Goal: Obtain resource: Obtain resource

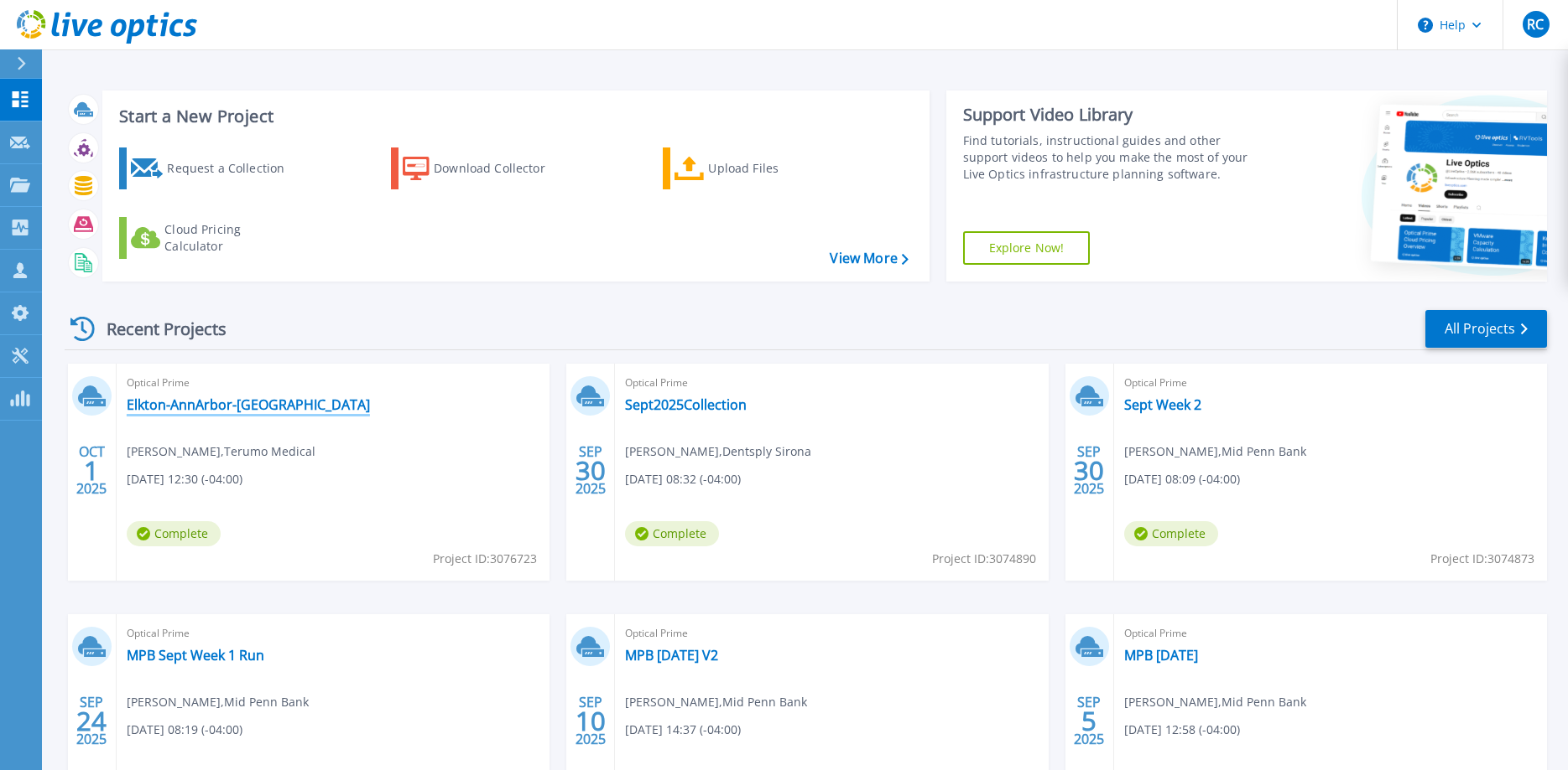
click at [227, 401] on link "Elkton-AnnArbor-Somerset" at bounding box center [248, 405] width 243 height 17
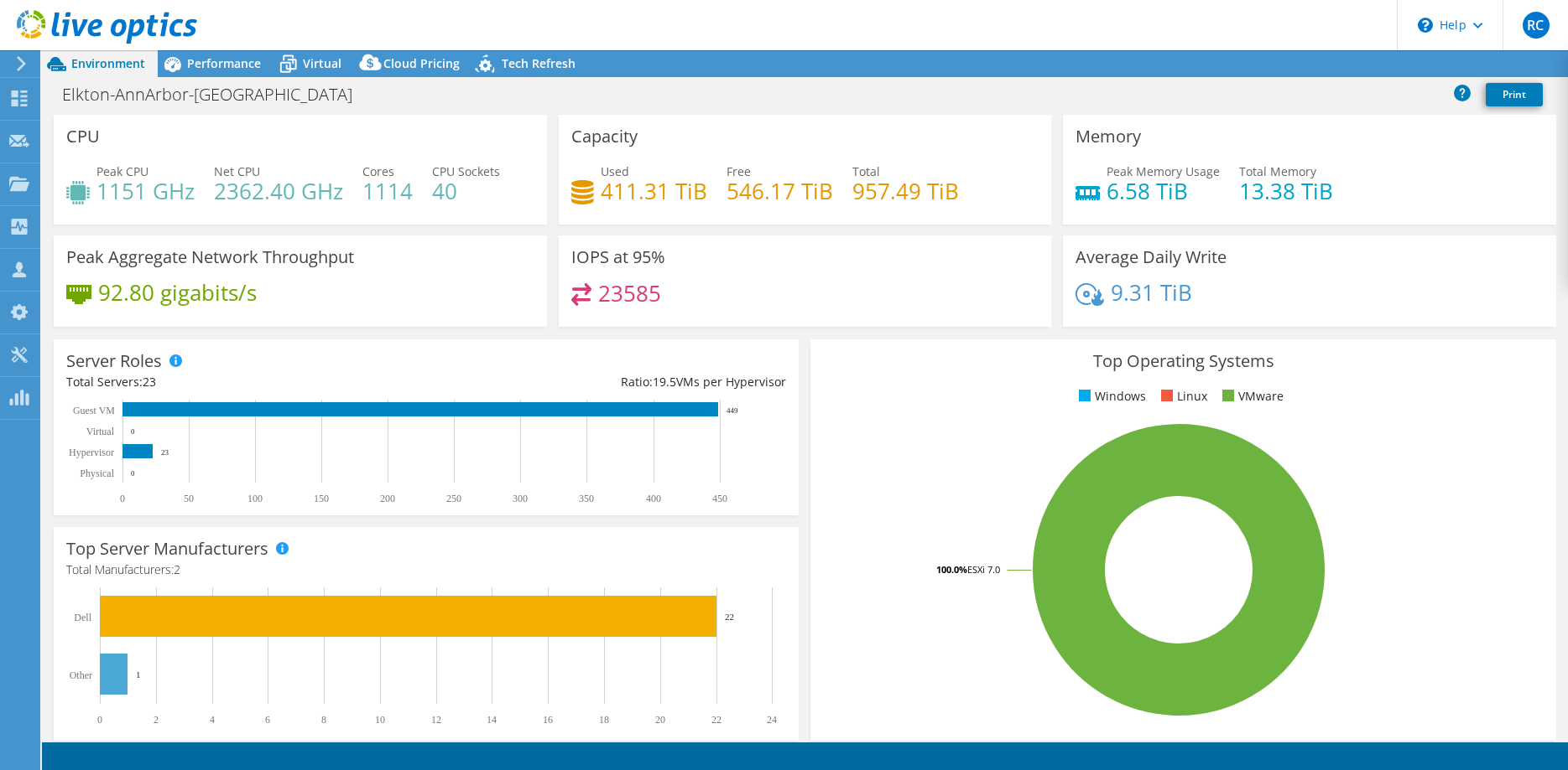
select select "USD"
click at [237, 58] on span "Performance" at bounding box center [223, 63] width 74 height 16
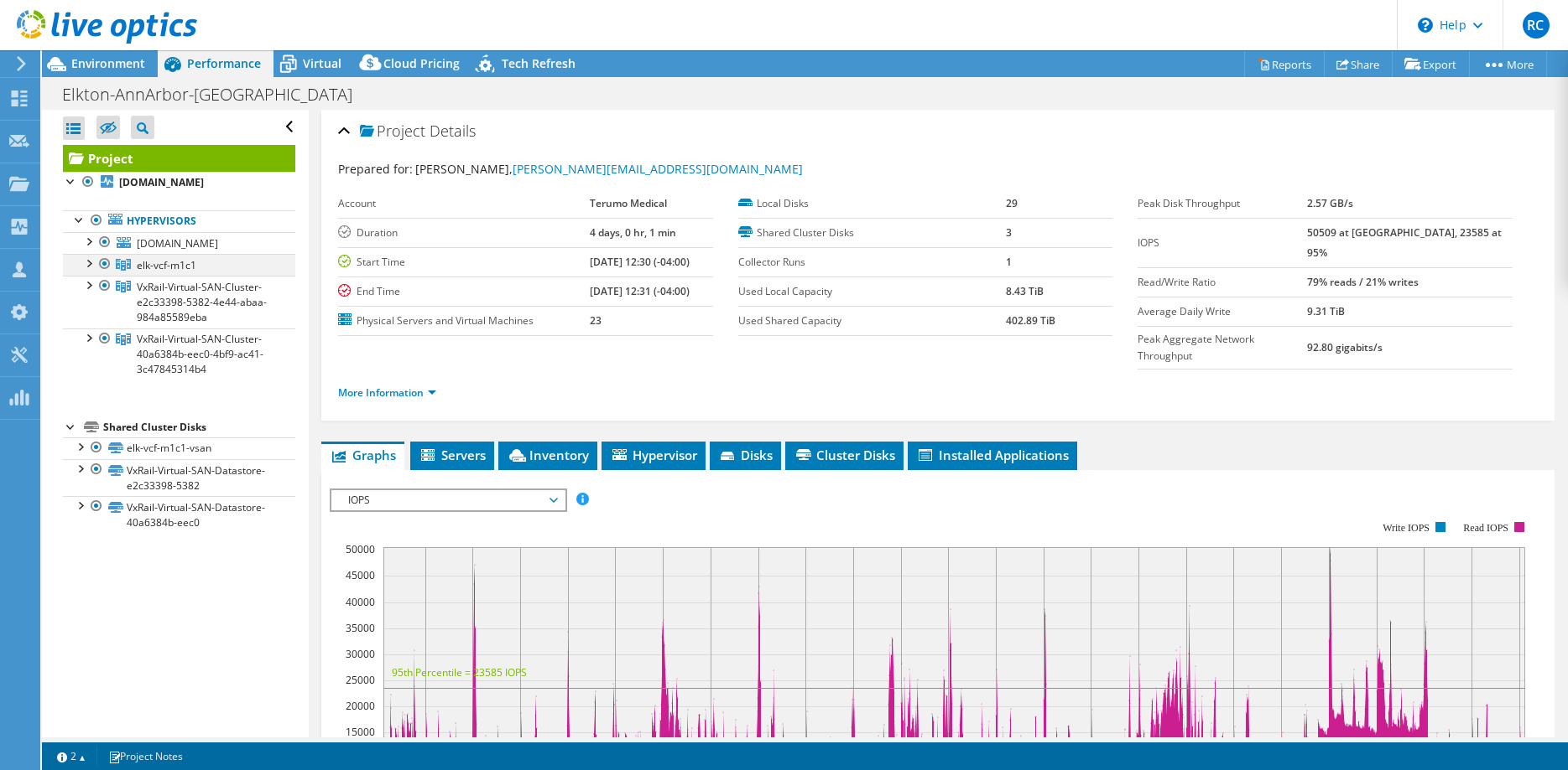
click at [88, 271] on div at bounding box center [87, 262] width 17 height 17
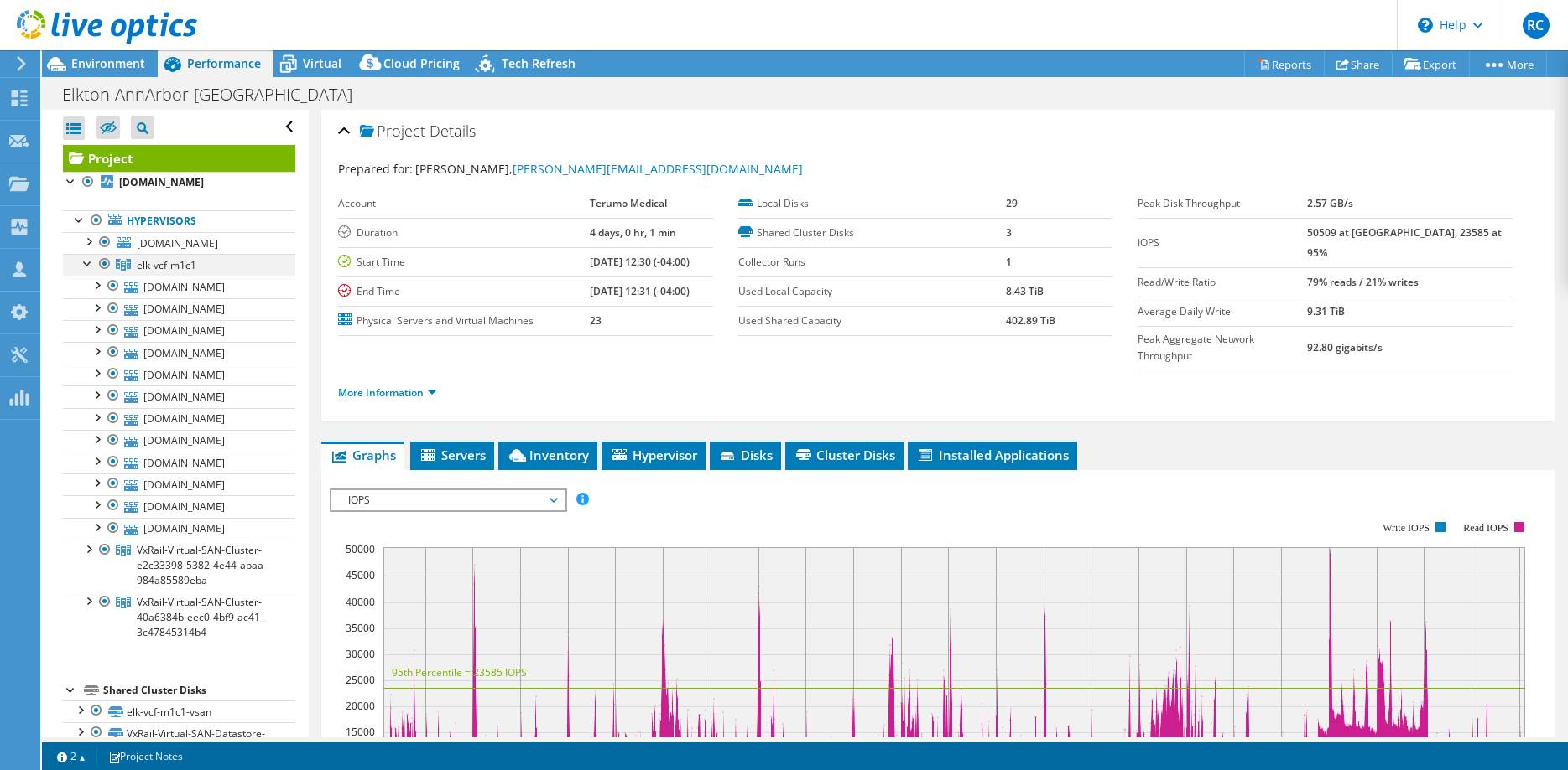
click at [88, 271] on div at bounding box center [87, 262] width 17 height 17
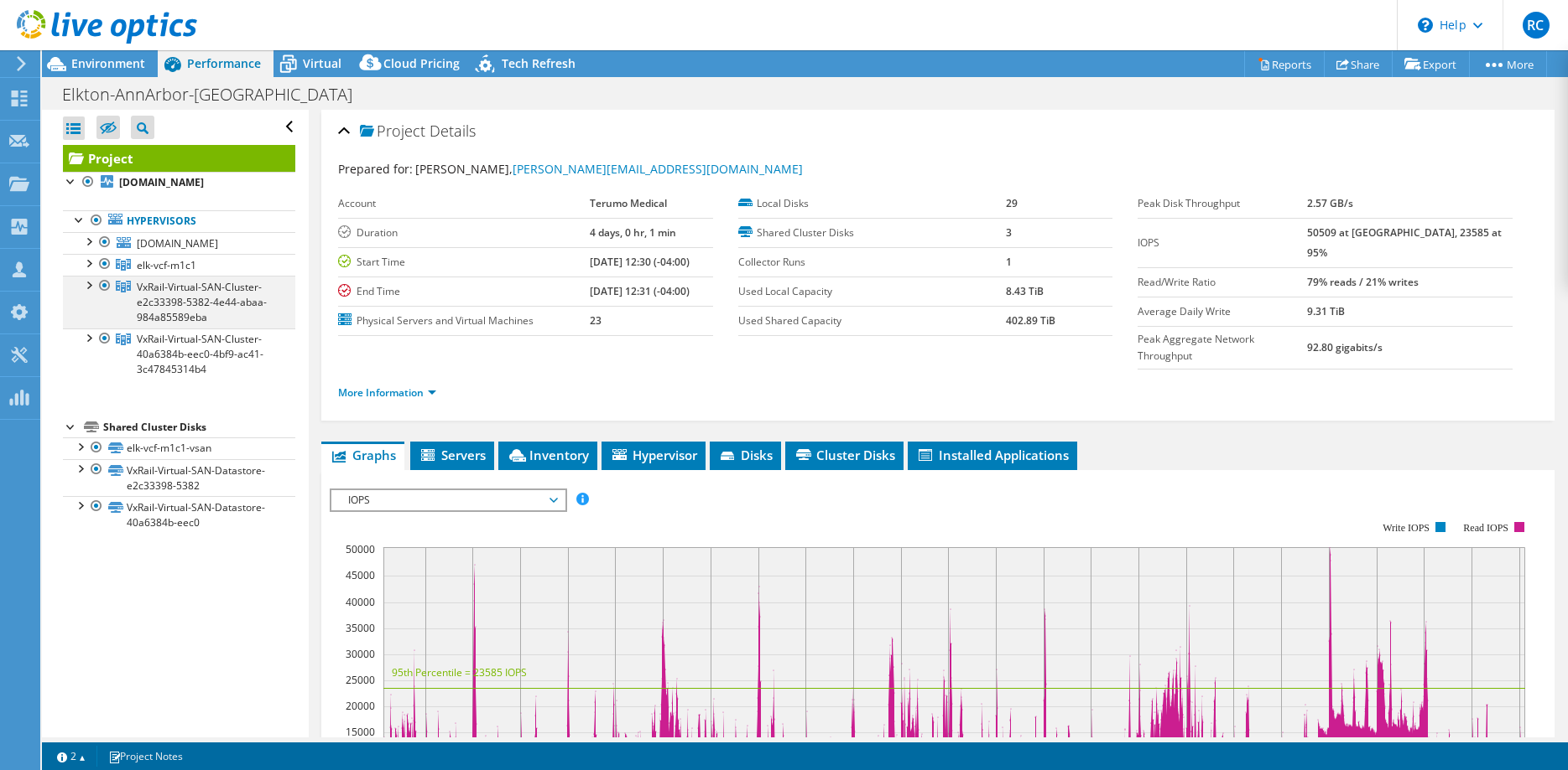
click at [87, 292] on div at bounding box center [87, 283] width 17 height 17
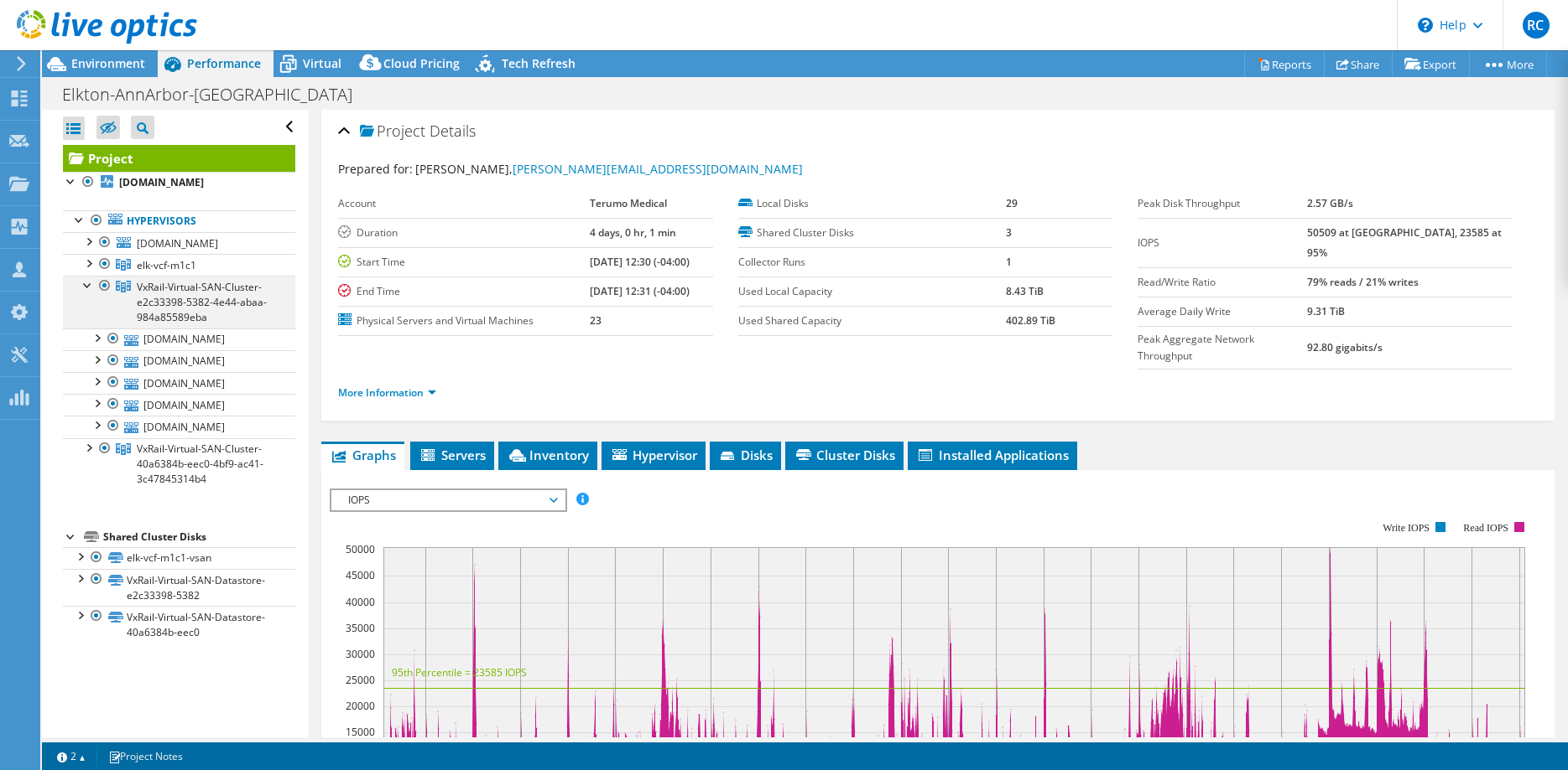
click at [87, 292] on div at bounding box center [87, 283] width 17 height 17
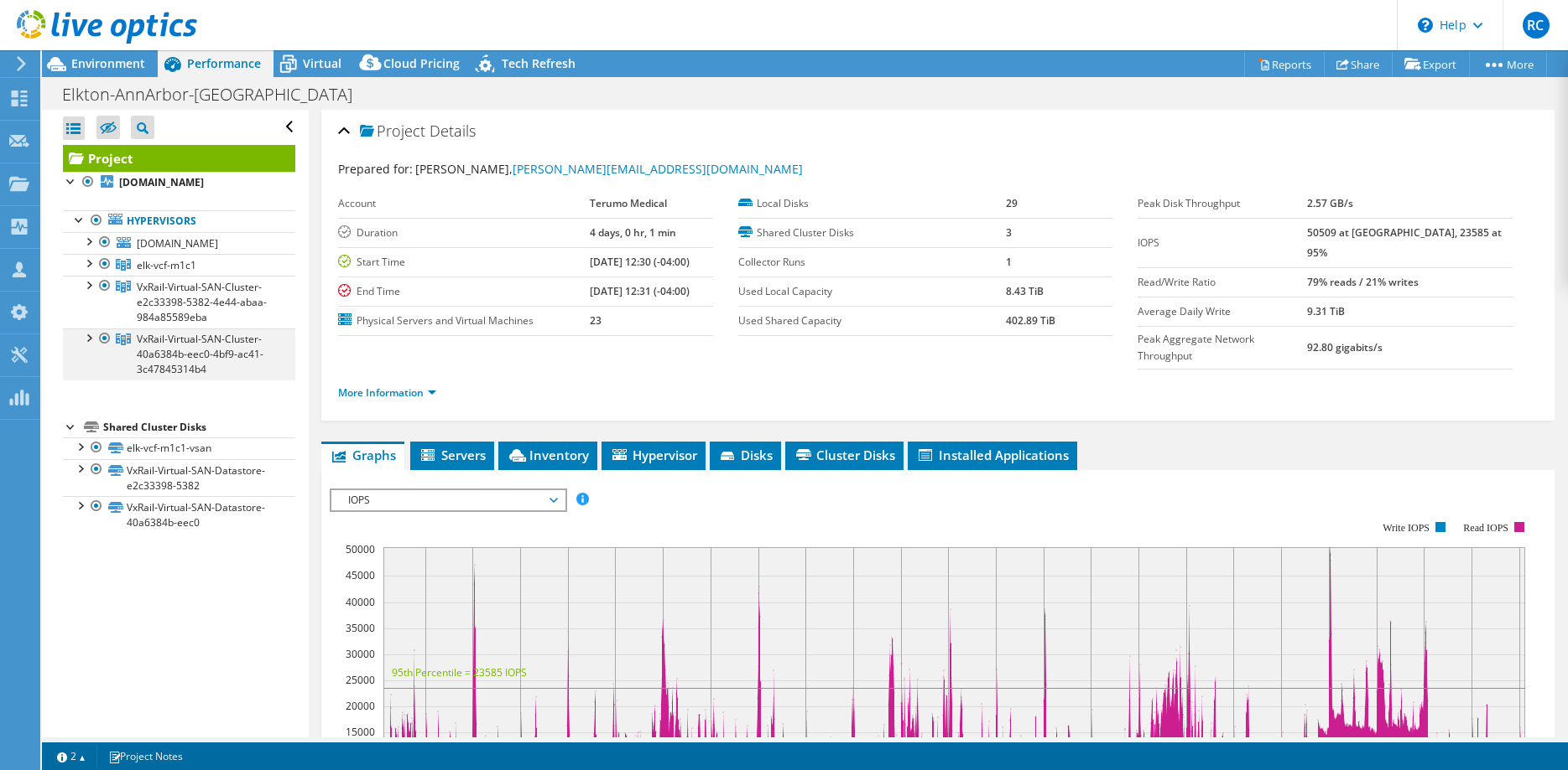
click at [91, 345] on div at bounding box center [87, 337] width 17 height 17
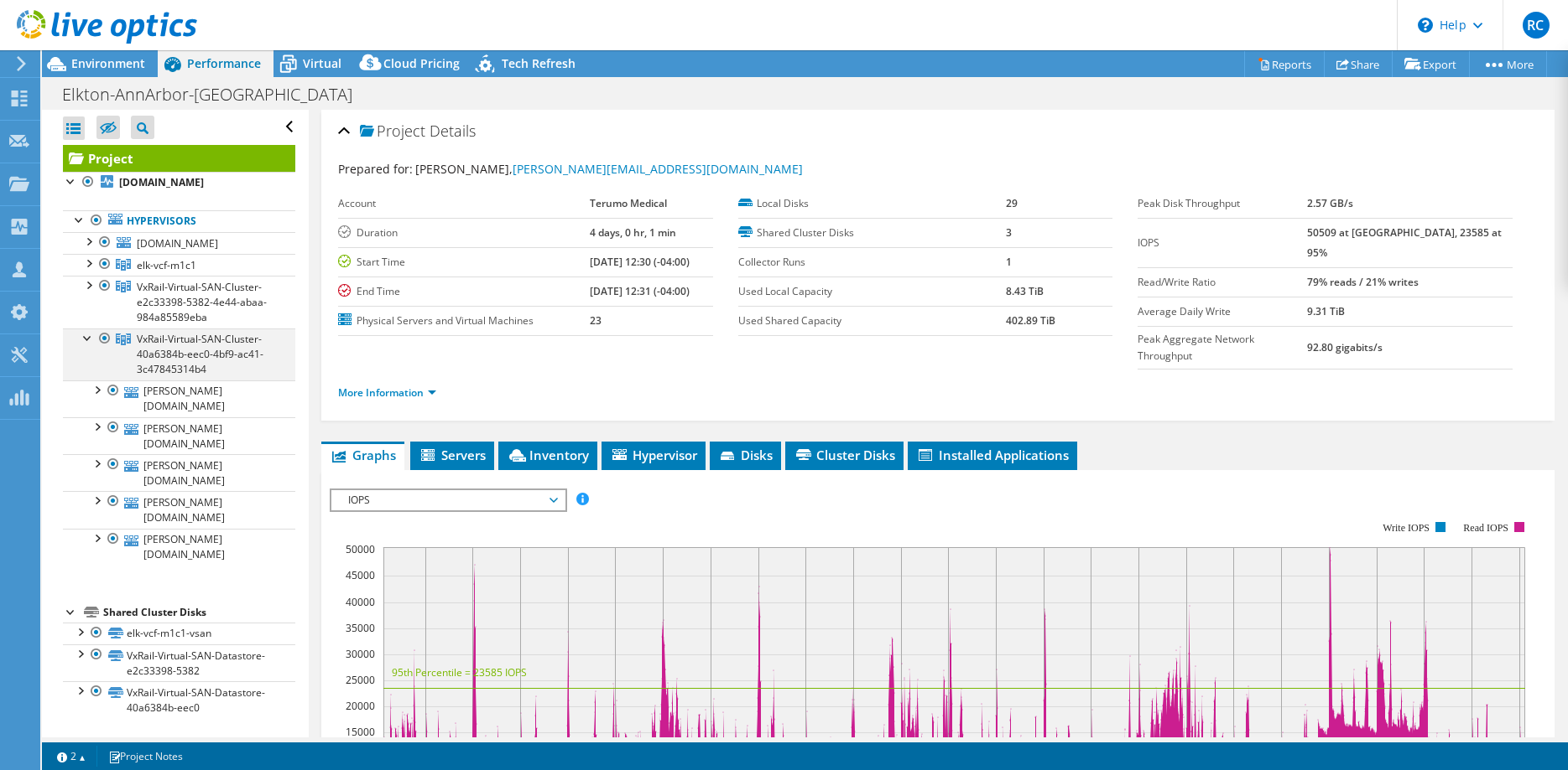
click at [86, 345] on div at bounding box center [87, 337] width 17 height 17
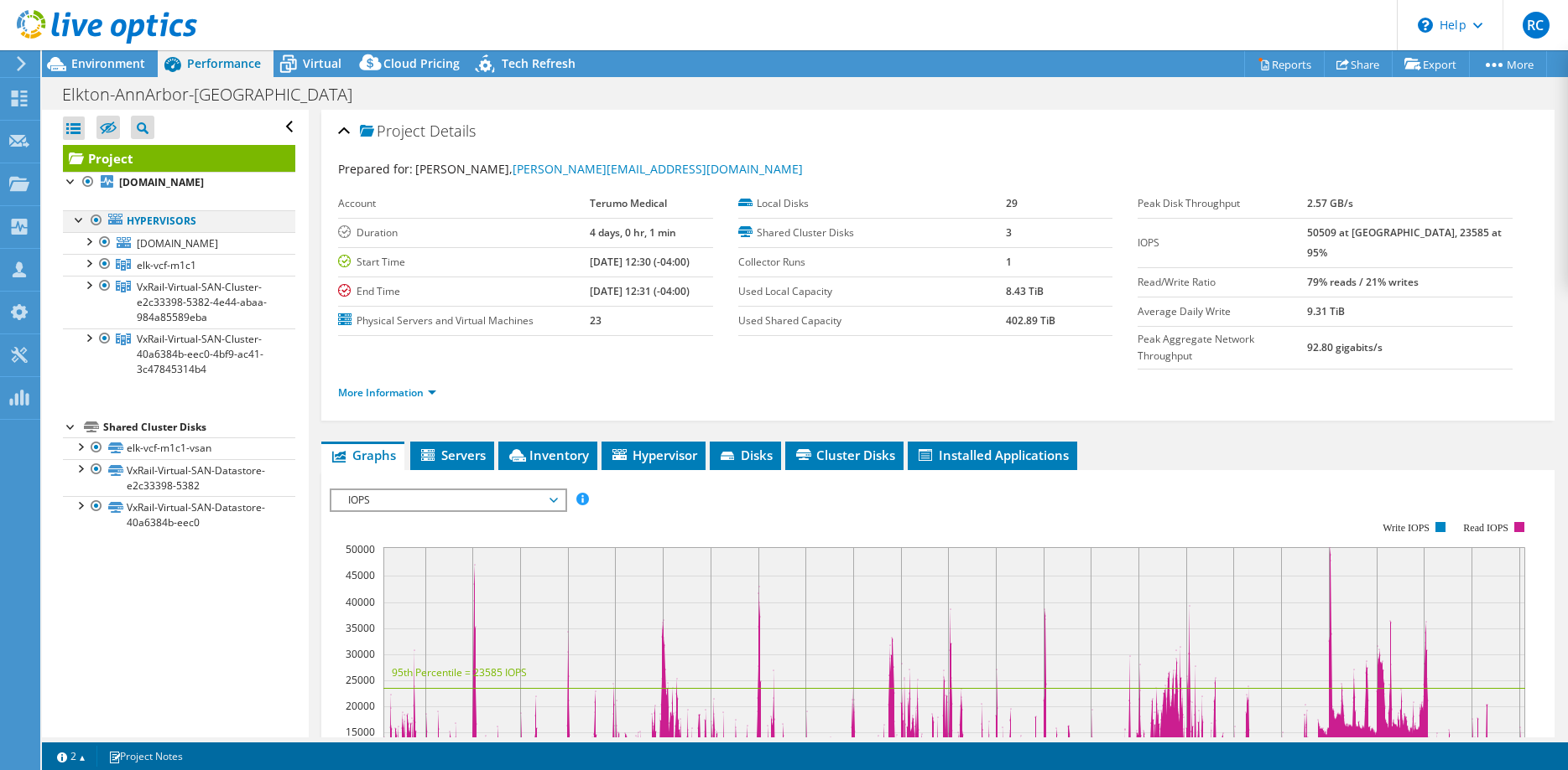
click at [96, 230] on div at bounding box center [96, 220] width 17 height 20
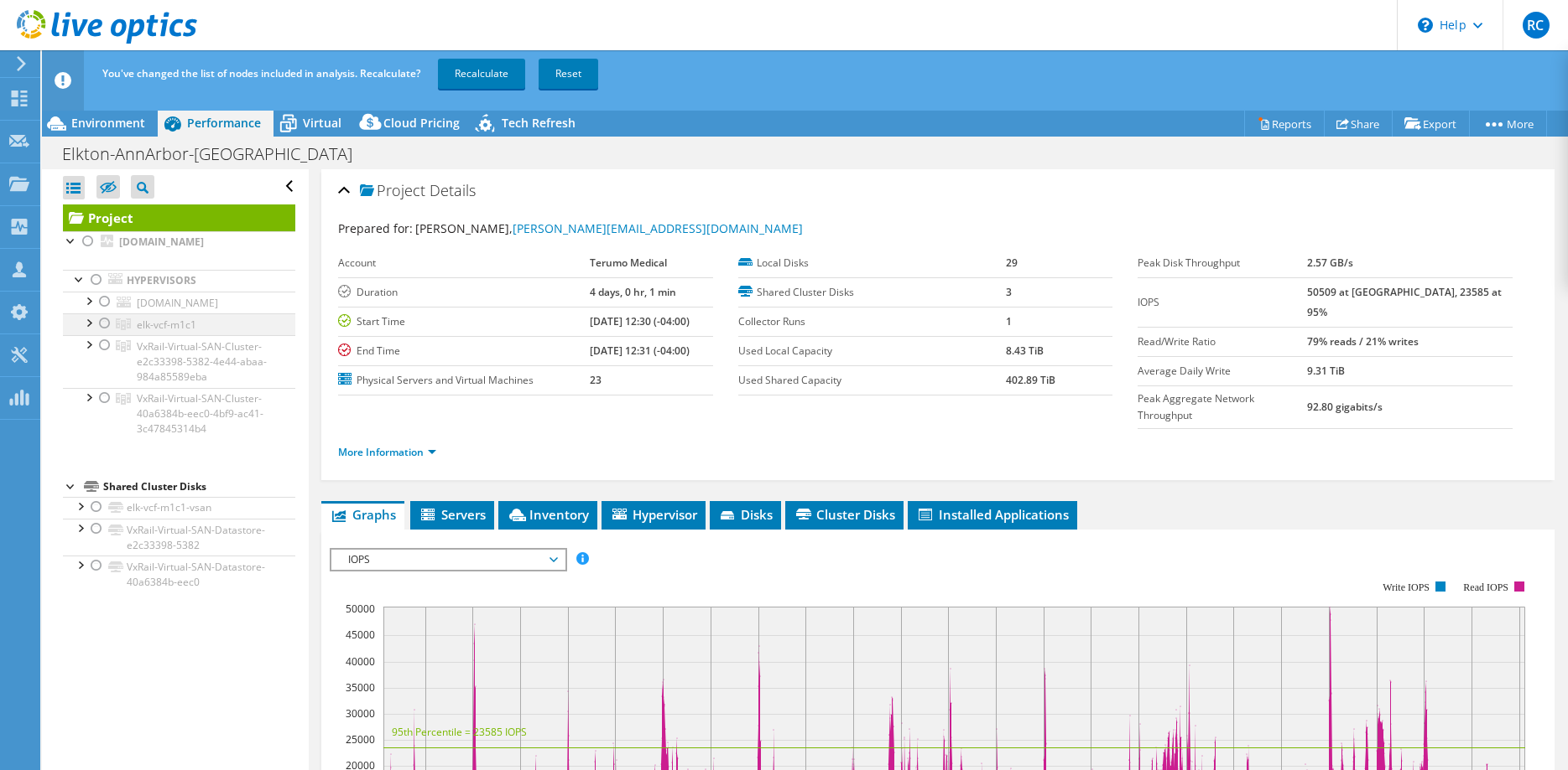
click at [109, 334] on div at bounding box center [105, 324] width 17 height 20
click at [492, 72] on link "Recalculate" at bounding box center [482, 73] width 87 height 31
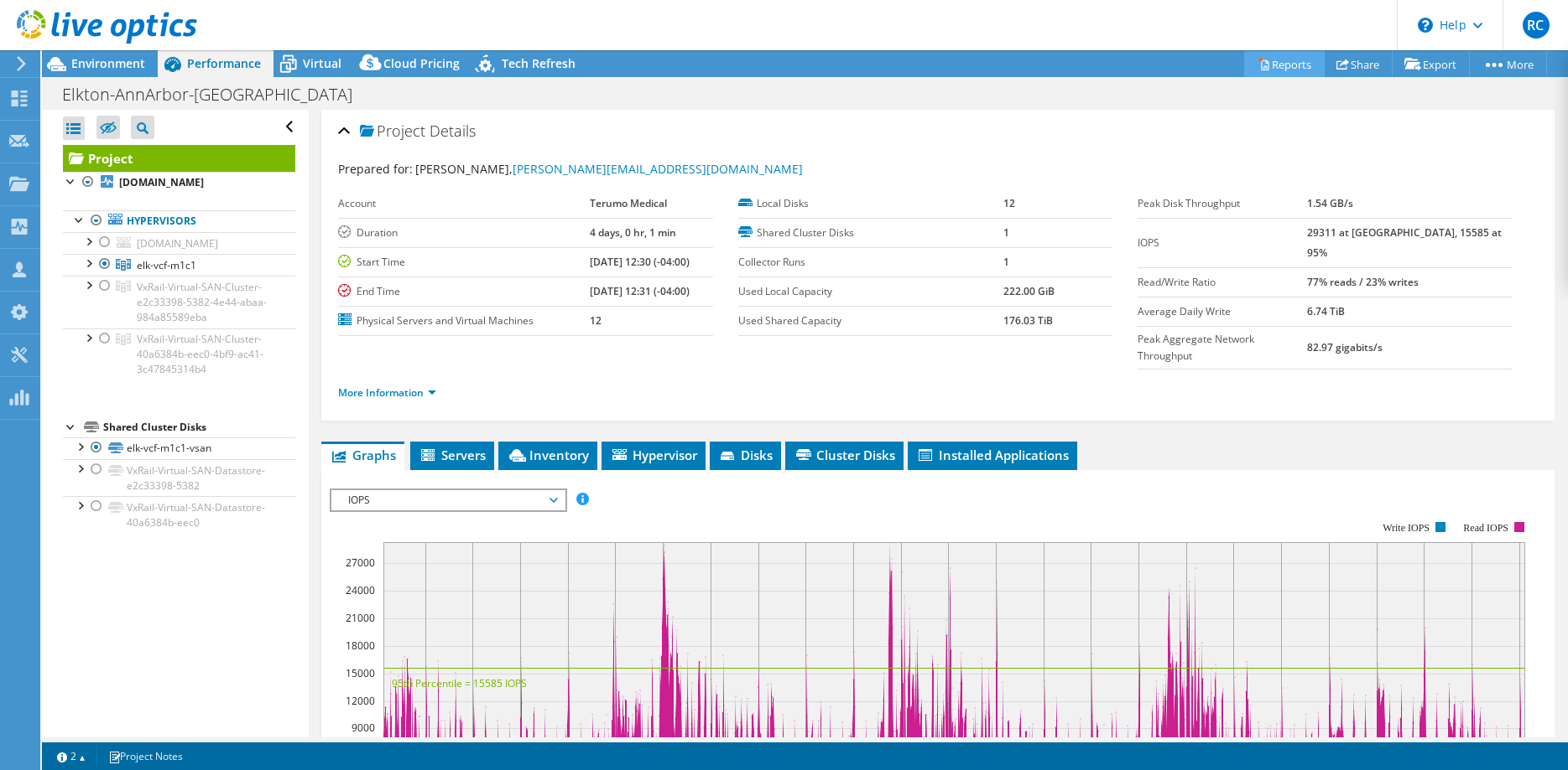
click at [1280, 69] on link "Reports" at bounding box center [1284, 65] width 80 height 26
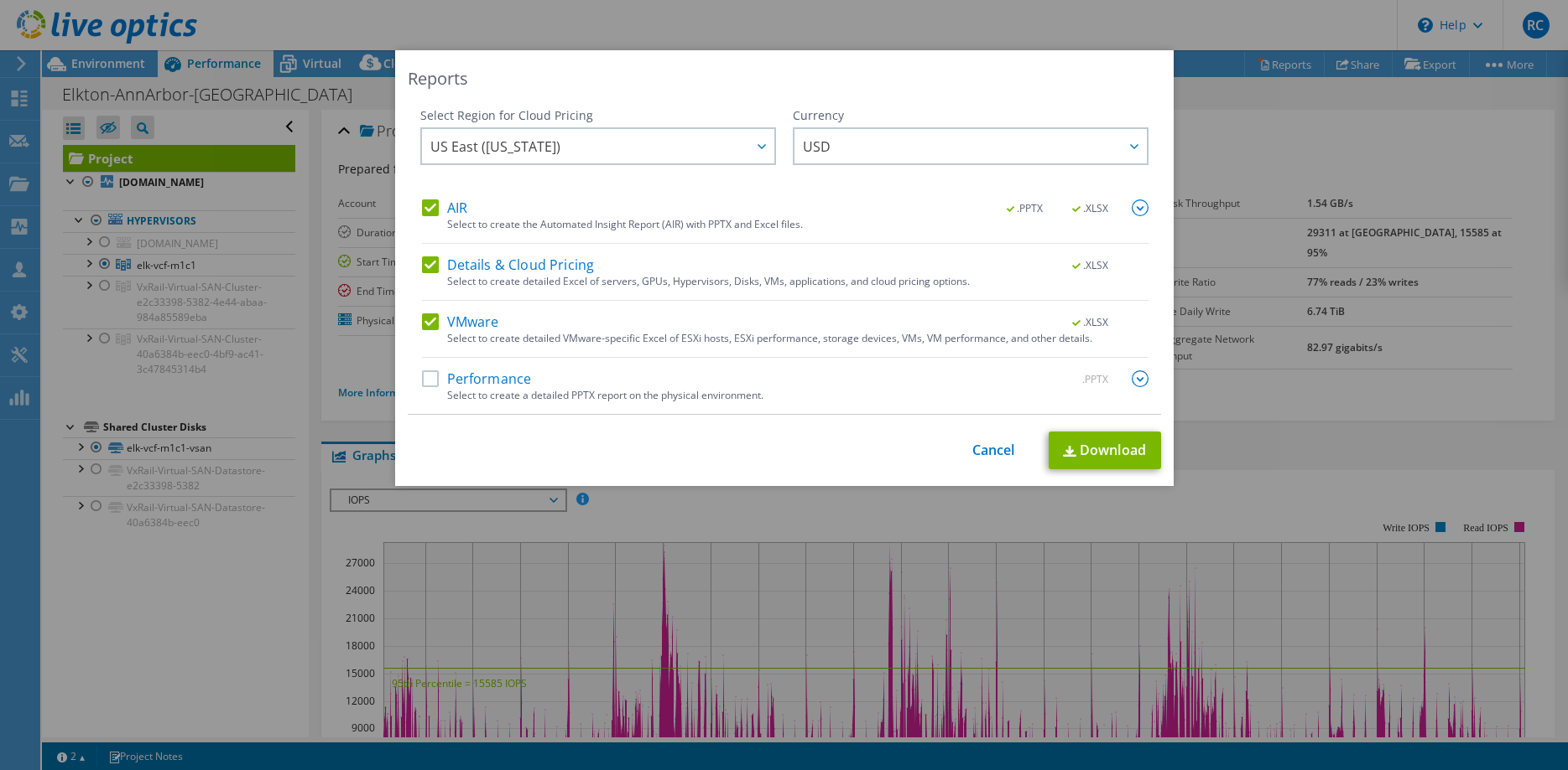
click at [432, 379] on label "Performance" at bounding box center [477, 378] width 110 height 17
click at [0, 0] on input "Performance" at bounding box center [0, 0] width 0 height 0
click at [1139, 380] on img at bounding box center [1140, 378] width 17 height 17
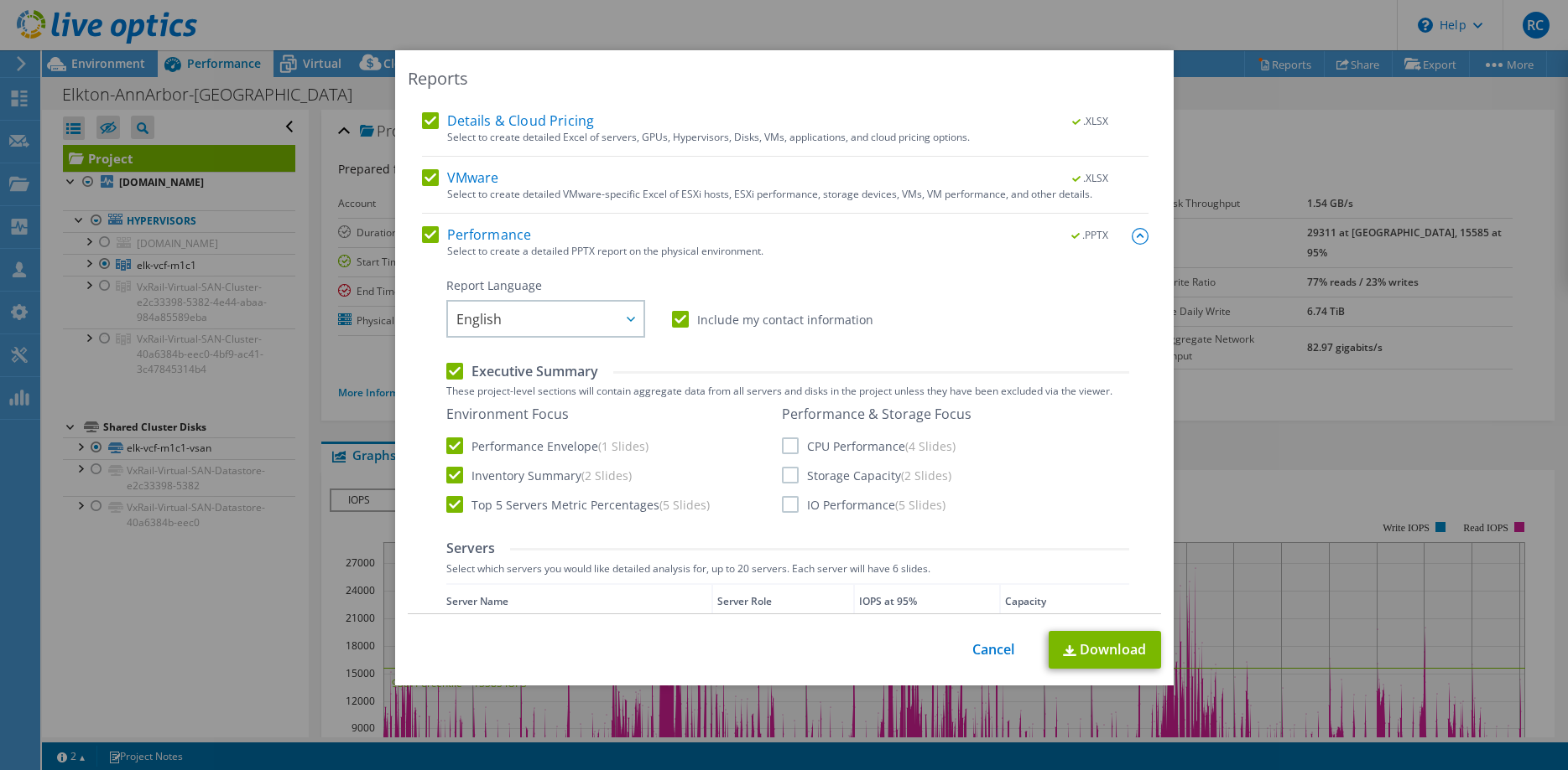
scroll to position [171, 0]
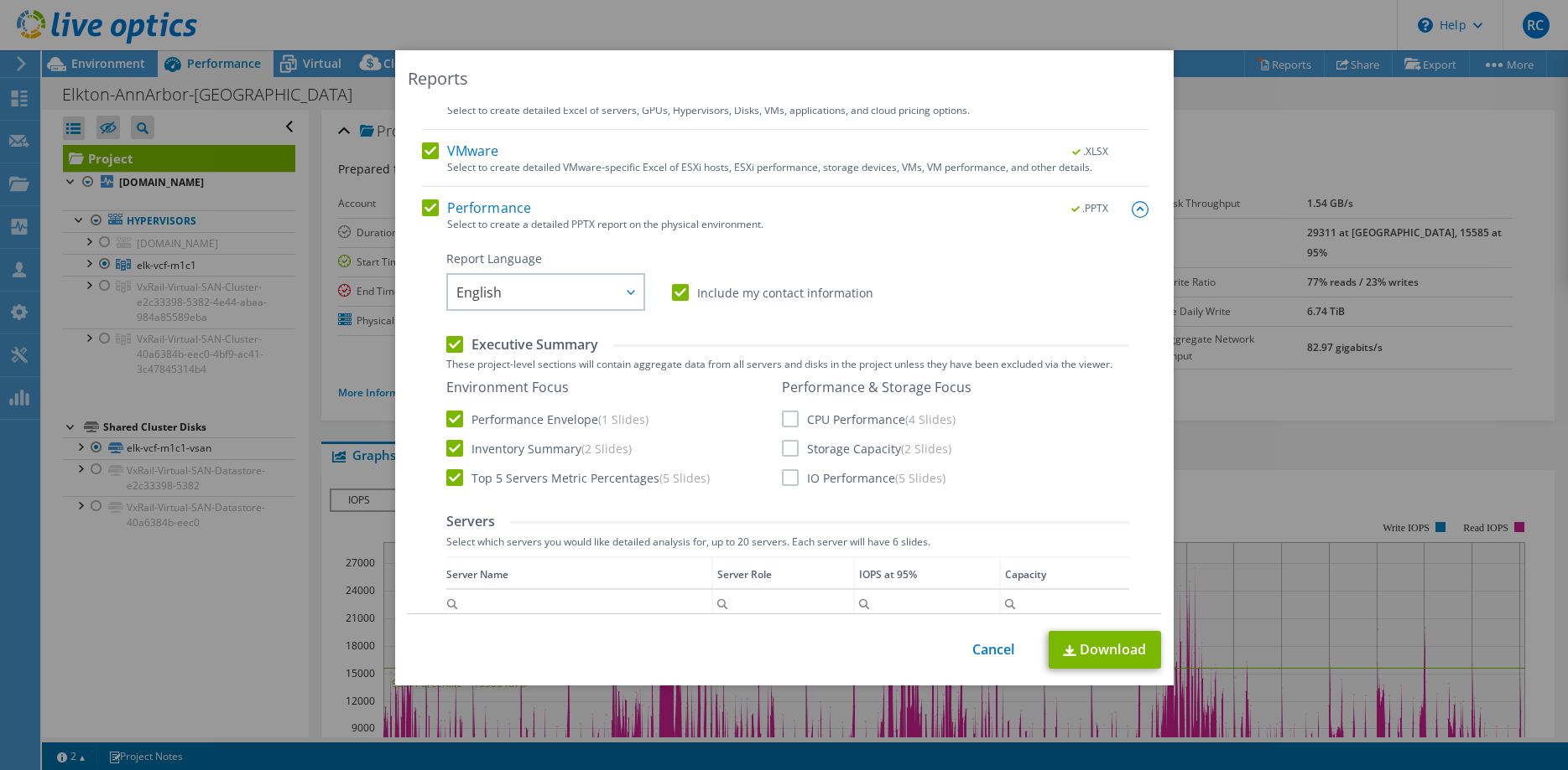
click at [791, 419] on label "CPU Performance (4 Slides)" at bounding box center [868, 419] width 174 height 17
click at [0, 0] on input "CPU Performance (4 Slides)" at bounding box center [0, 0] width 0 height 0
click at [791, 451] on label "Storage Capacity (2 Slides)" at bounding box center [866, 448] width 169 height 17
click at [0, 0] on input "Storage Capacity (2 Slides)" at bounding box center [0, 0] width 0 height 0
click at [788, 476] on label "IO Performance (5 Slides)" at bounding box center [863, 477] width 163 height 17
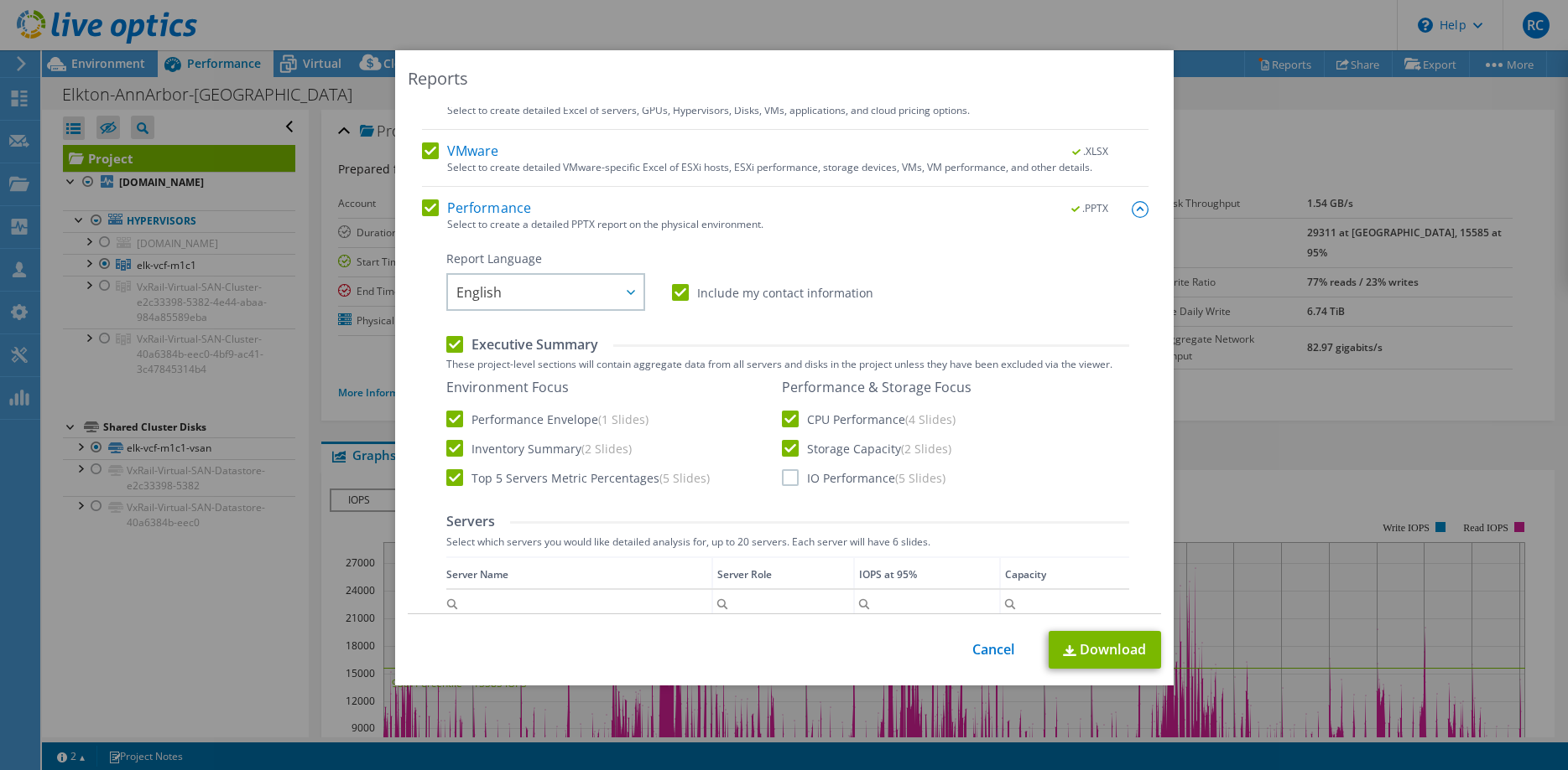
click at [0, 0] on input "IO Performance (5 Slides)" at bounding box center [0, 0] width 0 height 0
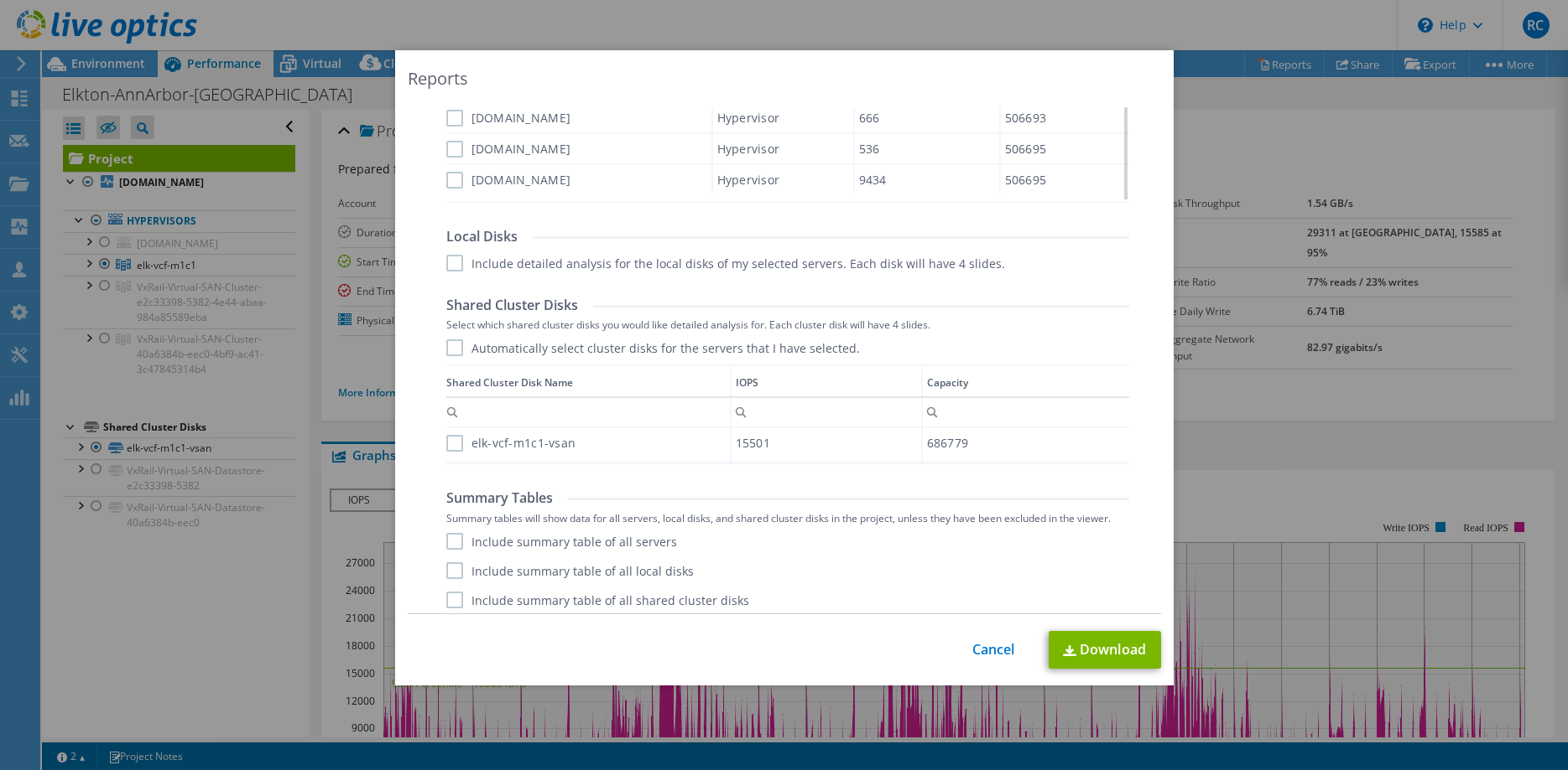
scroll to position [862, 0]
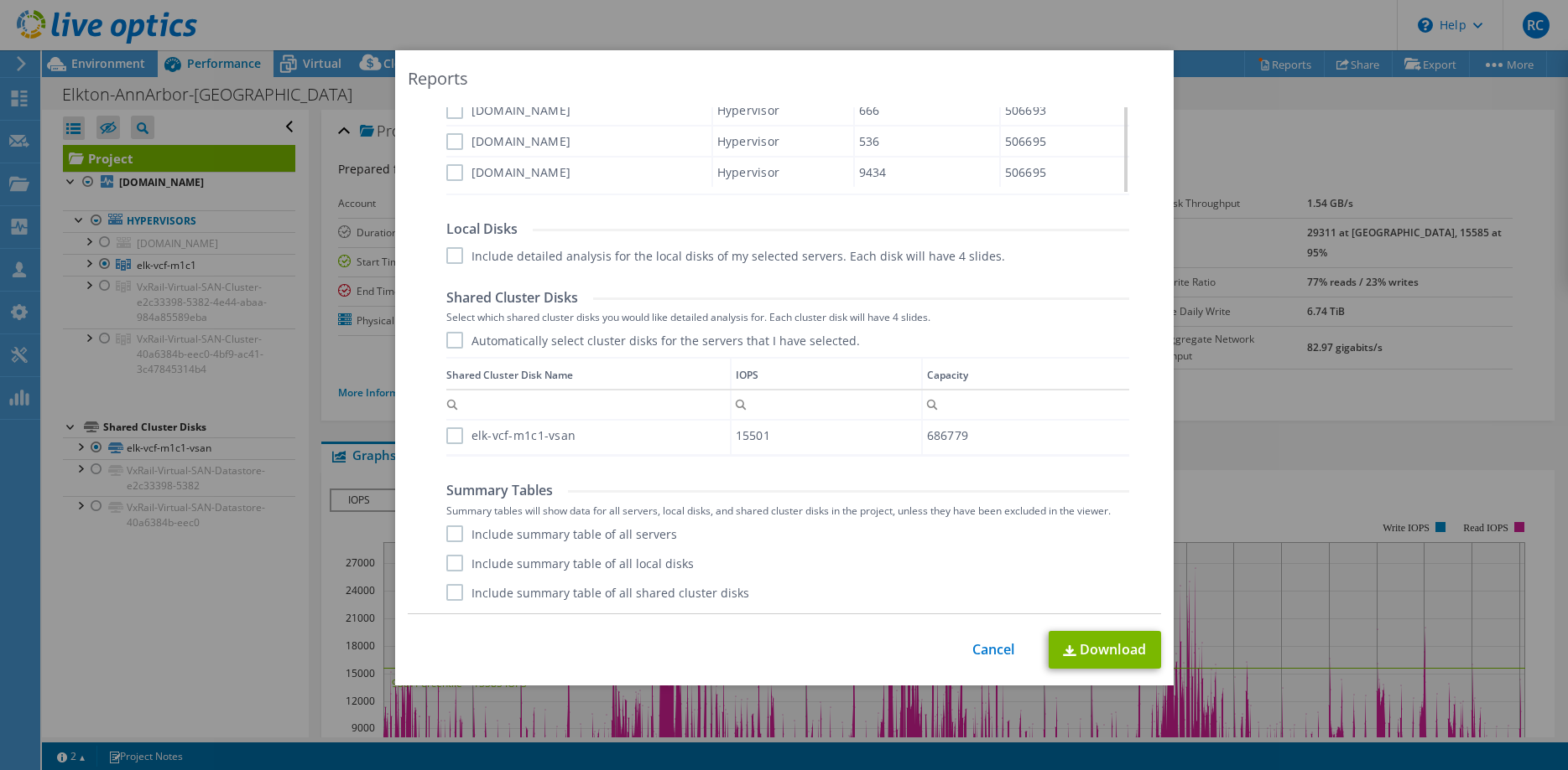
click at [457, 535] on label "Include summary table of all servers" at bounding box center [561, 534] width 230 height 17
click at [0, 0] on input "Include summary table of all servers" at bounding box center [0, 0] width 0 height 0
click at [452, 563] on label "Include summary table of all local disks" at bounding box center [570, 562] width 248 height 17
click at [0, 0] on input "Include summary table of all local disks" at bounding box center [0, 0] width 0 height 0
click at [455, 595] on label "Include summary table of all shared cluster disks" at bounding box center [597, 592] width 303 height 17
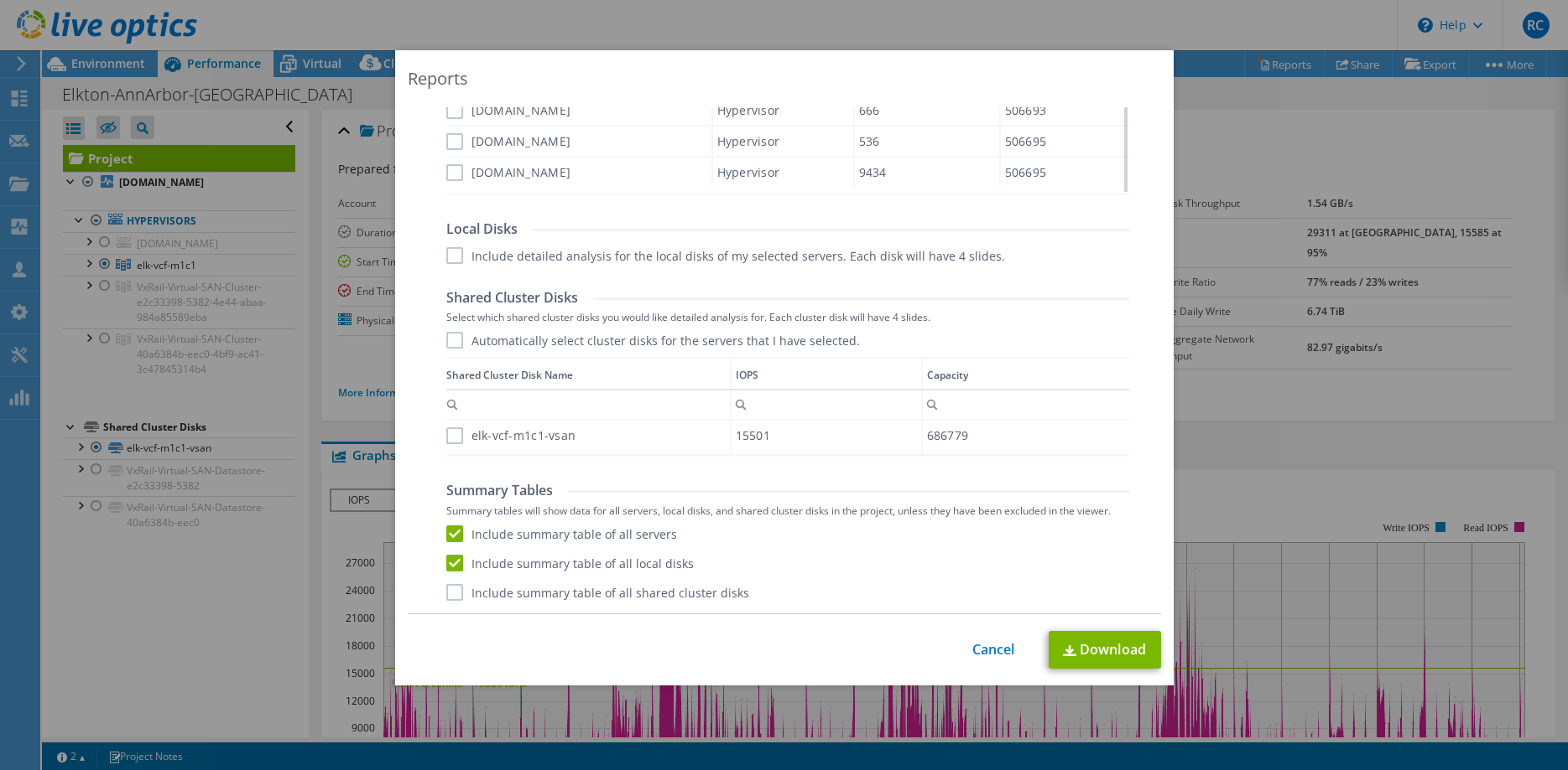
click at [0, 0] on input "Include summary table of all shared cluster disks" at bounding box center [0, 0] width 0 height 0
click at [1113, 652] on link "Download" at bounding box center [1105, 650] width 113 height 37
click at [993, 656] on link "Cancel" at bounding box center [993, 650] width 43 height 16
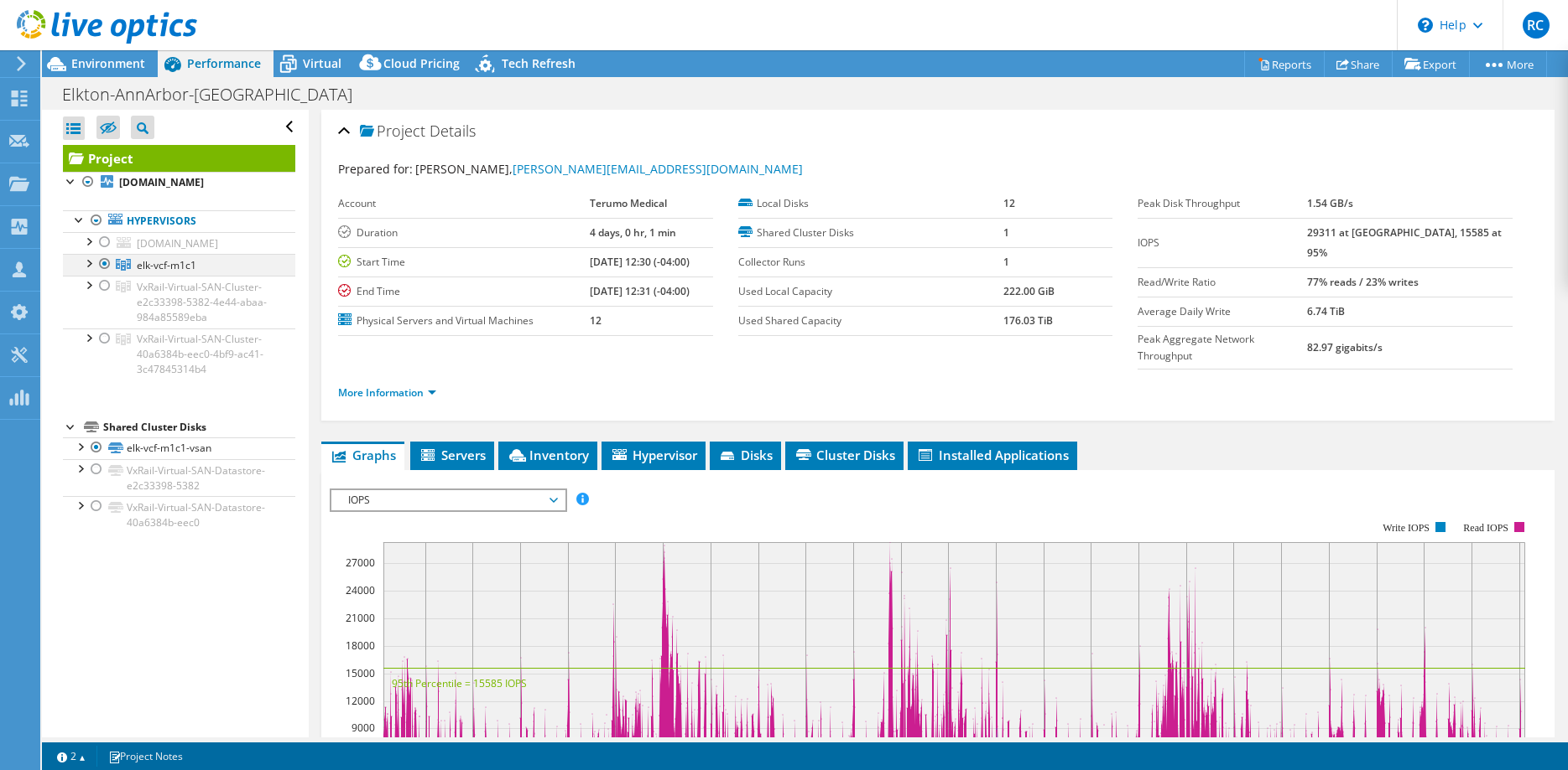
click at [106, 274] on div at bounding box center [105, 263] width 17 height 20
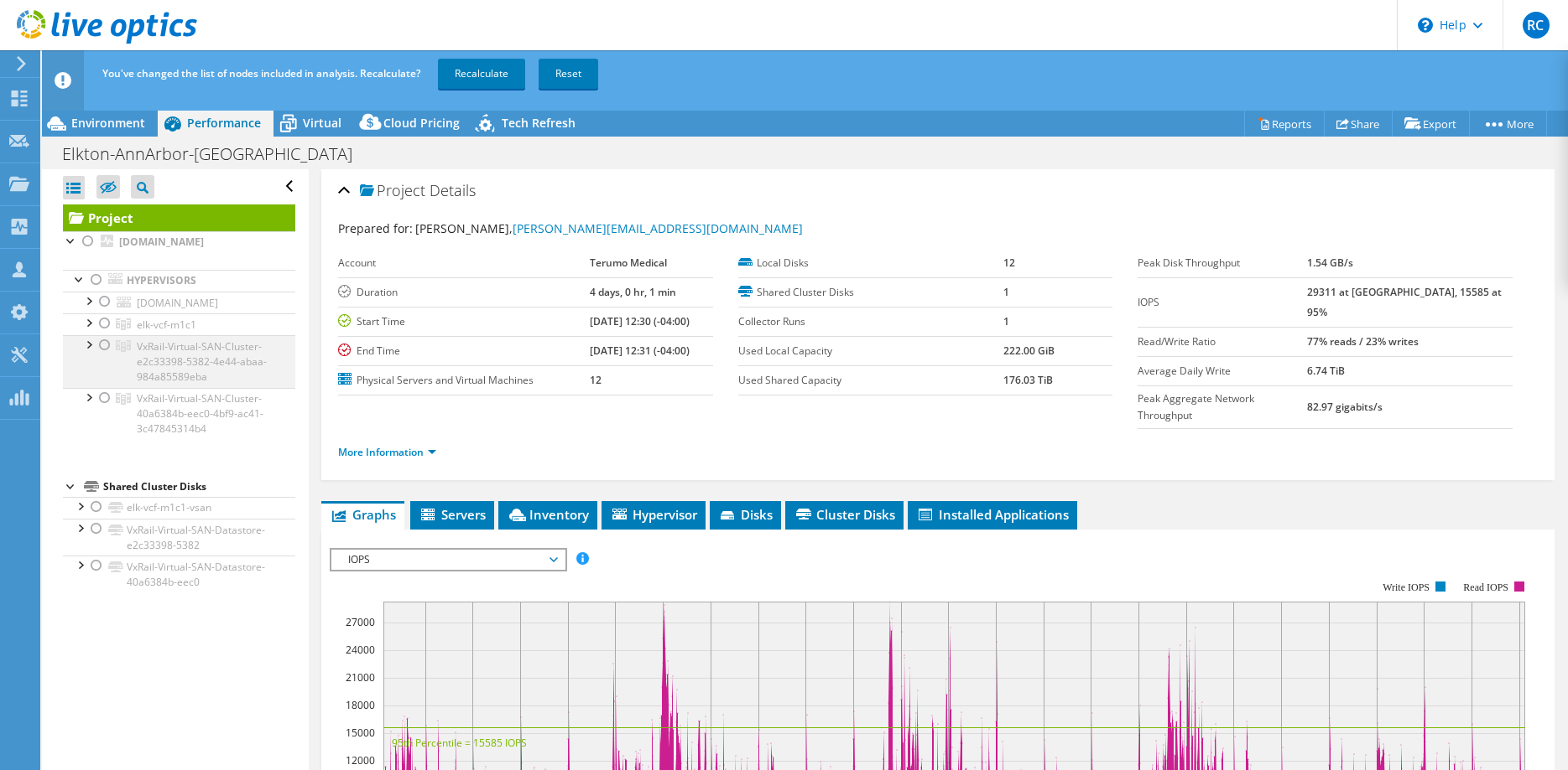
click at [86, 352] on div at bounding box center [87, 344] width 17 height 17
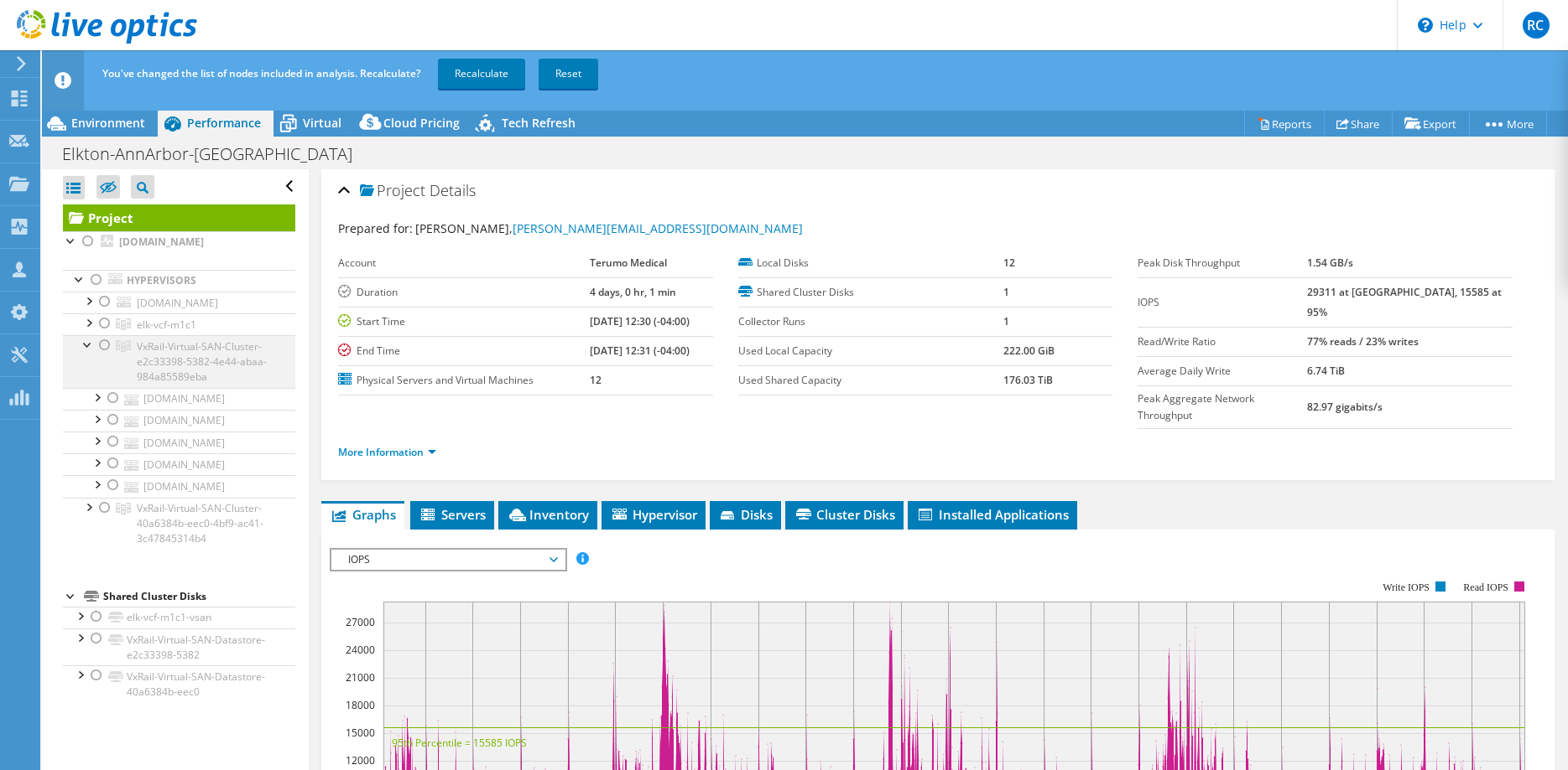
click at [103, 356] on div at bounding box center [105, 345] width 17 height 20
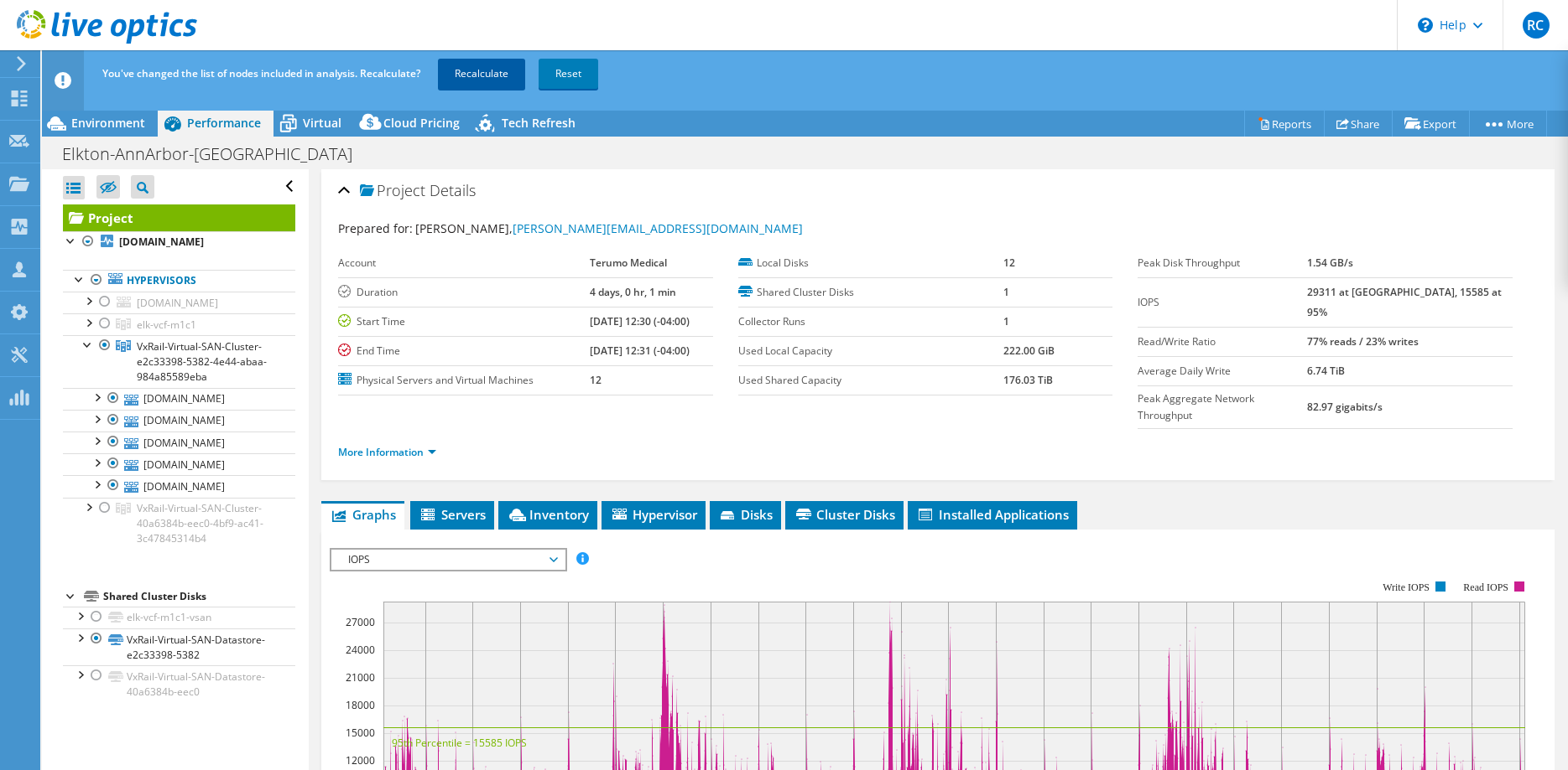
click at [490, 71] on link "Recalculate" at bounding box center [482, 73] width 87 height 31
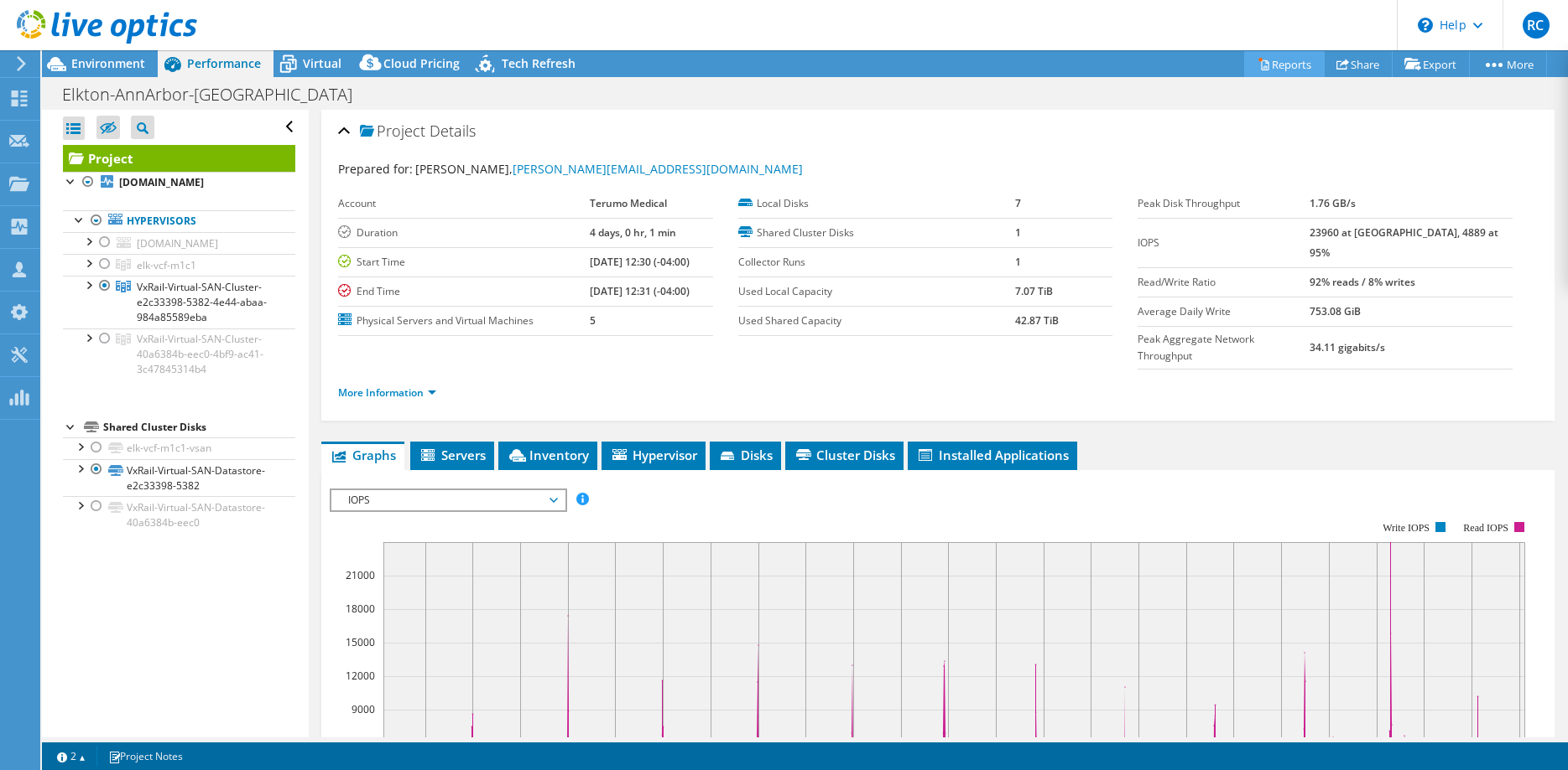
click at [1274, 60] on link "Reports" at bounding box center [1284, 65] width 80 height 26
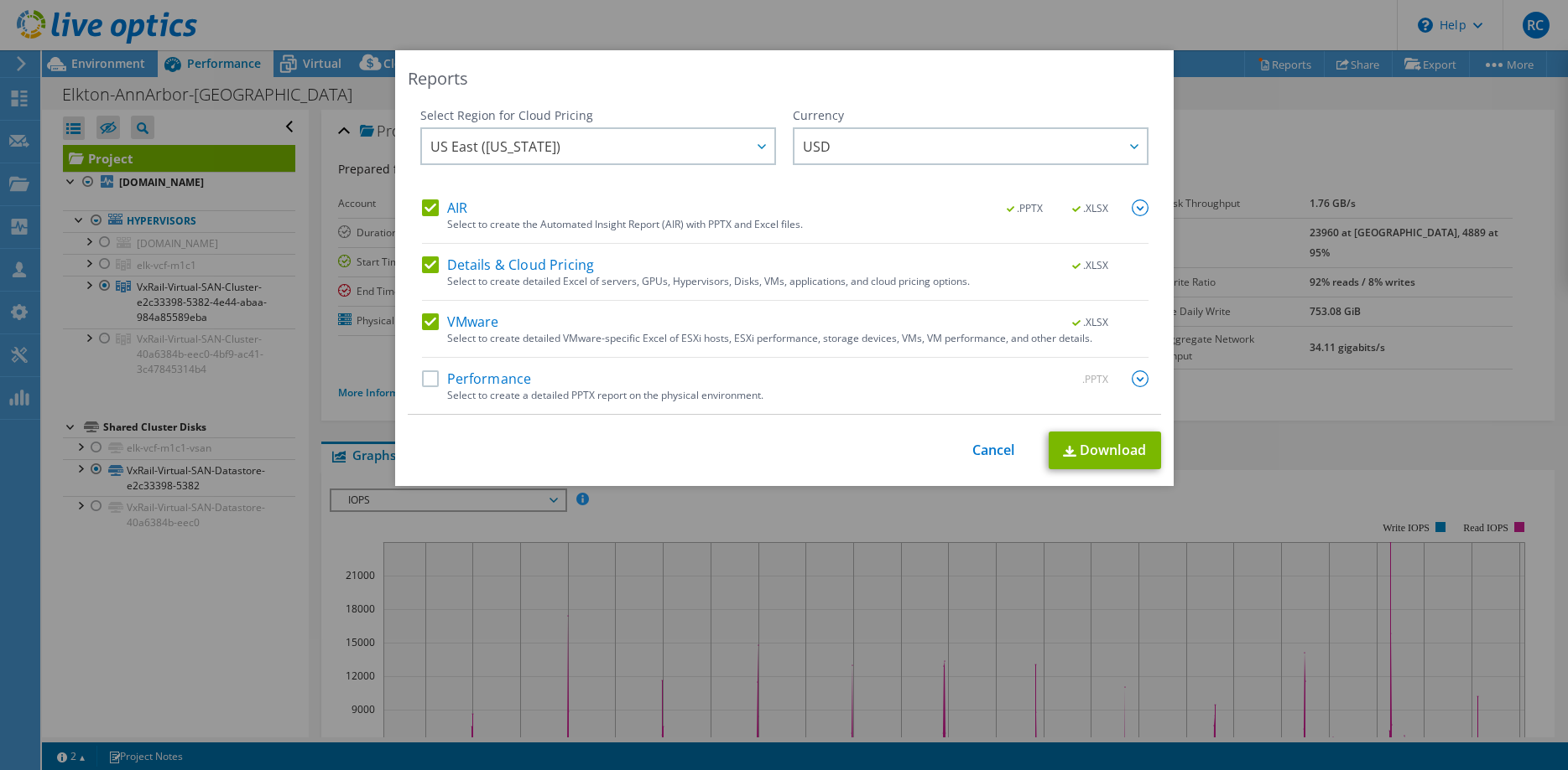
click at [428, 381] on label "Performance" at bounding box center [477, 378] width 110 height 17
click at [0, 0] on input "Performance" at bounding box center [0, 0] width 0 height 0
click at [1140, 384] on img at bounding box center [1140, 378] width 17 height 17
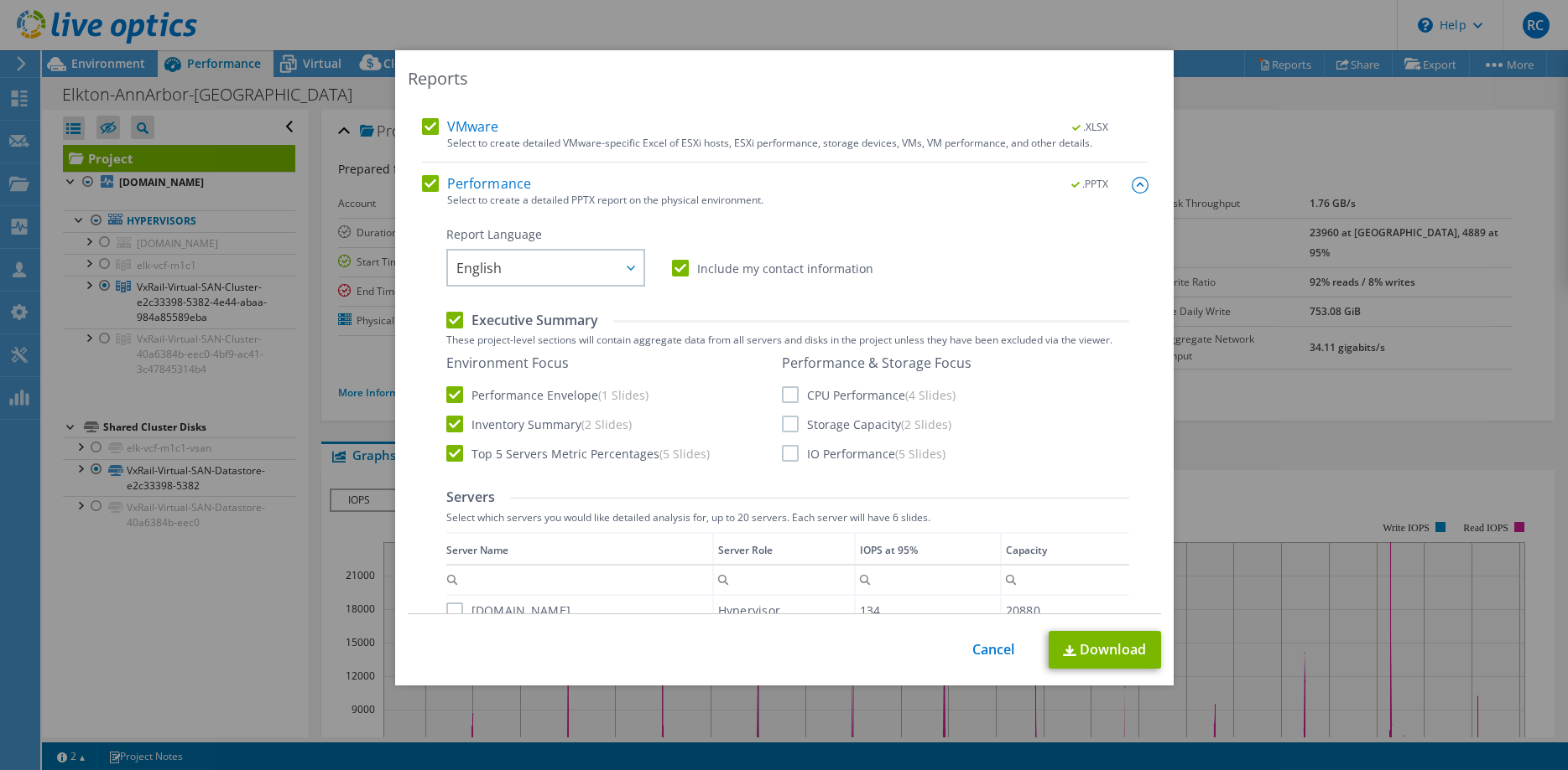
scroll to position [256, 0]
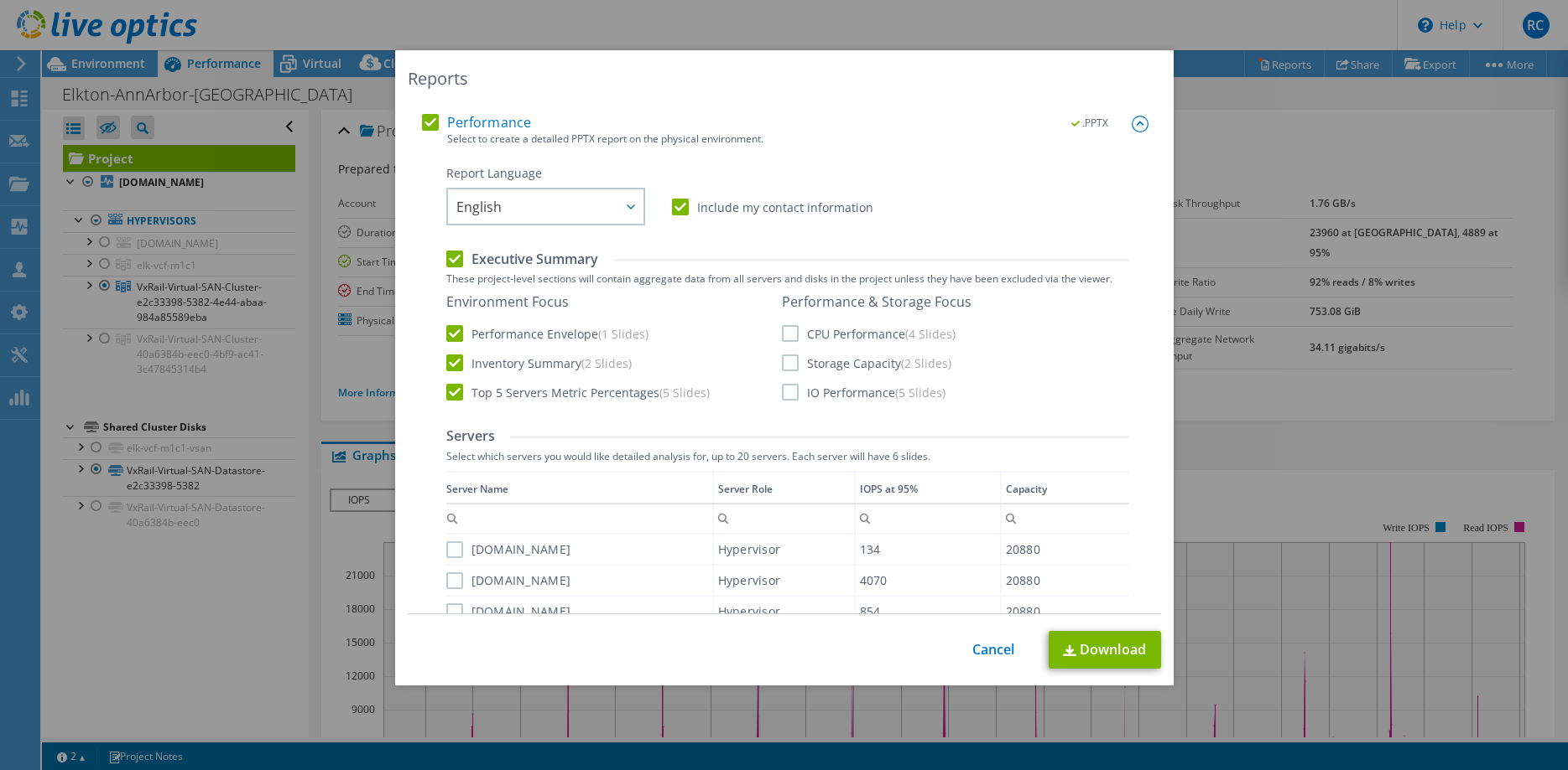
click at [791, 336] on label "CPU Performance (4 Slides)" at bounding box center [868, 333] width 174 height 17
click at [0, 0] on input "CPU Performance (4 Slides)" at bounding box center [0, 0] width 0 height 0
click at [787, 371] on label "Storage Capacity (2 Slides)" at bounding box center [866, 363] width 169 height 17
click at [0, 0] on input "Storage Capacity (2 Slides)" at bounding box center [0, 0] width 0 height 0
click at [791, 400] on label "IO Performance (5 Slides)" at bounding box center [863, 392] width 163 height 17
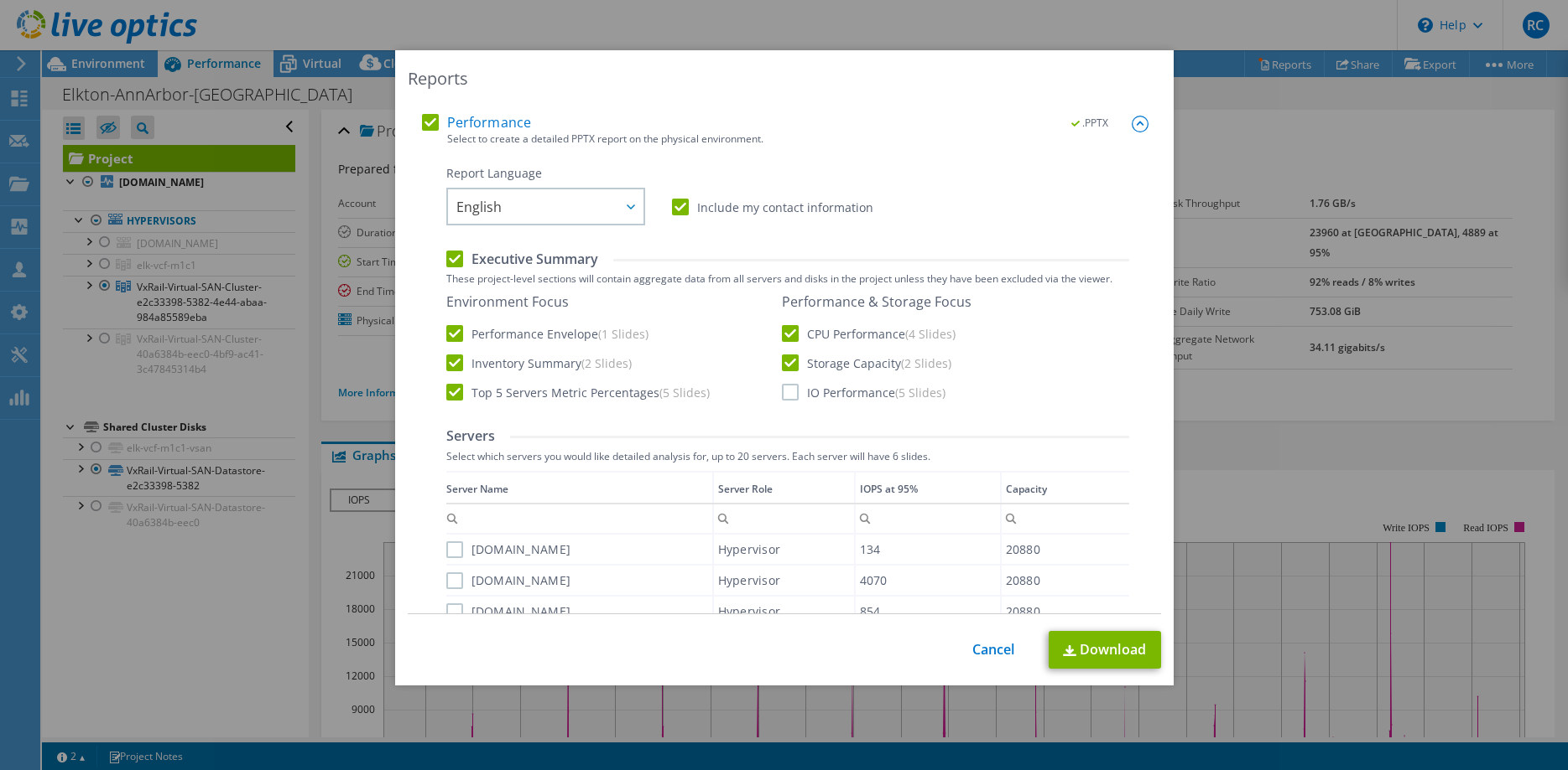
click at [0, 0] on input "IO Performance (5 Slides)" at bounding box center [0, 0] width 0 height 0
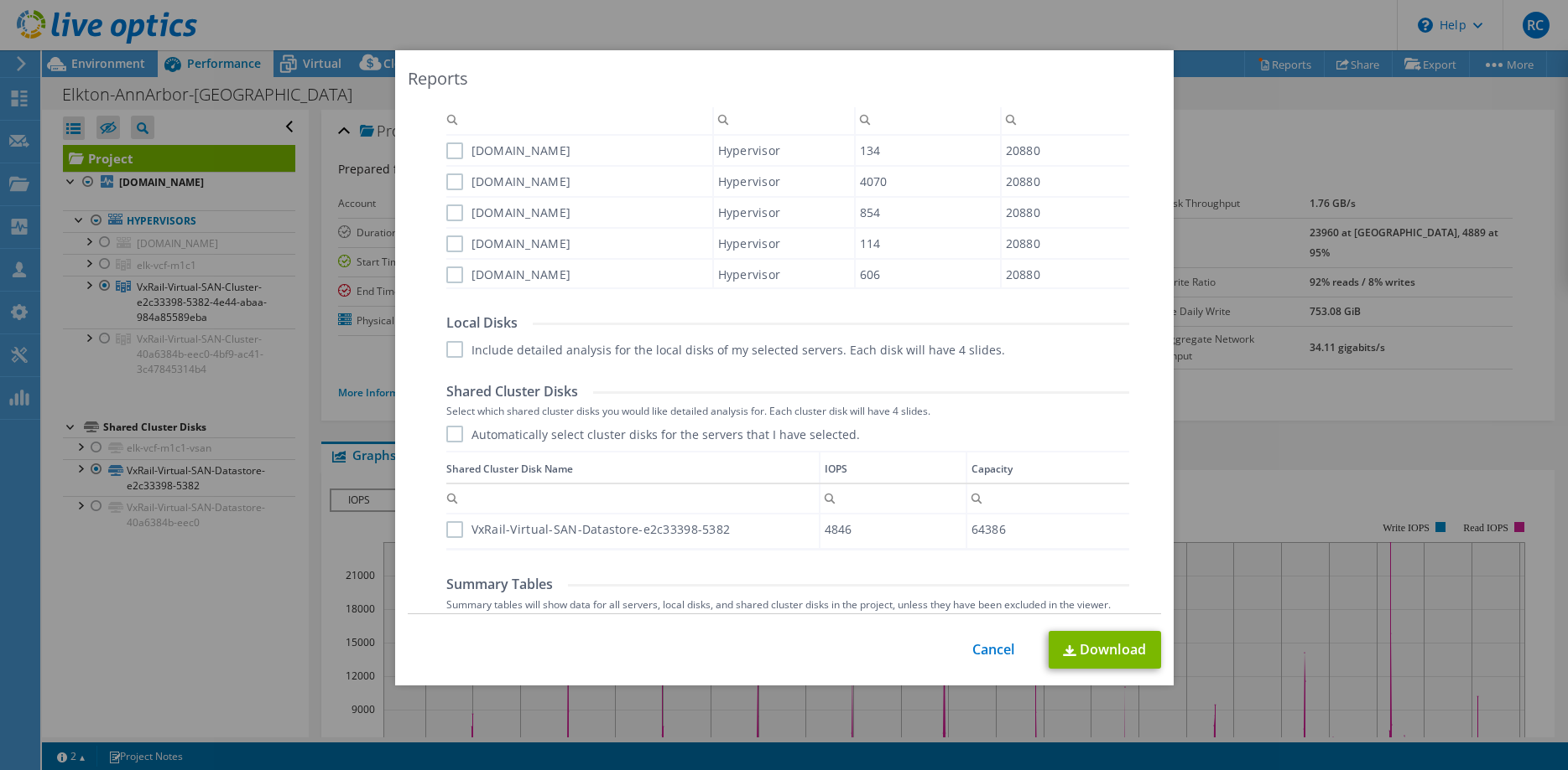
scroll to position [749, 0]
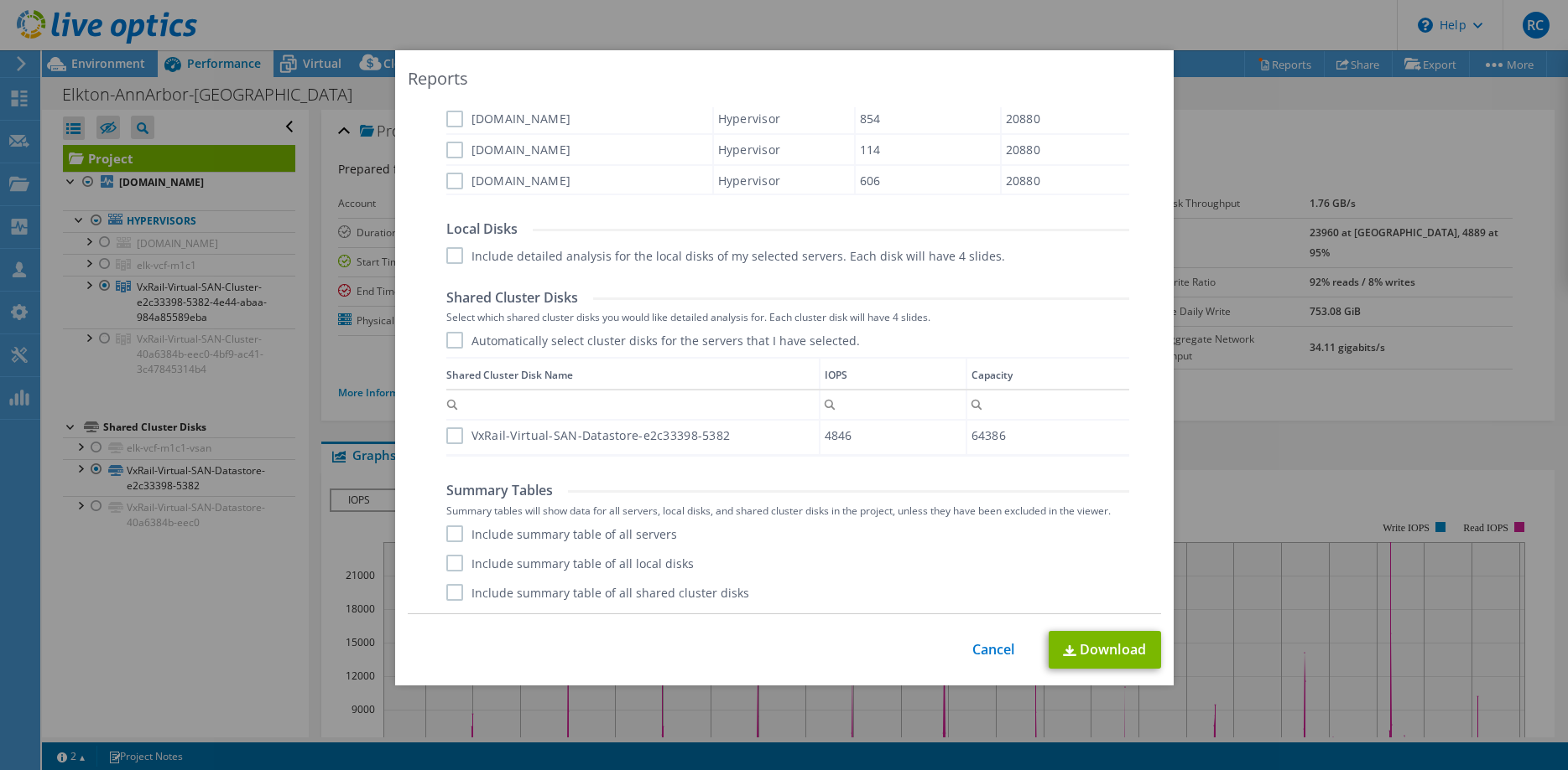
click at [462, 533] on label "Include summary table of all servers" at bounding box center [561, 534] width 230 height 17
click at [0, 0] on input "Include summary table of all servers" at bounding box center [0, 0] width 0 height 0
click at [456, 562] on label "Include summary table of all local disks" at bounding box center [570, 562] width 248 height 17
click at [0, 0] on input "Include summary table of all local disks" at bounding box center [0, 0] width 0 height 0
click at [456, 602] on div "Performance .PPTX Select to create a detailed PPTX report on the physical envir…" at bounding box center [785, 117] width 726 height 992
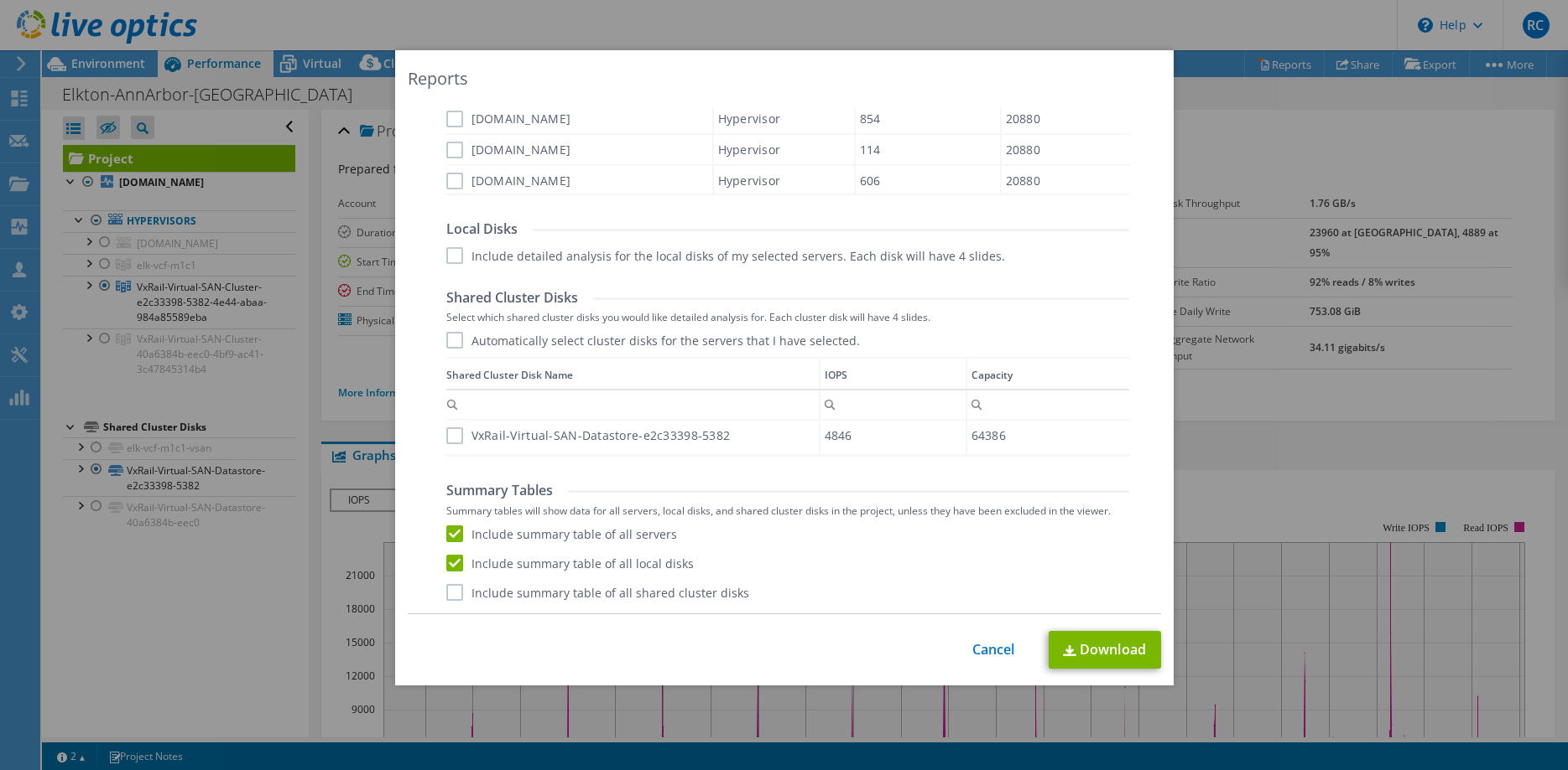
click at [456, 596] on label "Include summary table of all shared cluster disks" at bounding box center [597, 592] width 303 height 17
click at [0, 0] on input "Include summary table of all shared cluster disks" at bounding box center [0, 0] width 0 height 0
click at [1099, 652] on link "Download" at bounding box center [1105, 650] width 113 height 37
click at [996, 655] on link "Cancel" at bounding box center [993, 650] width 43 height 16
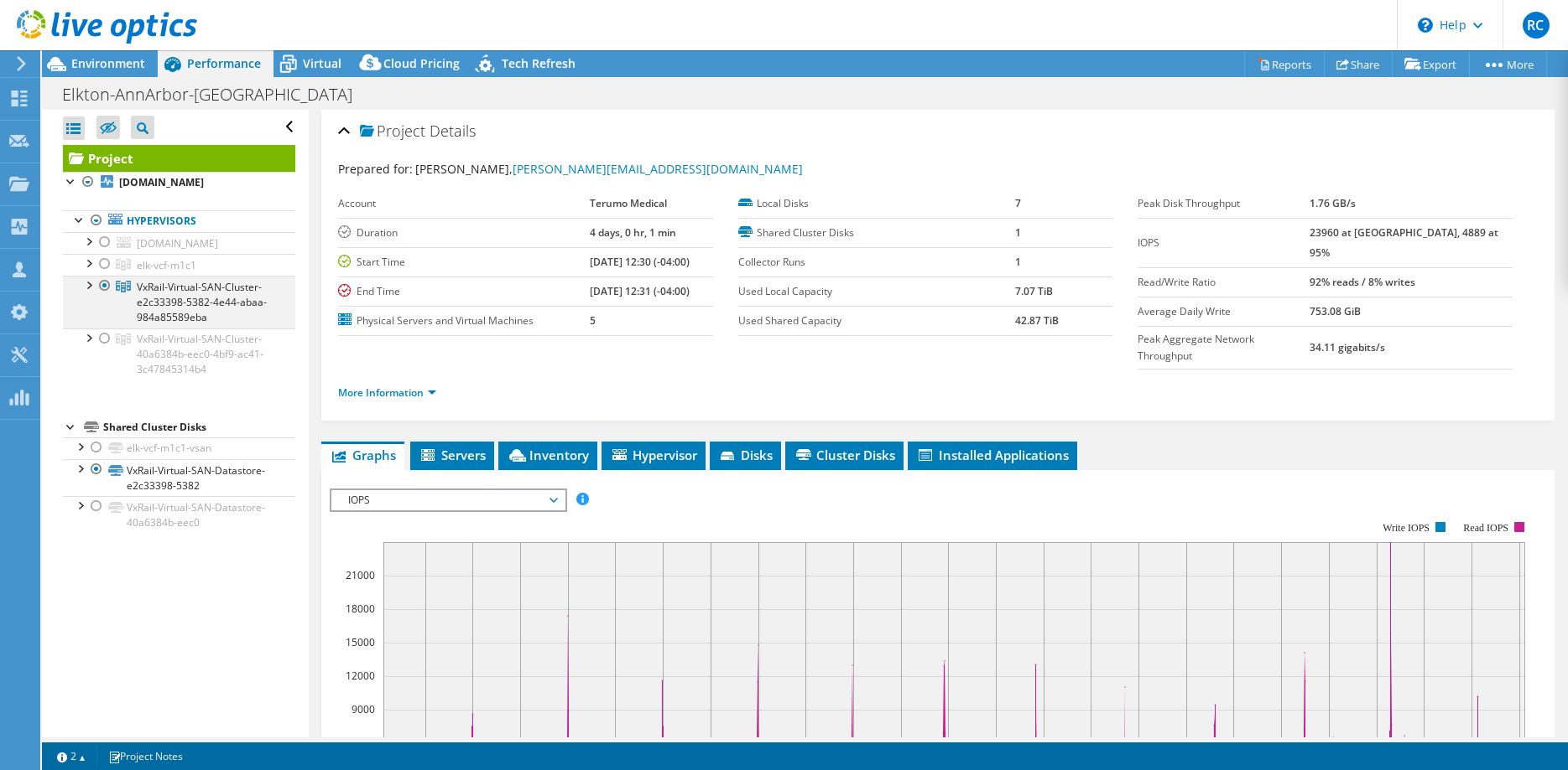
click at [104, 296] on div at bounding box center [105, 285] width 17 height 20
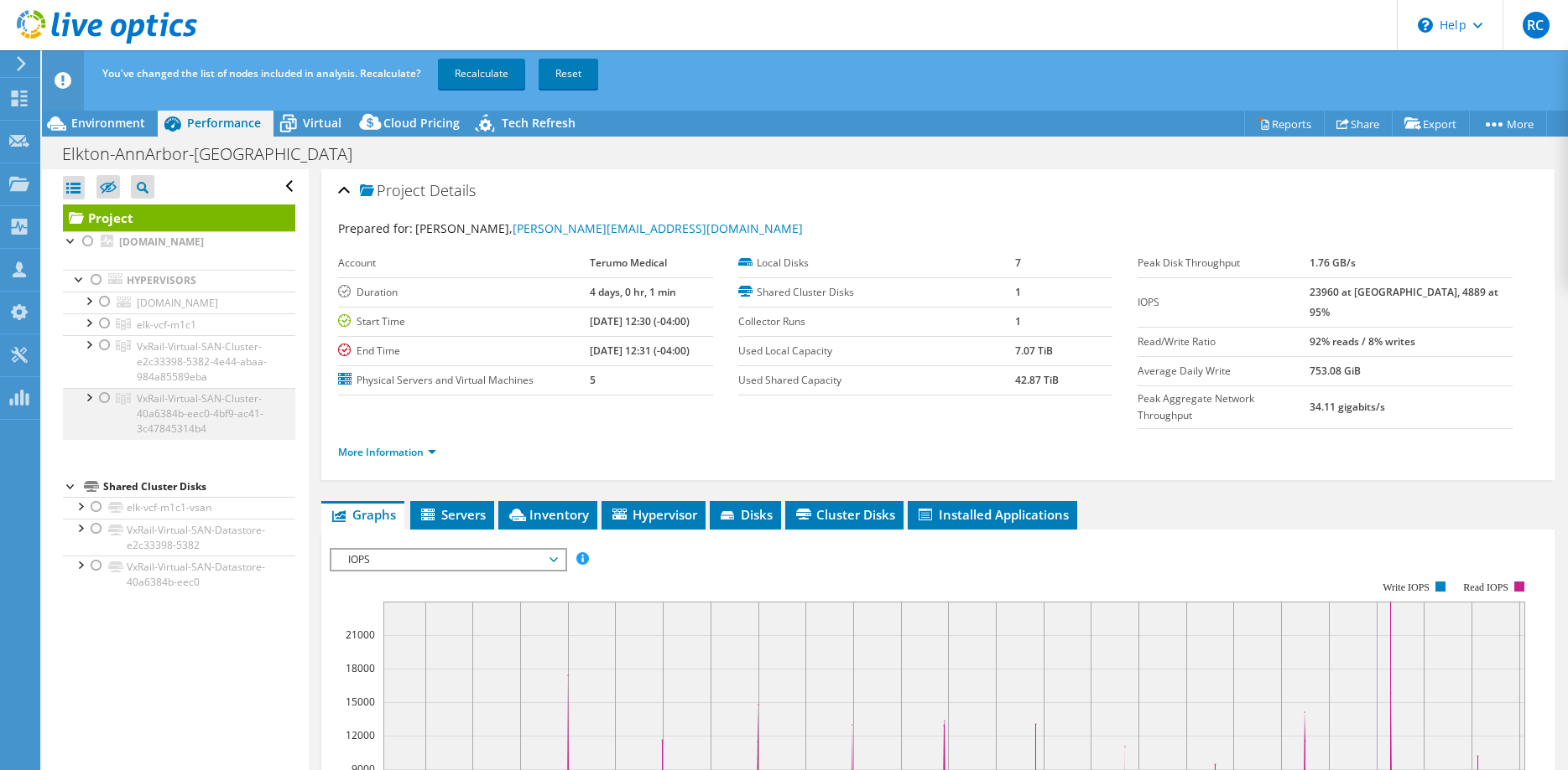
click at [106, 408] on div at bounding box center [105, 398] width 17 height 20
click at [86, 405] on div at bounding box center [87, 396] width 17 height 17
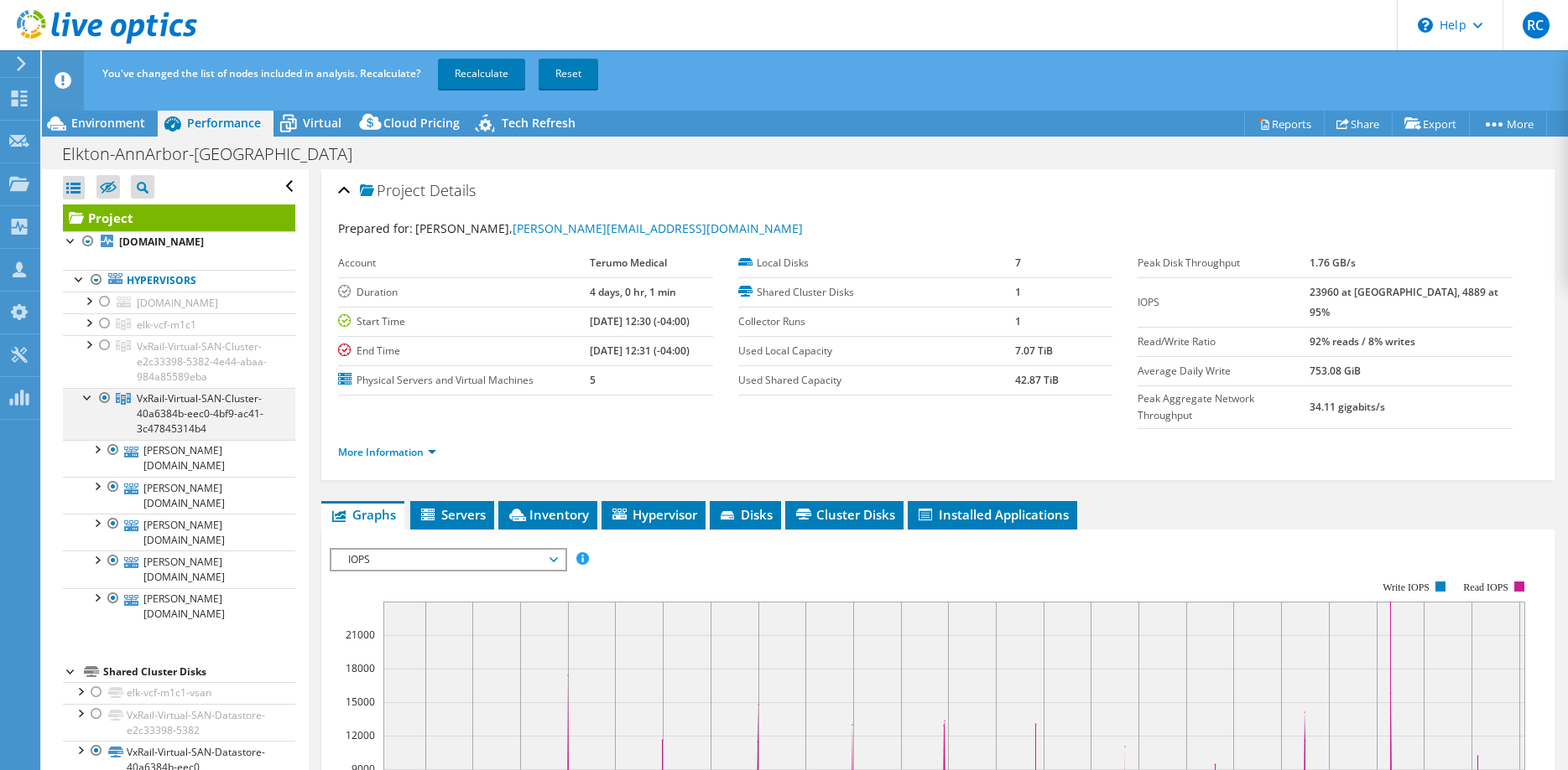
click at [86, 405] on div at bounding box center [87, 396] width 17 height 17
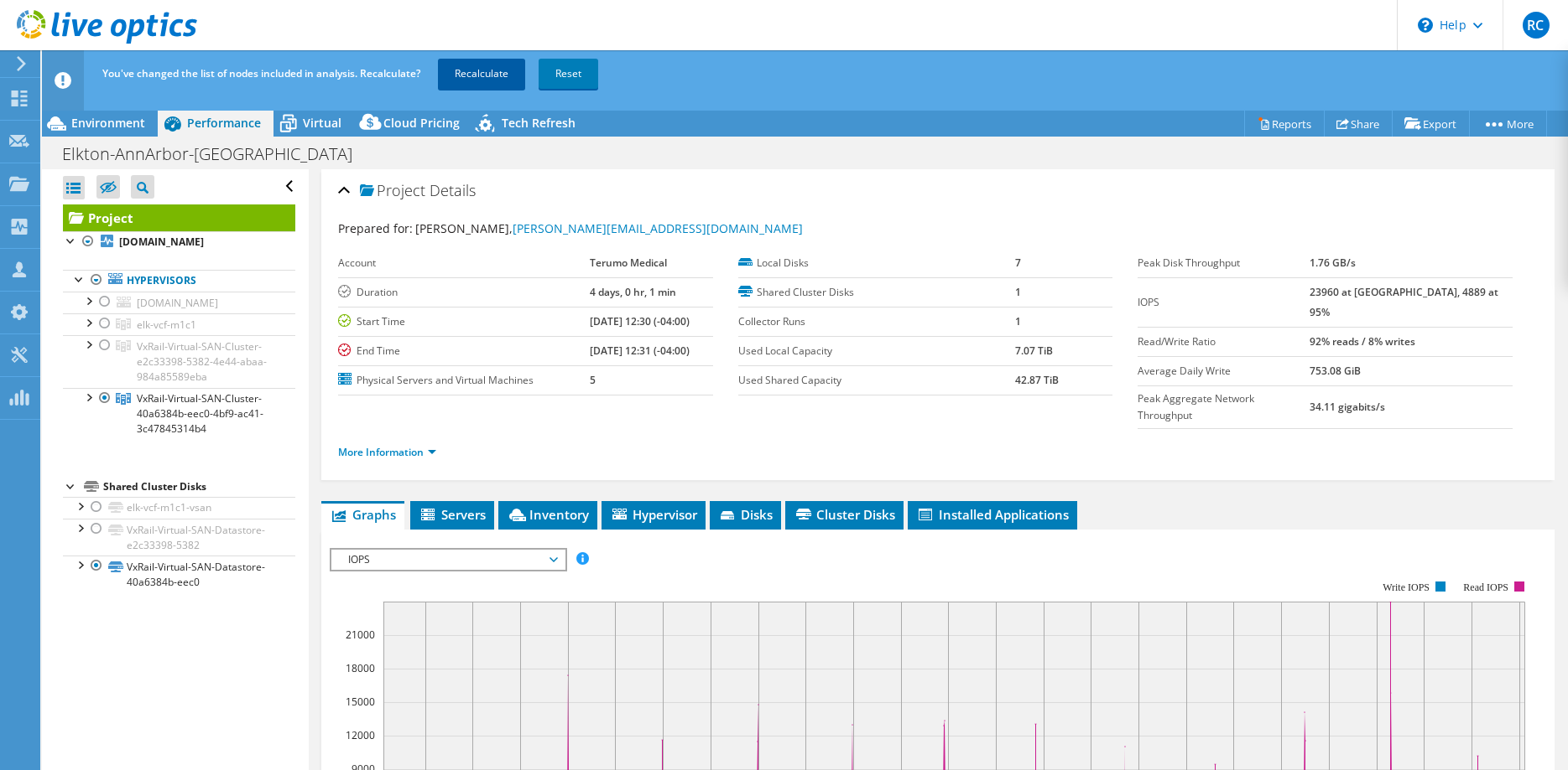
click at [480, 72] on link "Recalculate" at bounding box center [482, 73] width 87 height 31
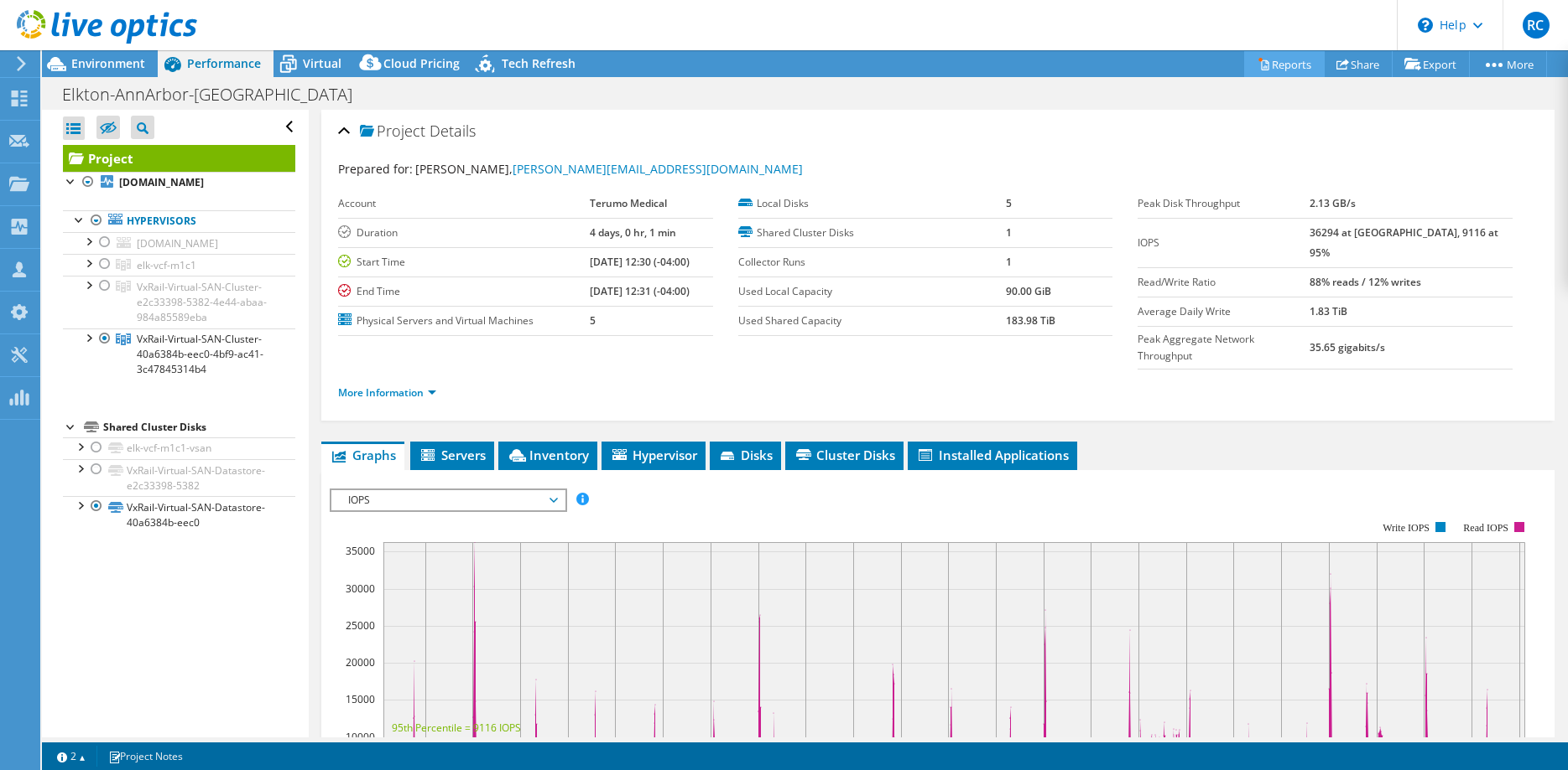
click at [1277, 64] on link "Reports" at bounding box center [1284, 65] width 80 height 26
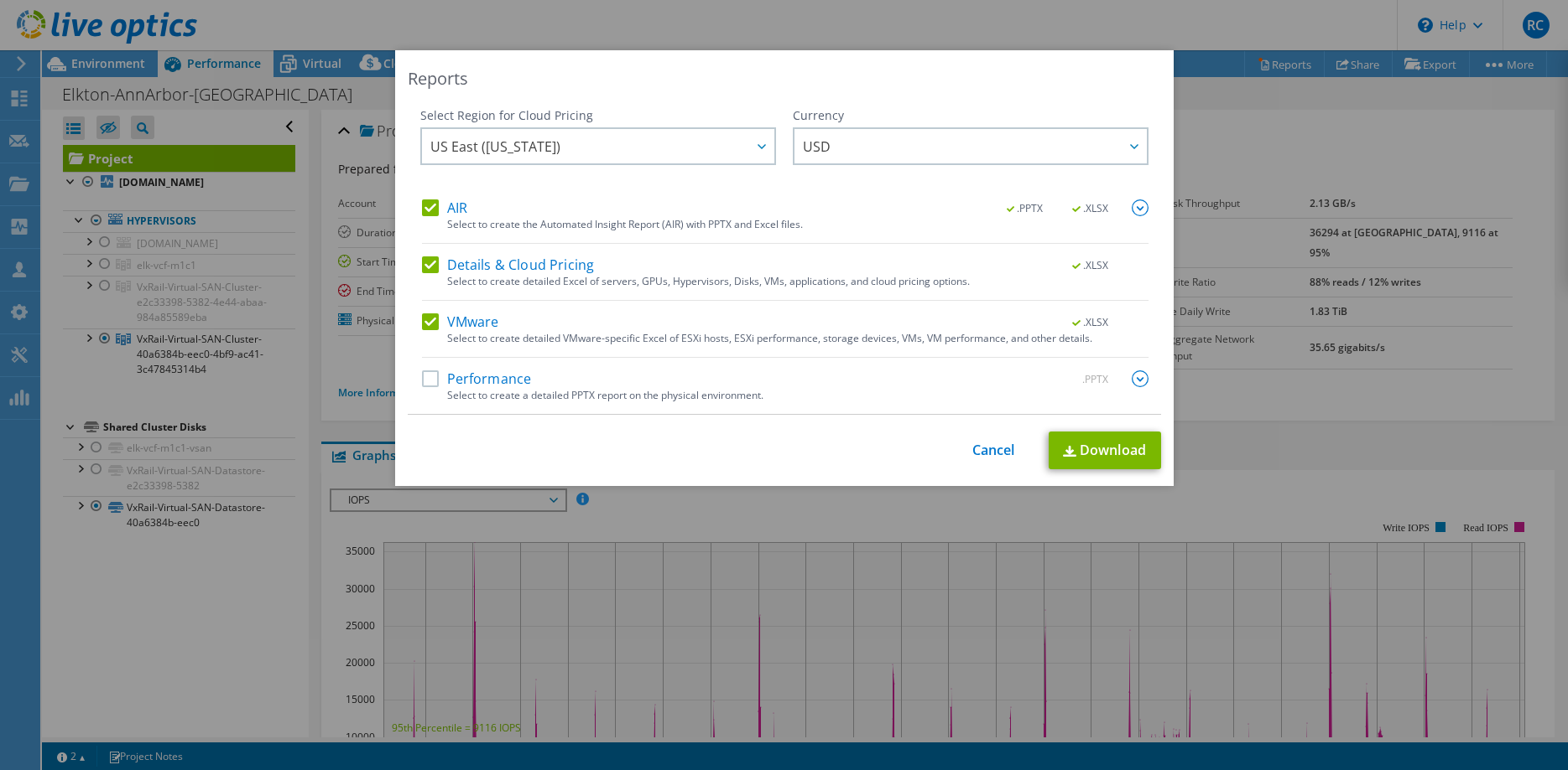
click at [425, 378] on label "Performance" at bounding box center [477, 378] width 110 height 17
click at [0, 0] on input "Performance" at bounding box center [0, 0] width 0 height 0
click at [1140, 383] on img at bounding box center [1140, 378] width 17 height 17
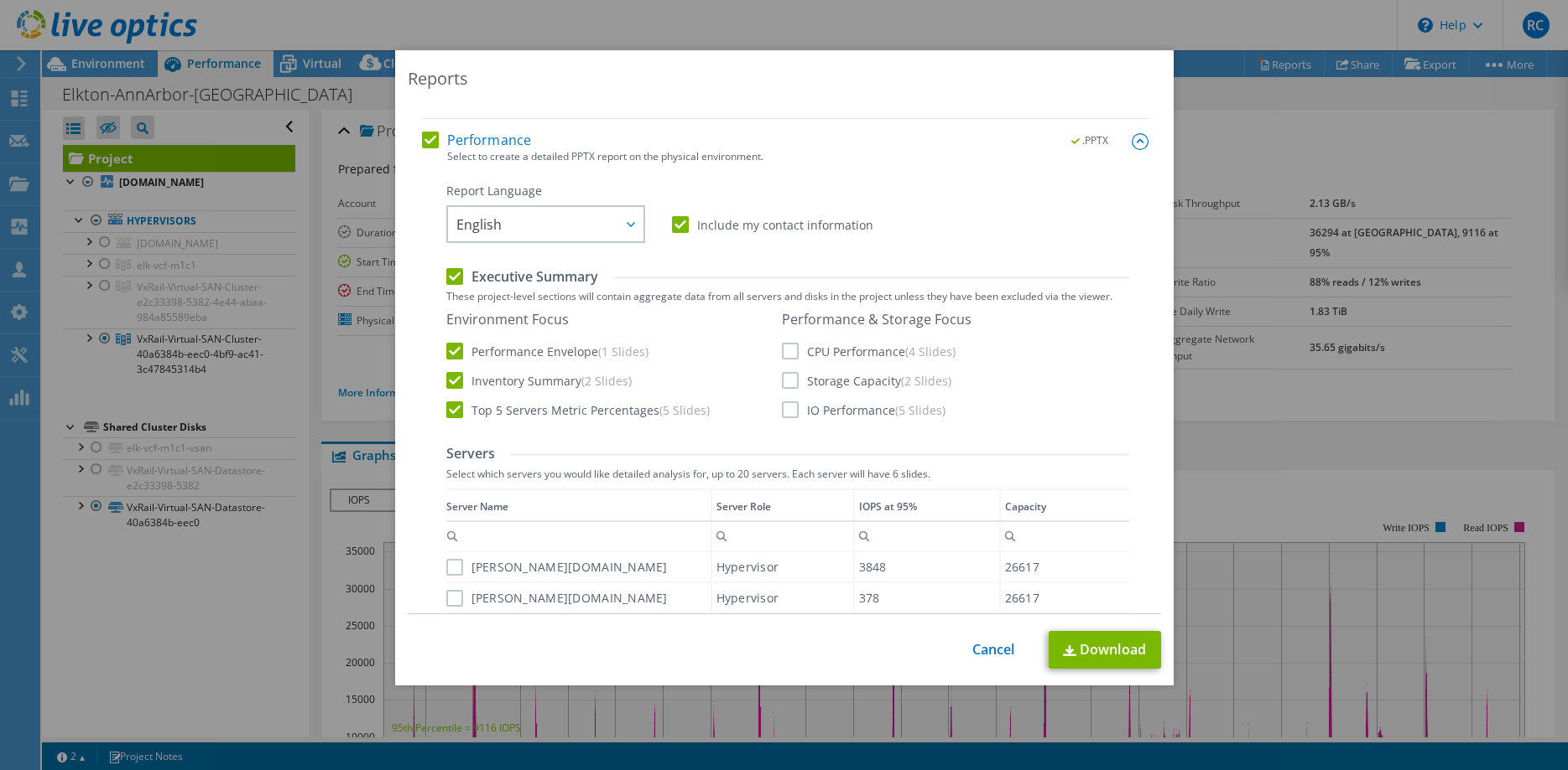
scroll to position [256, 0]
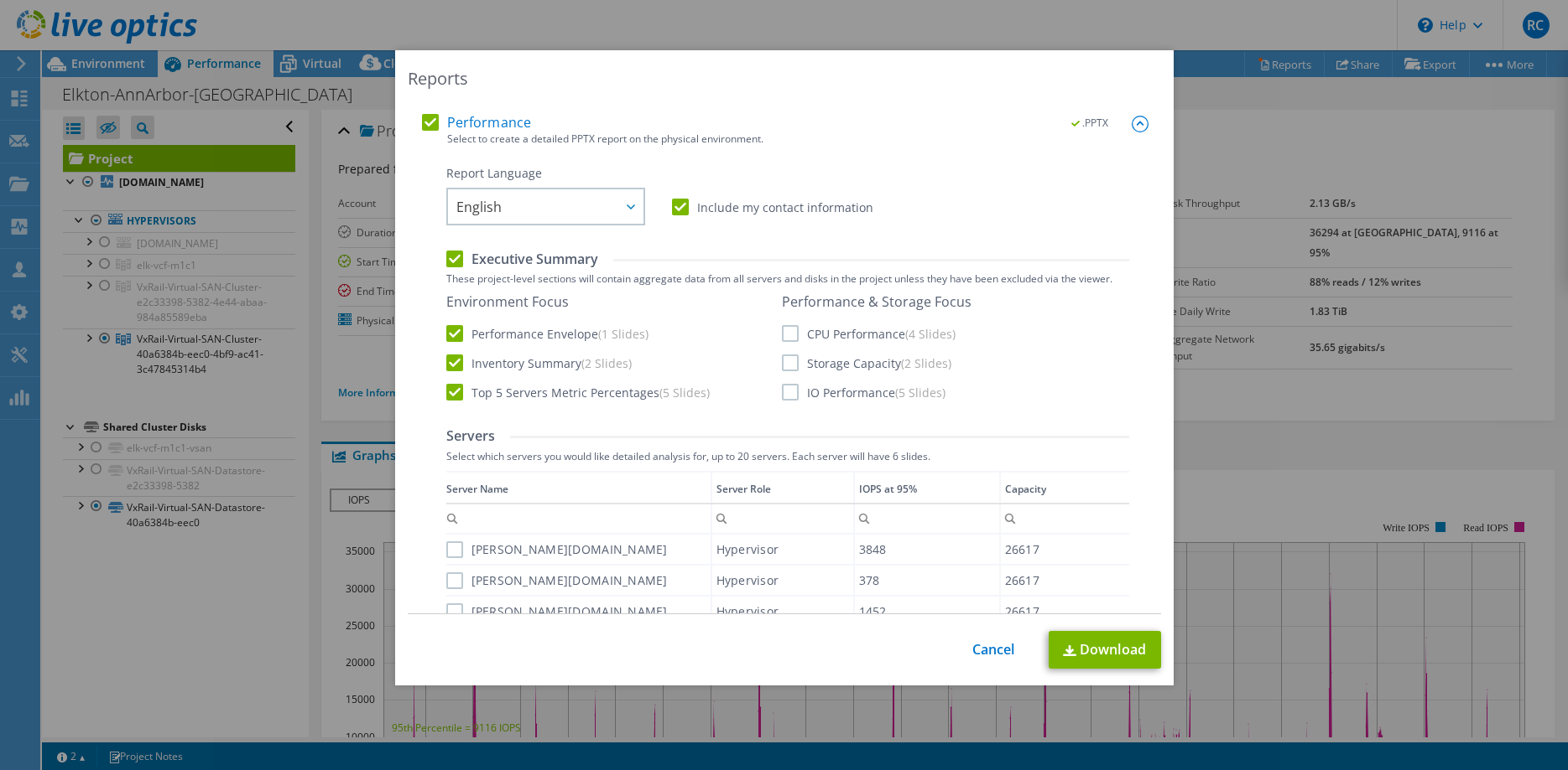
click at [791, 337] on label "CPU Performance (4 Slides)" at bounding box center [868, 333] width 174 height 17
click at [0, 0] on input "CPU Performance (4 Slides)" at bounding box center [0, 0] width 0 height 0
click at [791, 370] on label "Storage Capacity (2 Slides)" at bounding box center [866, 363] width 169 height 17
click at [0, 0] on input "Storage Capacity (2 Slides)" at bounding box center [0, 0] width 0 height 0
click at [788, 389] on label "IO Performance (5 Slides)" at bounding box center [863, 392] width 163 height 17
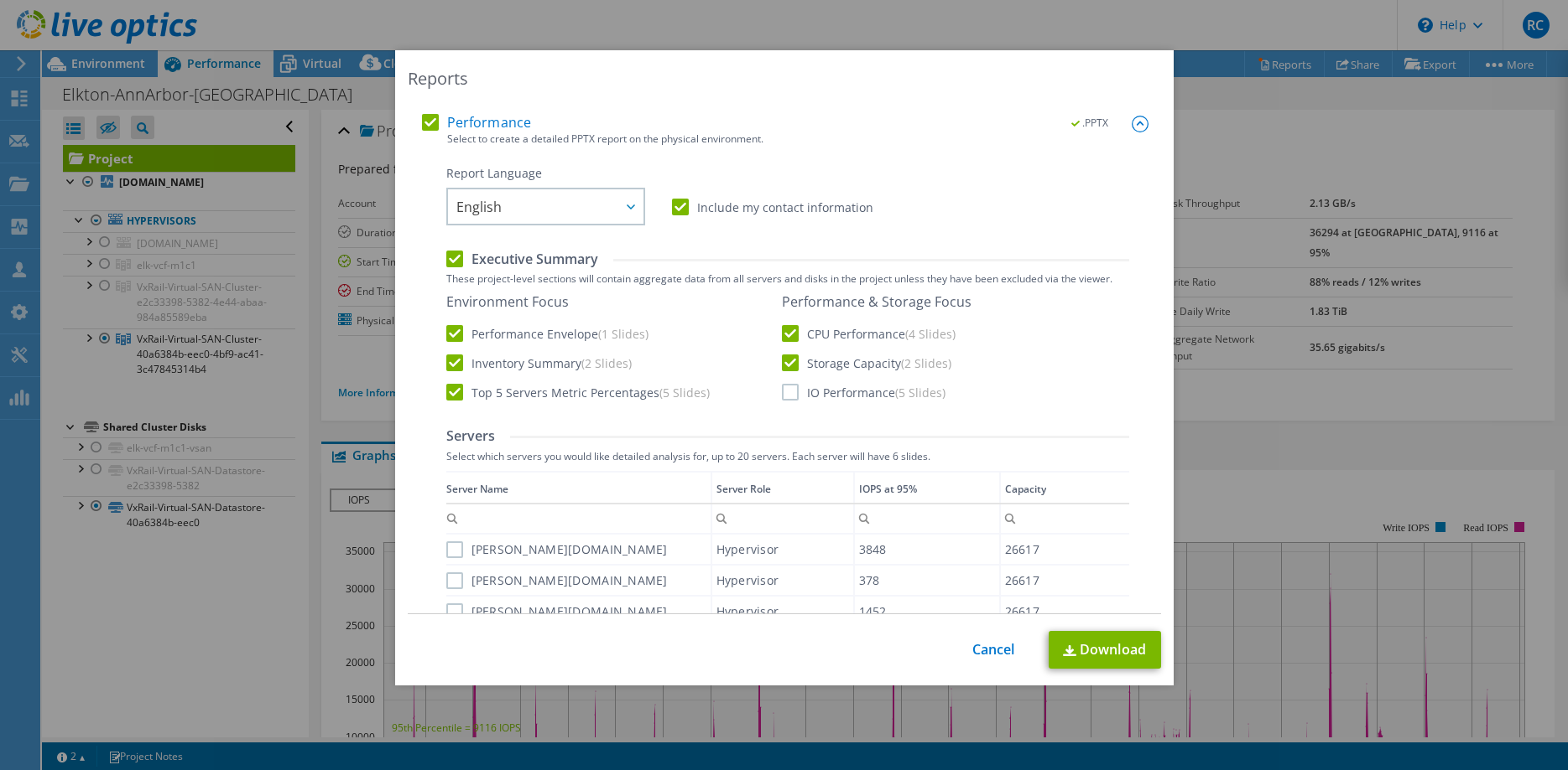
click at [0, 0] on input "IO Performance (5 Slides)" at bounding box center [0, 0] width 0 height 0
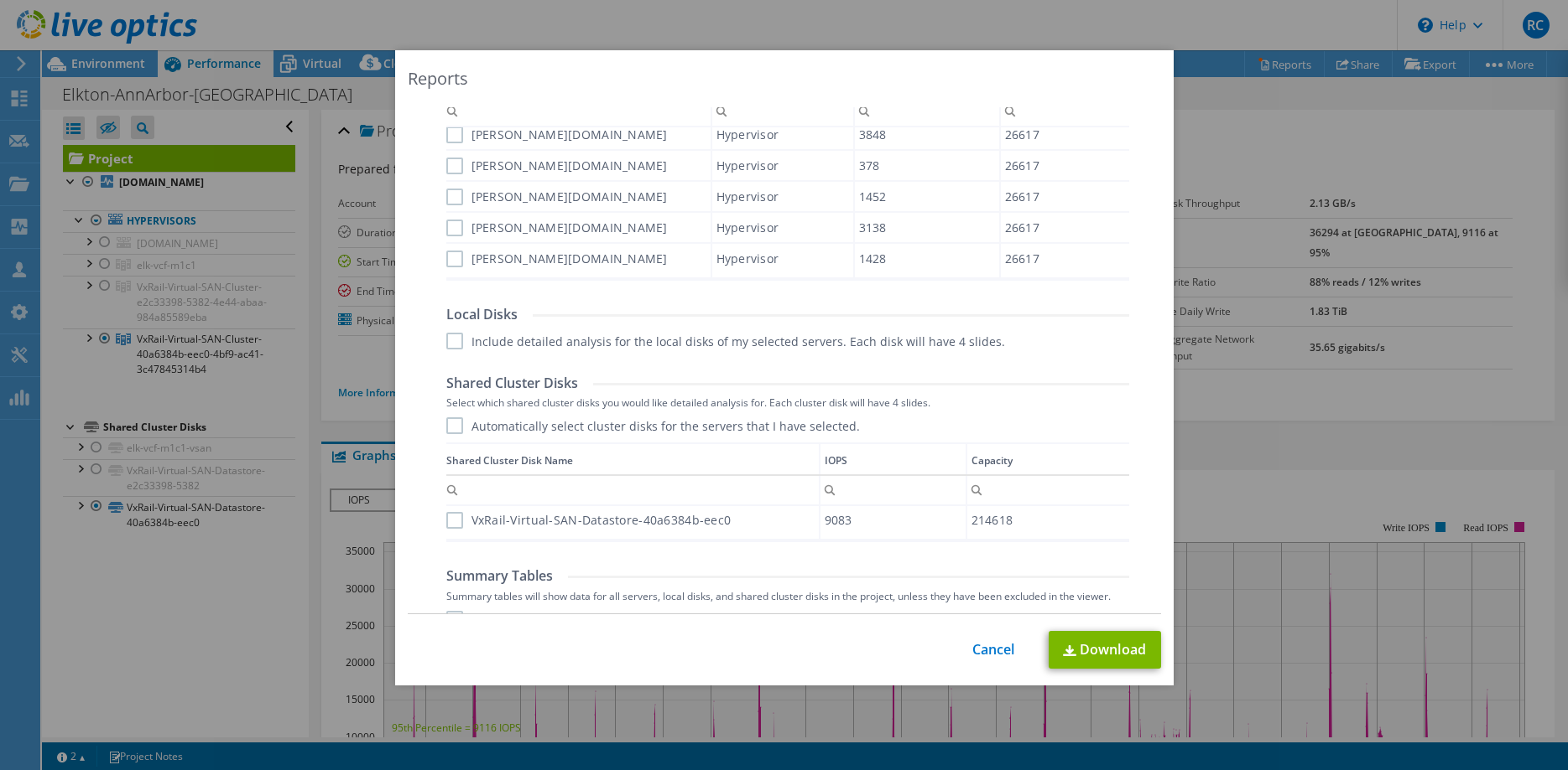
scroll to position [749, 0]
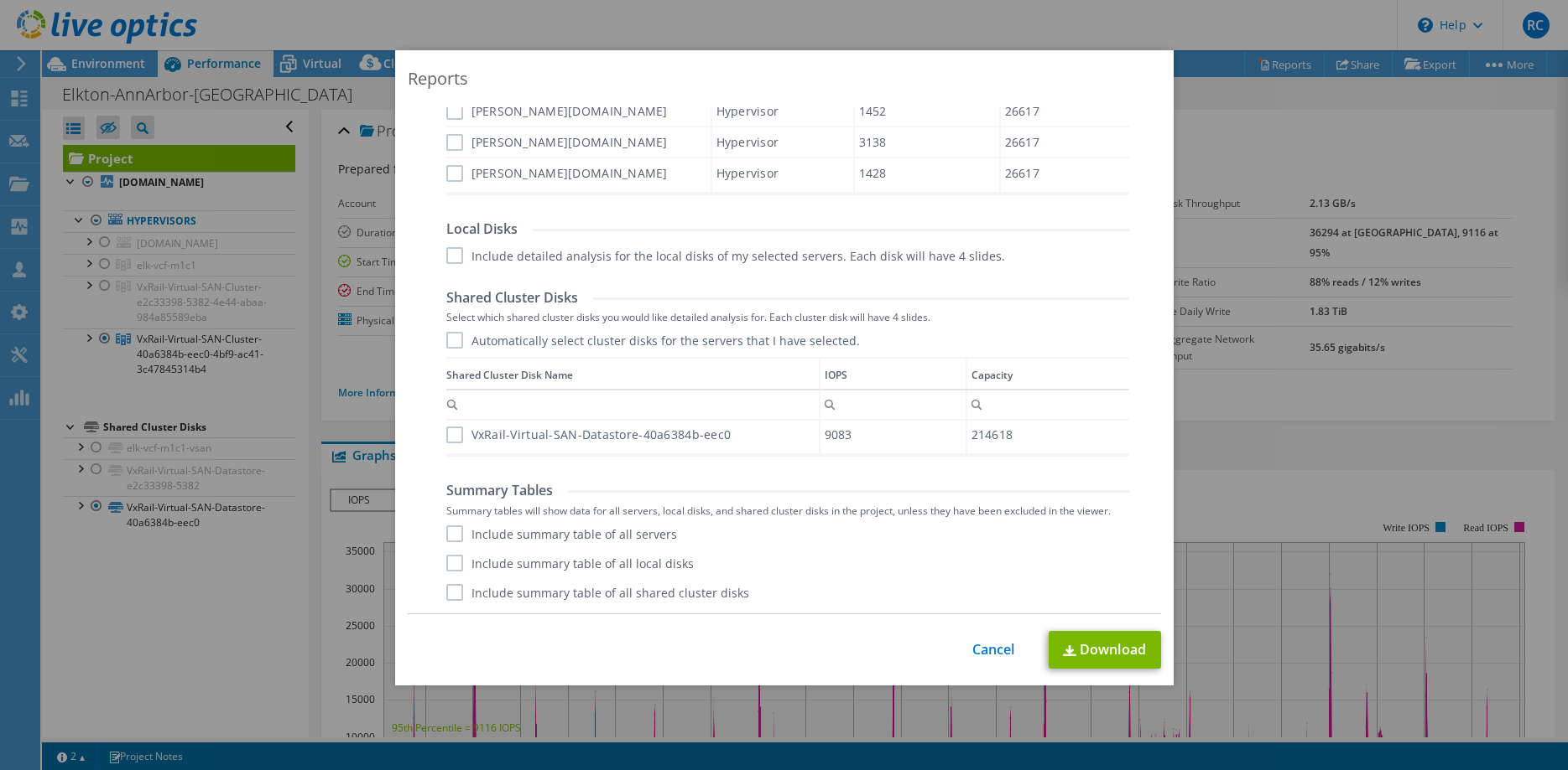
click at [455, 532] on label "Include summary table of all servers" at bounding box center [561, 534] width 230 height 17
click at [0, 0] on input "Include summary table of all servers" at bounding box center [0, 0] width 0 height 0
click at [457, 569] on label "Include summary table of all local disks" at bounding box center [570, 562] width 248 height 17
click at [0, 0] on input "Include summary table of all local disks" at bounding box center [0, 0] width 0 height 0
click at [454, 596] on label "Include summary table of all shared cluster disks" at bounding box center [597, 592] width 303 height 17
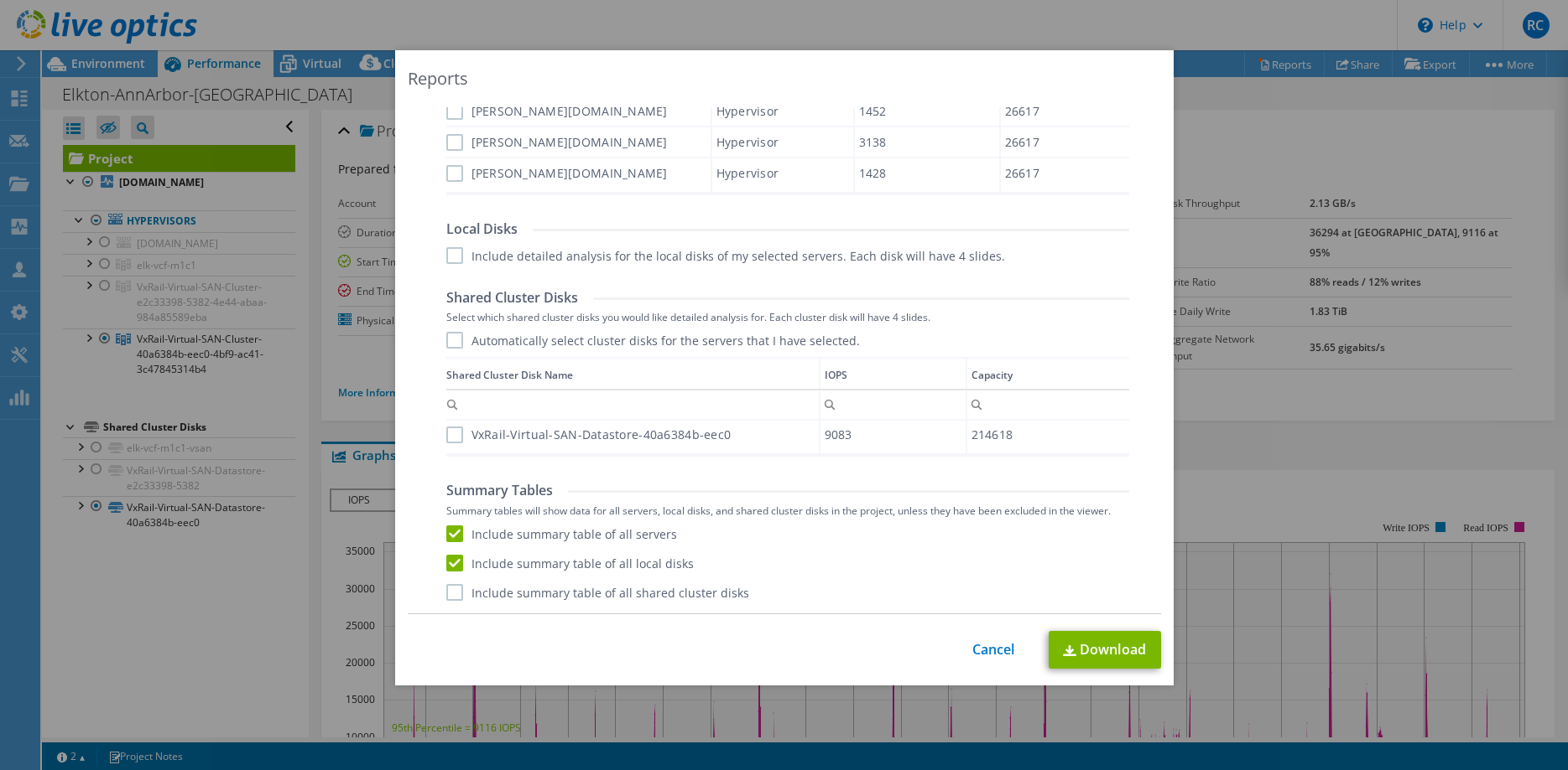
click at [0, 0] on input "Include summary table of all shared cluster disks" at bounding box center [0, 0] width 0 height 0
click at [1108, 652] on link "Download" at bounding box center [1105, 650] width 113 height 37
click at [997, 653] on link "Cancel" at bounding box center [993, 650] width 43 height 16
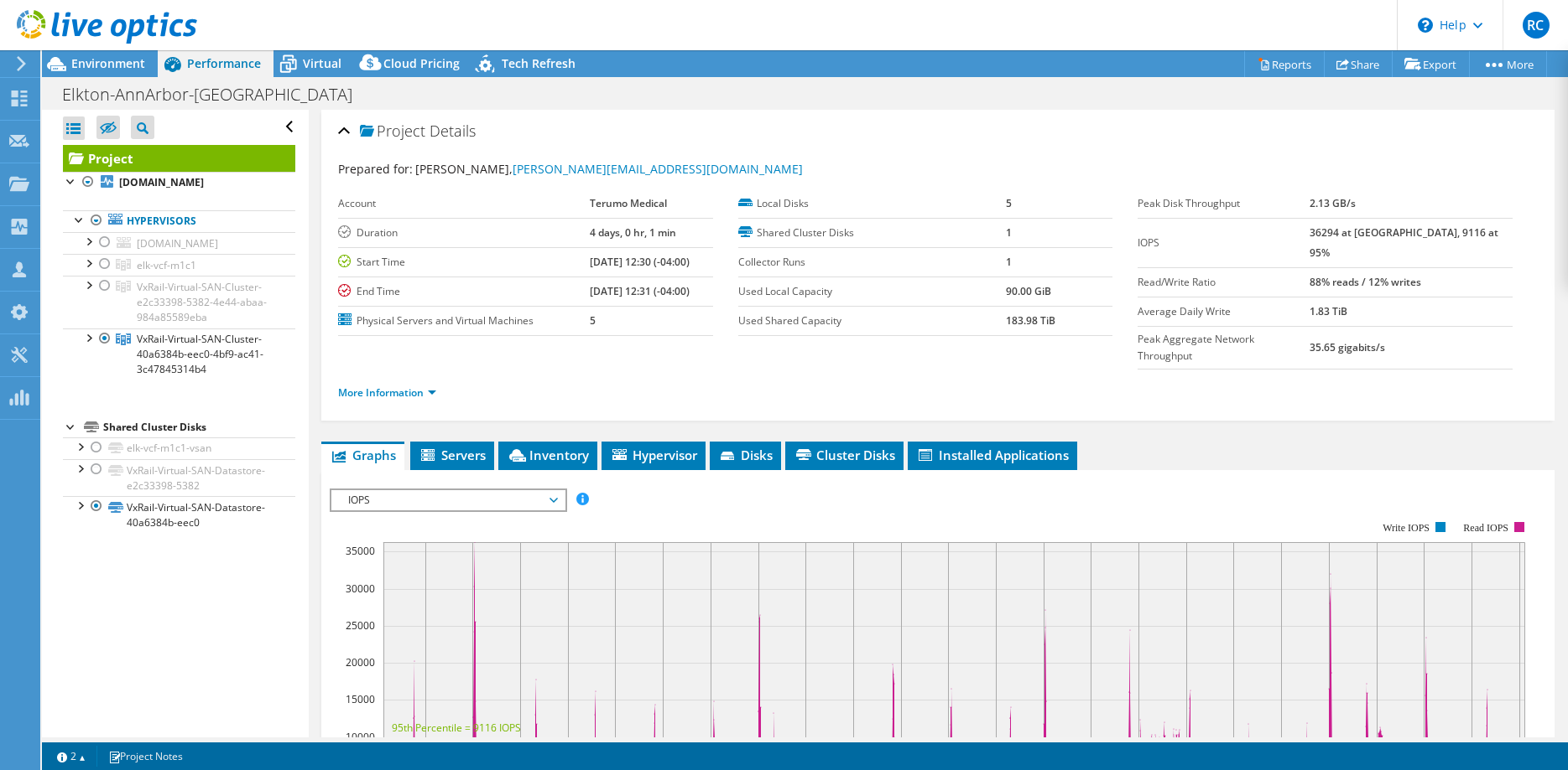
click at [24, 71] on icon at bounding box center [21, 63] width 12 height 15
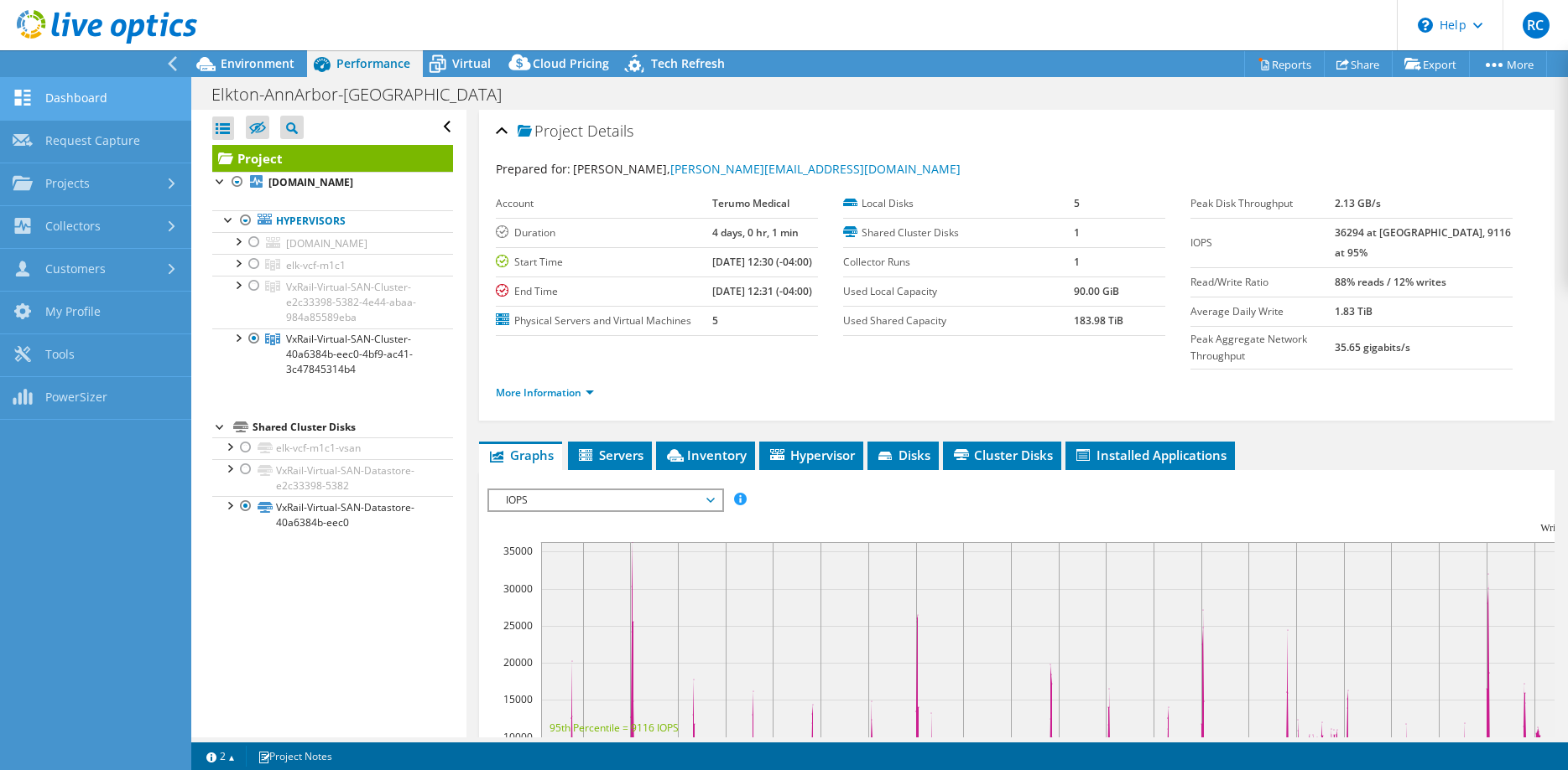
click at [65, 101] on link "Dashboard" at bounding box center [95, 99] width 191 height 43
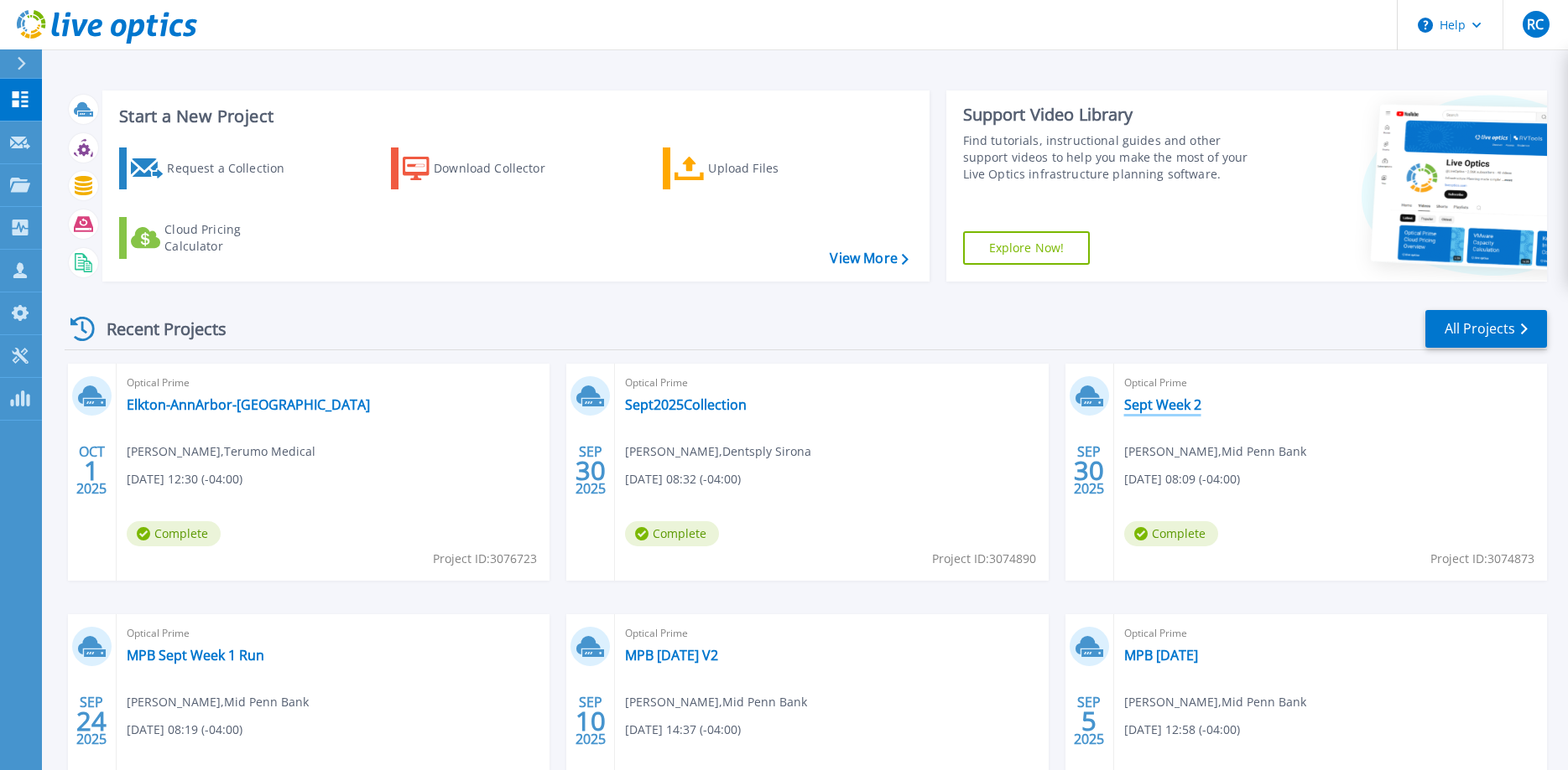
click at [1177, 406] on link "Sept Week 2" at bounding box center [1162, 405] width 77 height 17
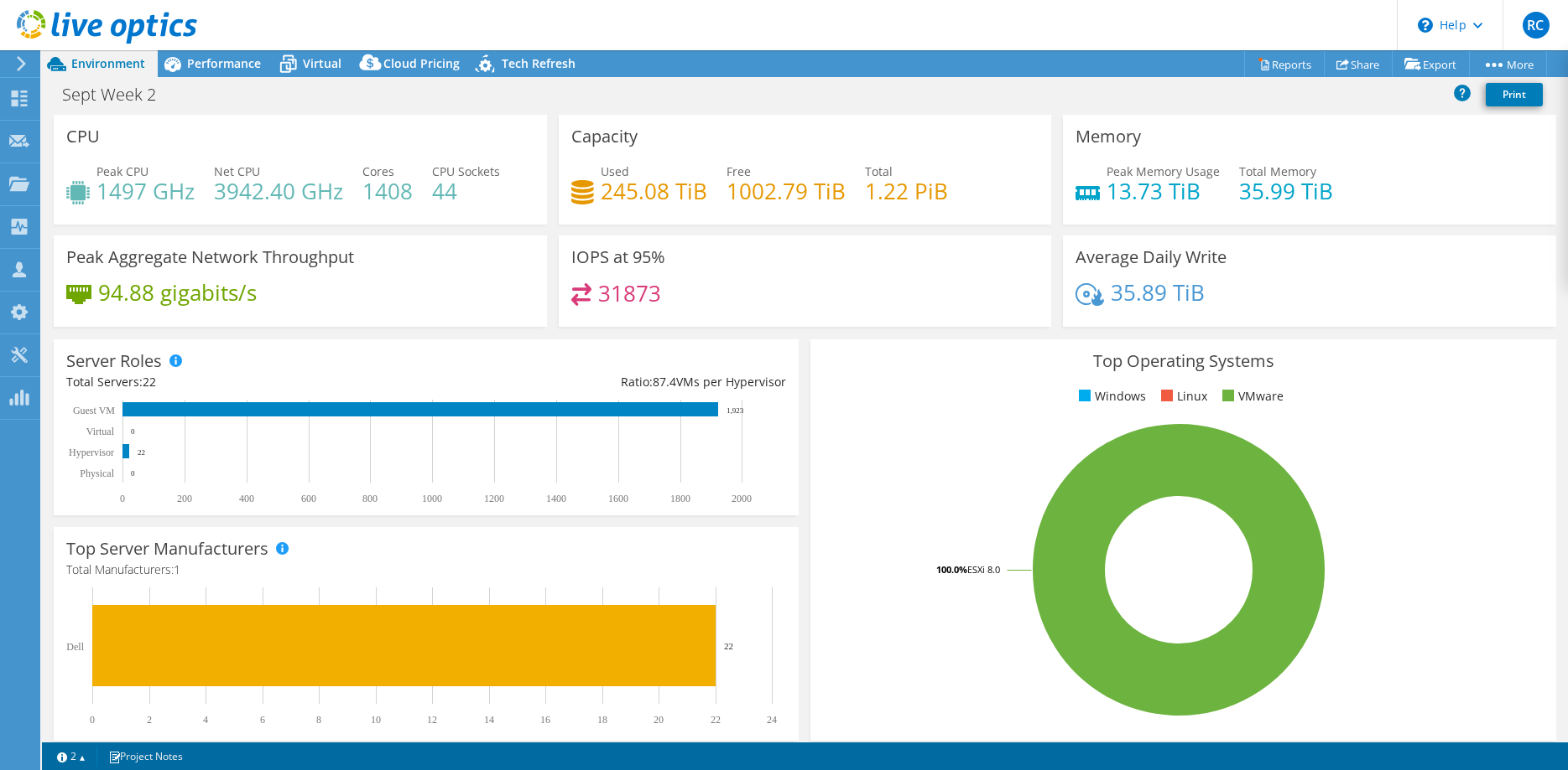
select select "USD"
click at [197, 61] on span "Performance" at bounding box center [223, 63] width 74 height 16
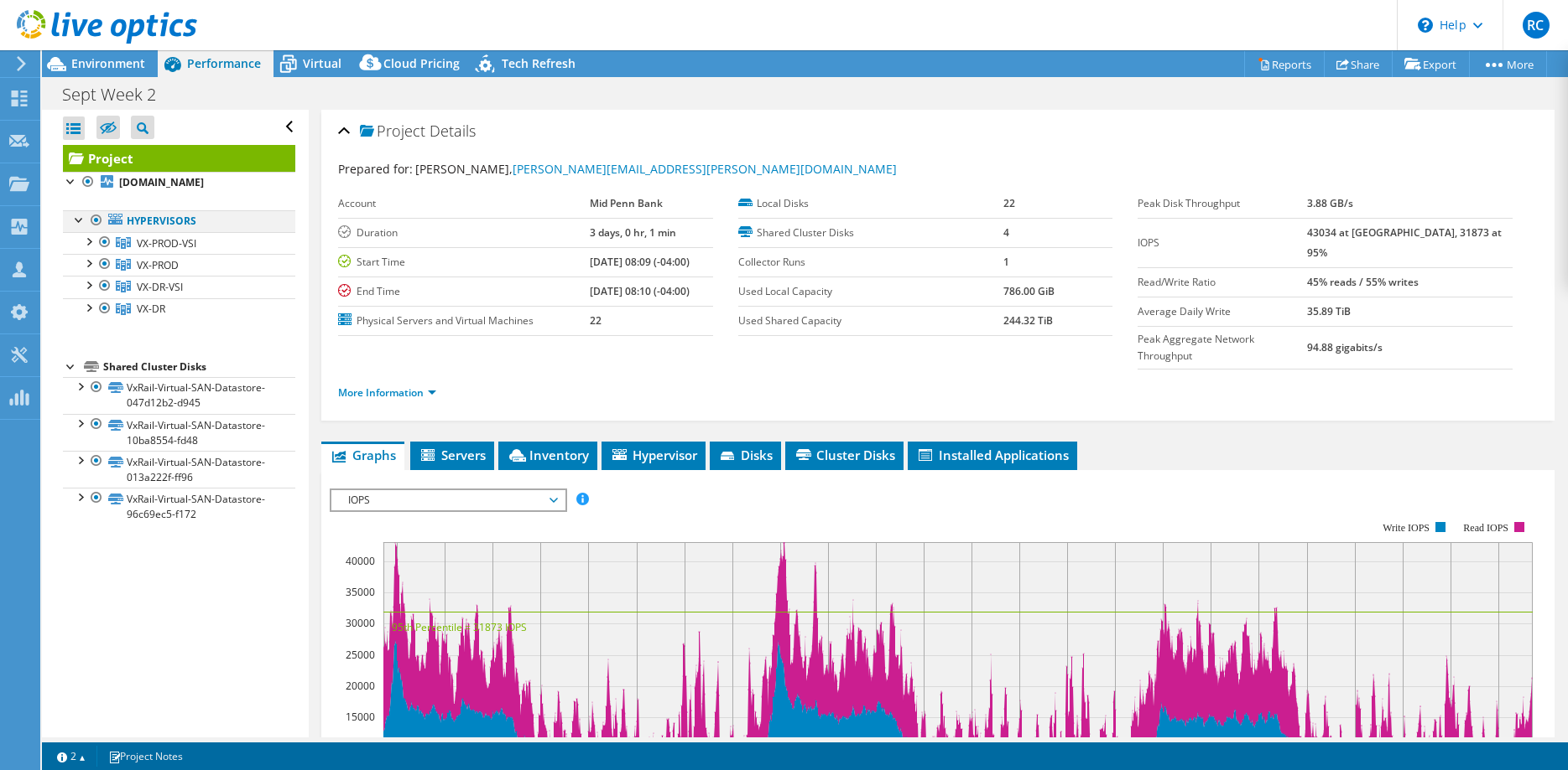
click at [96, 230] on div at bounding box center [96, 220] width 17 height 20
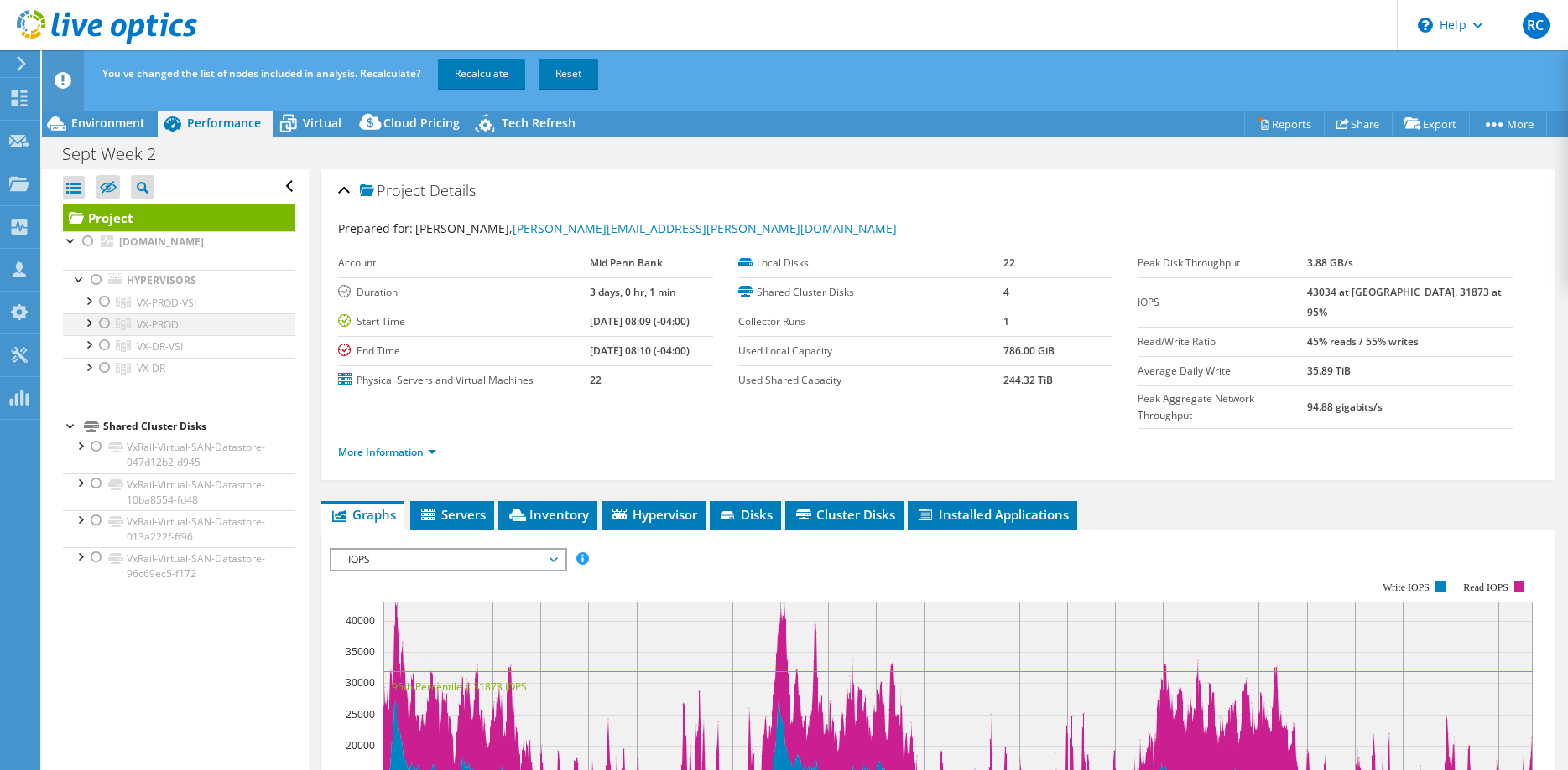
click at [102, 334] on div at bounding box center [105, 324] width 17 height 20
click at [488, 73] on link "Recalculate" at bounding box center [482, 73] width 87 height 31
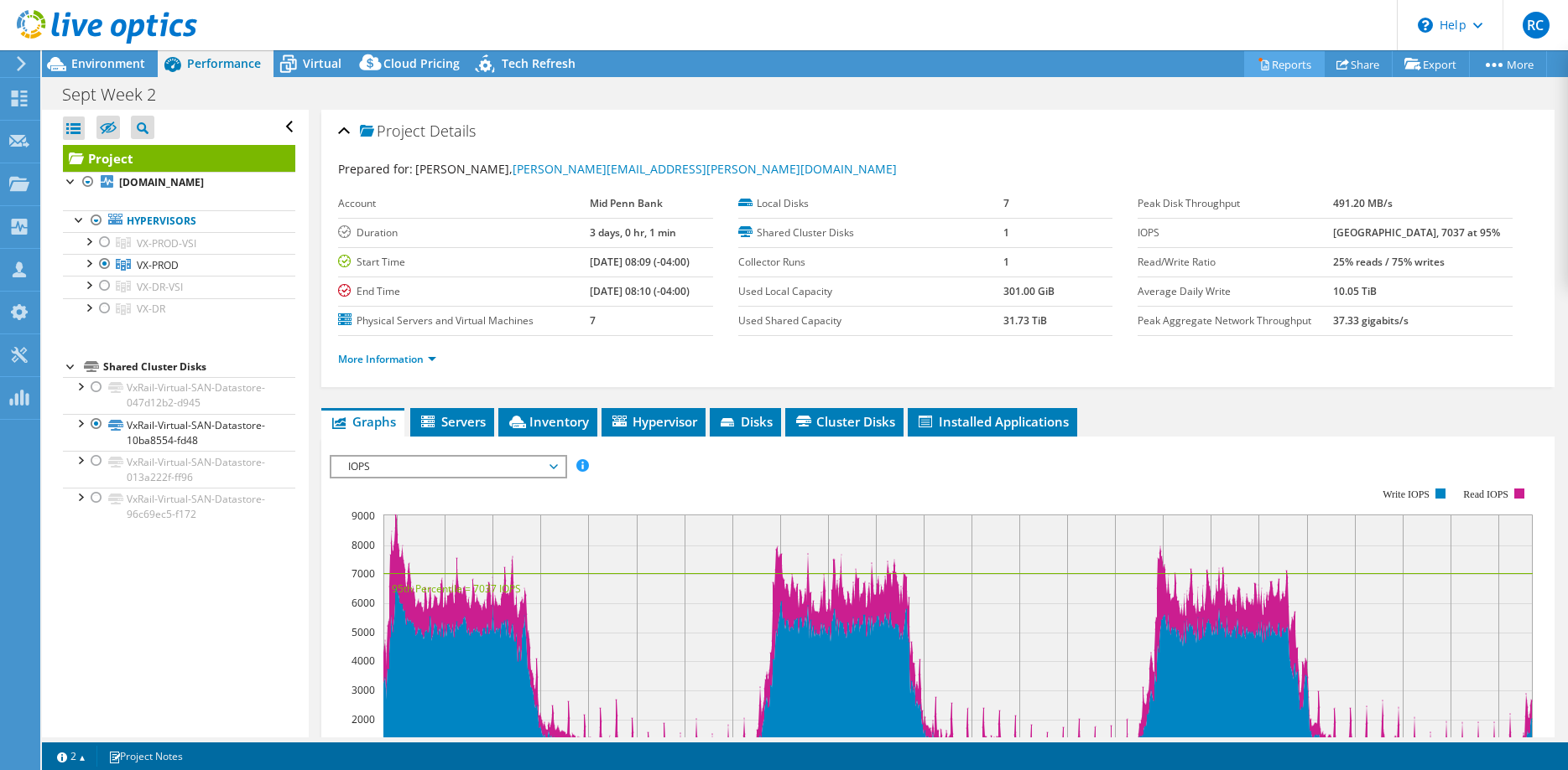
click at [1275, 64] on link "Reports" at bounding box center [1284, 65] width 80 height 26
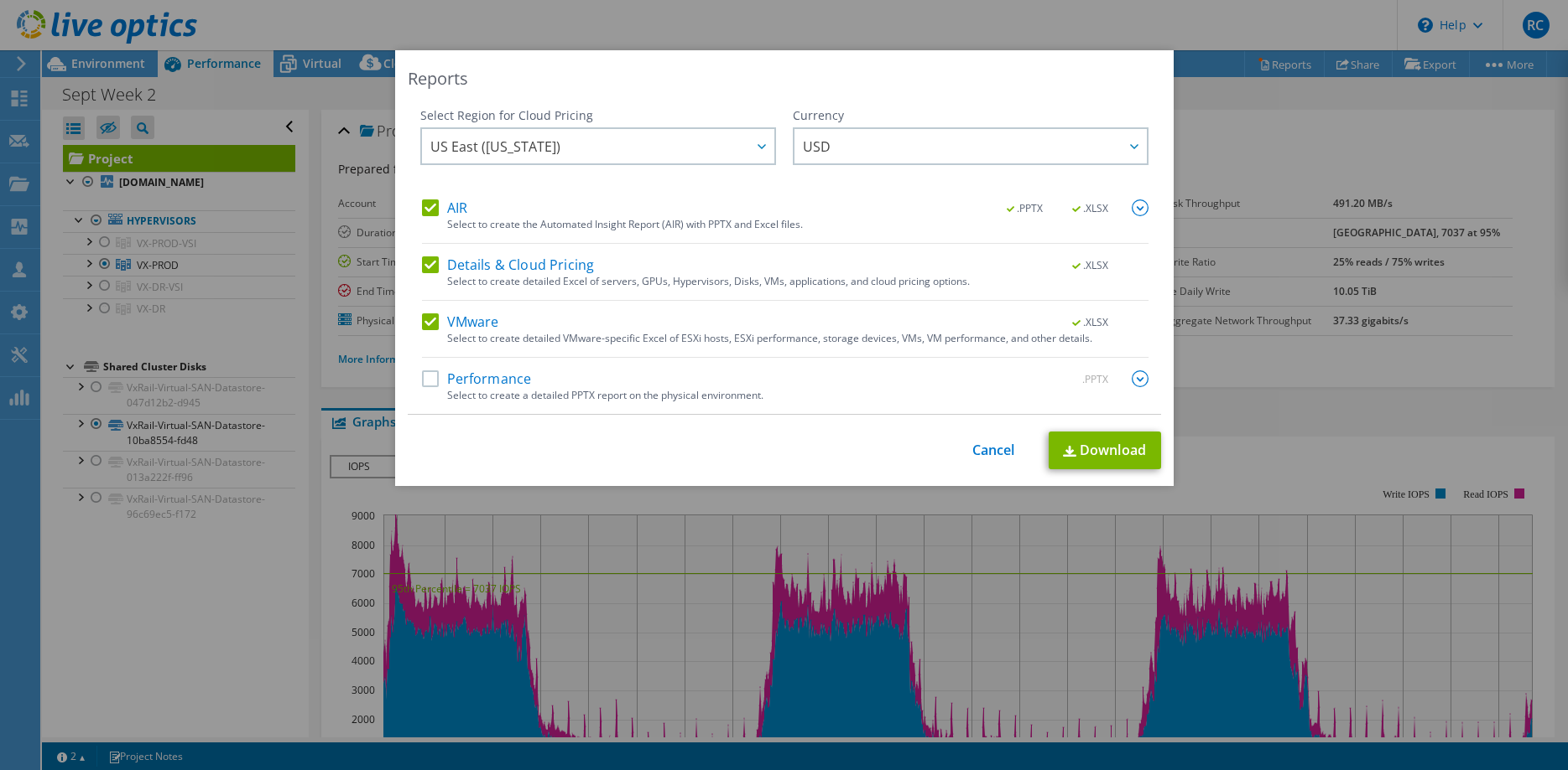
click at [428, 382] on label "Performance" at bounding box center [477, 378] width 110 height 17
click at [0, 0] on input "Performance" at bounding box center [0, 0] width 0 height 0
click at [1141, 379] on img at bounding box center [1140, 378] width 17 height 17
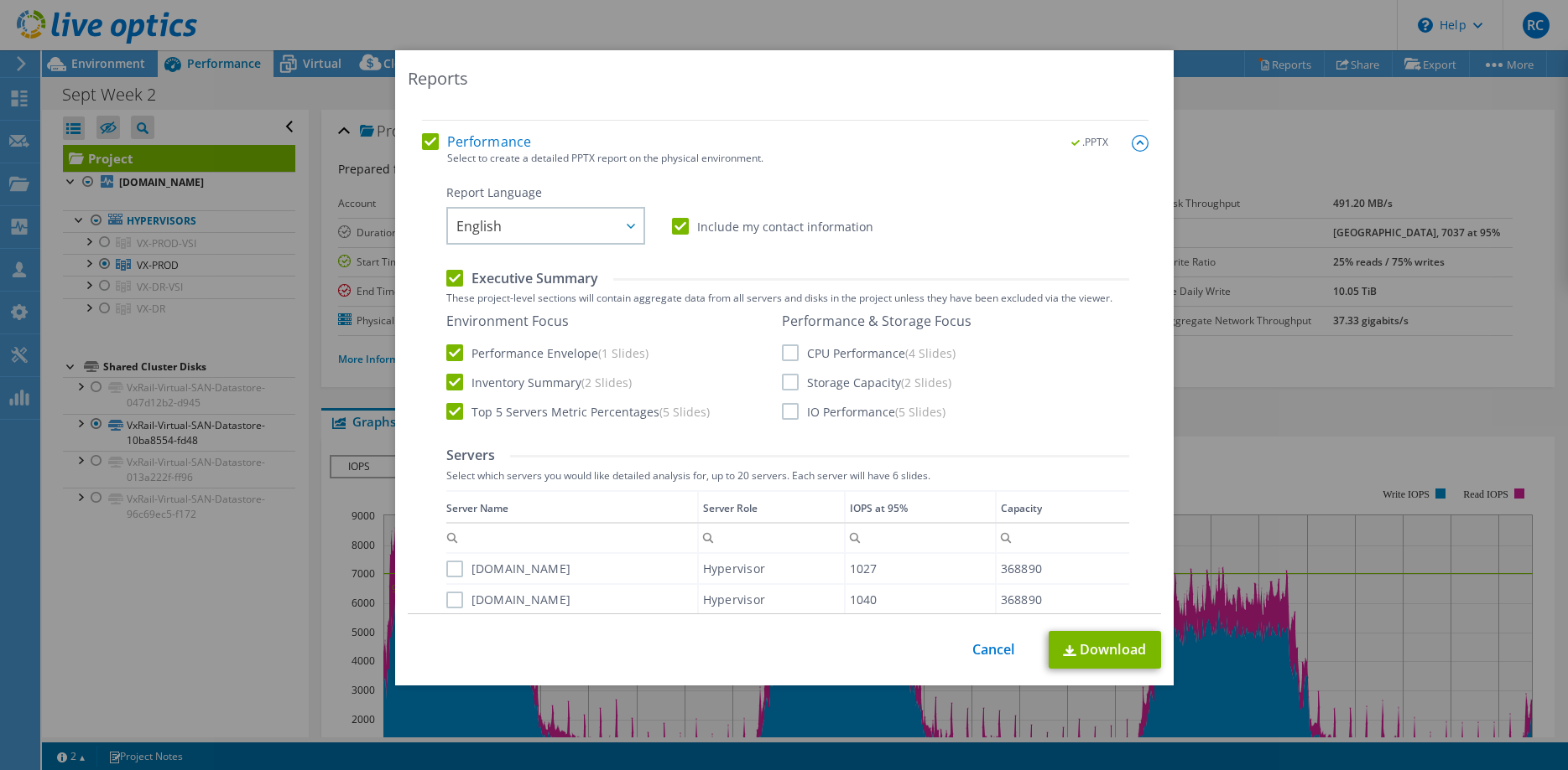
scroll to position [256, 0]
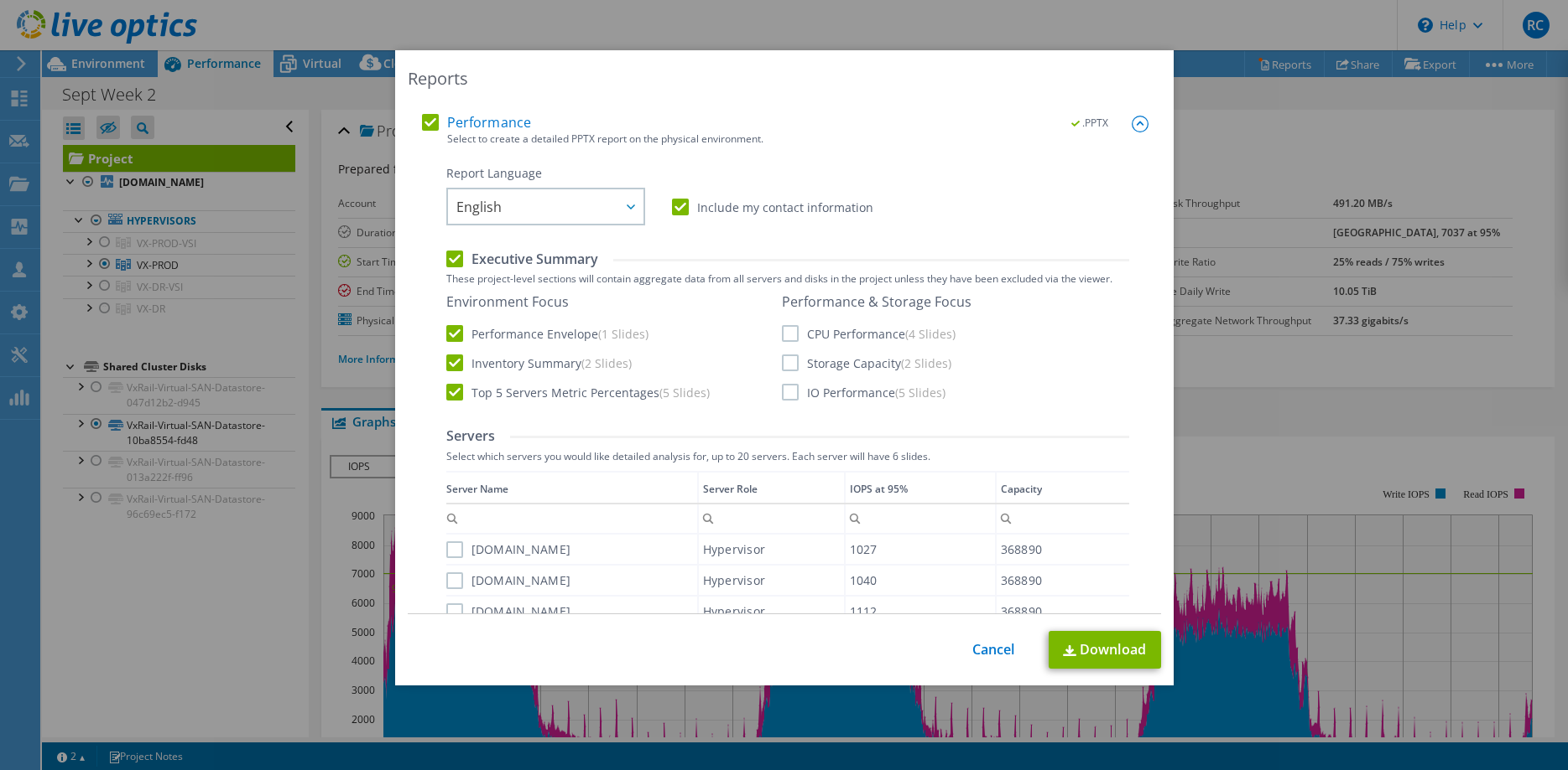
click at [790, 336] on label "CPU Performance (4 Slides)" at bounding box center [868, 333] width 174 height 17
click at [0, 0] on input "CPU Performance (4 Slides)" at bounding box center [0, 0] width 0 height 0
click at [787, 367] on label "Storage Capacity (2 Slides)" at bounding box center [866, 363] width 169 height 17
click at [0, 0] on input "Storage Capacity (2 Slides)" at bounding box center [0, 0] width 0 height 0
click at [793, 398] on label "IO Performance (5 Slides)" at bounding box center [863, 392] width 163 height 17
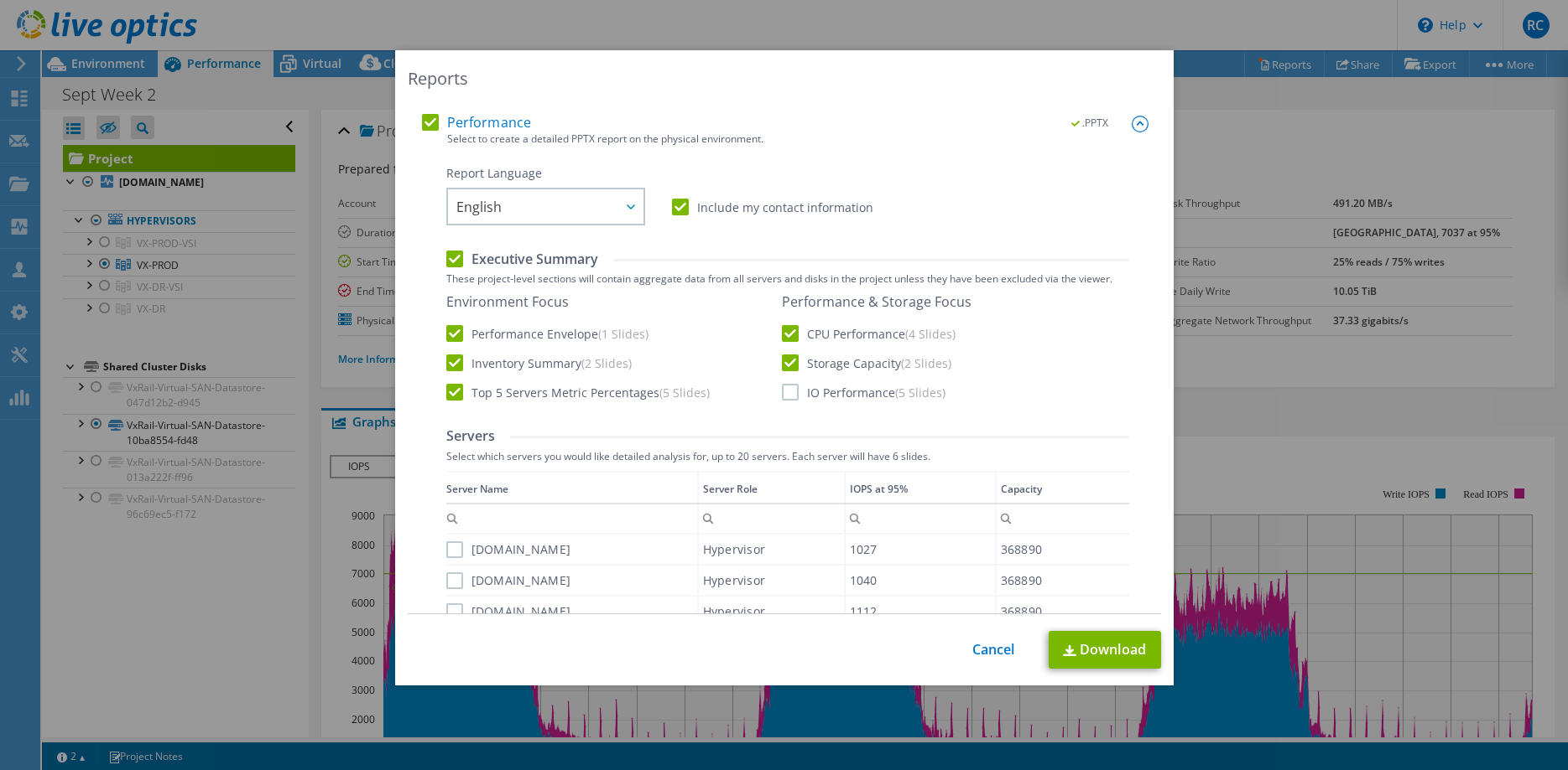
click at [0, 0] on input "IO Performance (5 Slides)" at bounding box center [0, 0] width 0 height 0
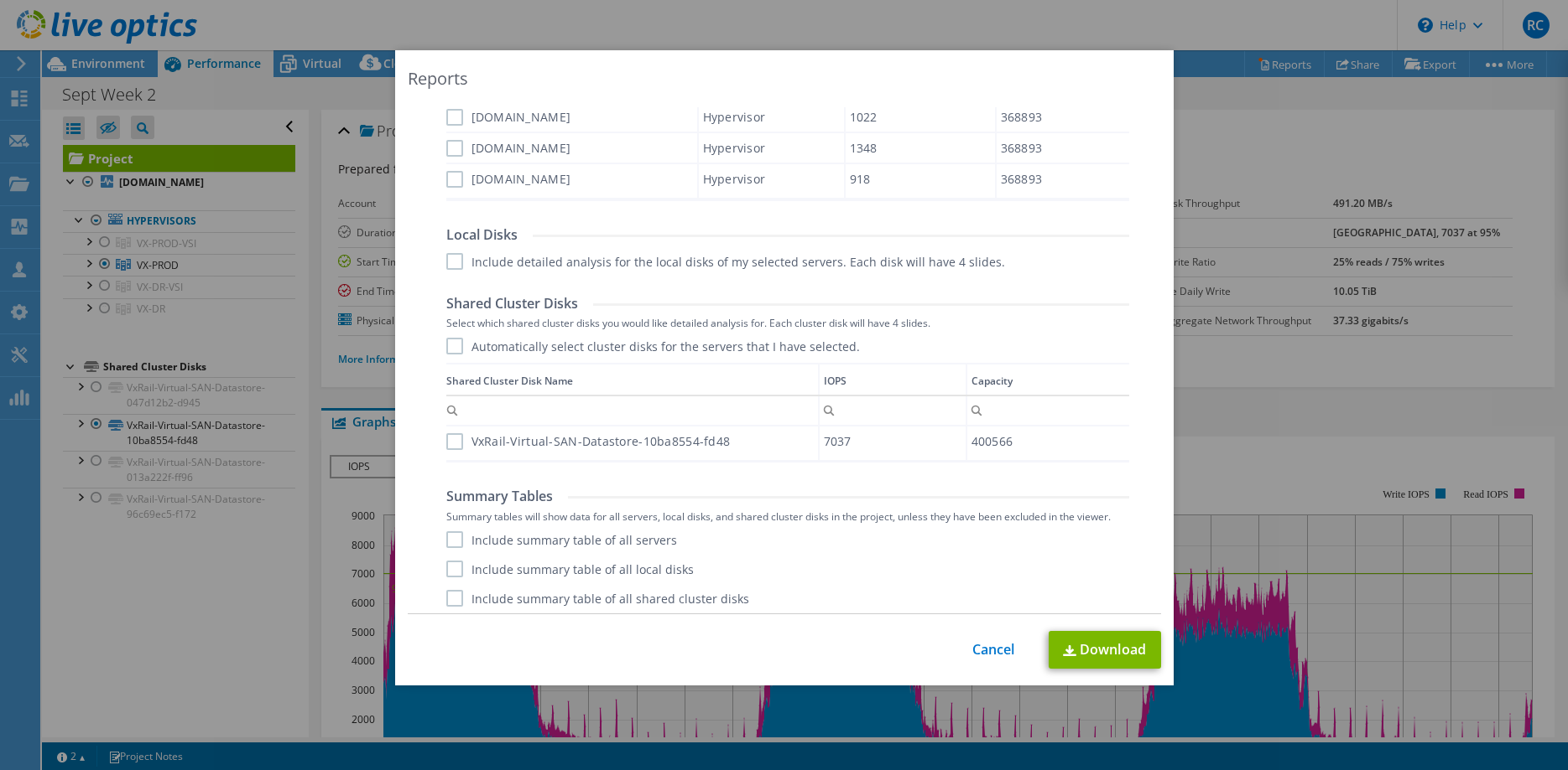
scroll to position [808, 0]
click at [460, 537] on label "Include summary table of all servers" at bounding box center [561, 534] width 230 height 17
click at [0, 0] on input "Include summary table of all servers" at bounding box center [0, 0] width 0 height 0
click at [456, 562] on label "Include summary table of all local disks" at bounding box center [570, 562] width 248 height 17
click at [0, 0] on input "Include summary table of all local disks" at bounding box center [0, 0] width 0 height 0
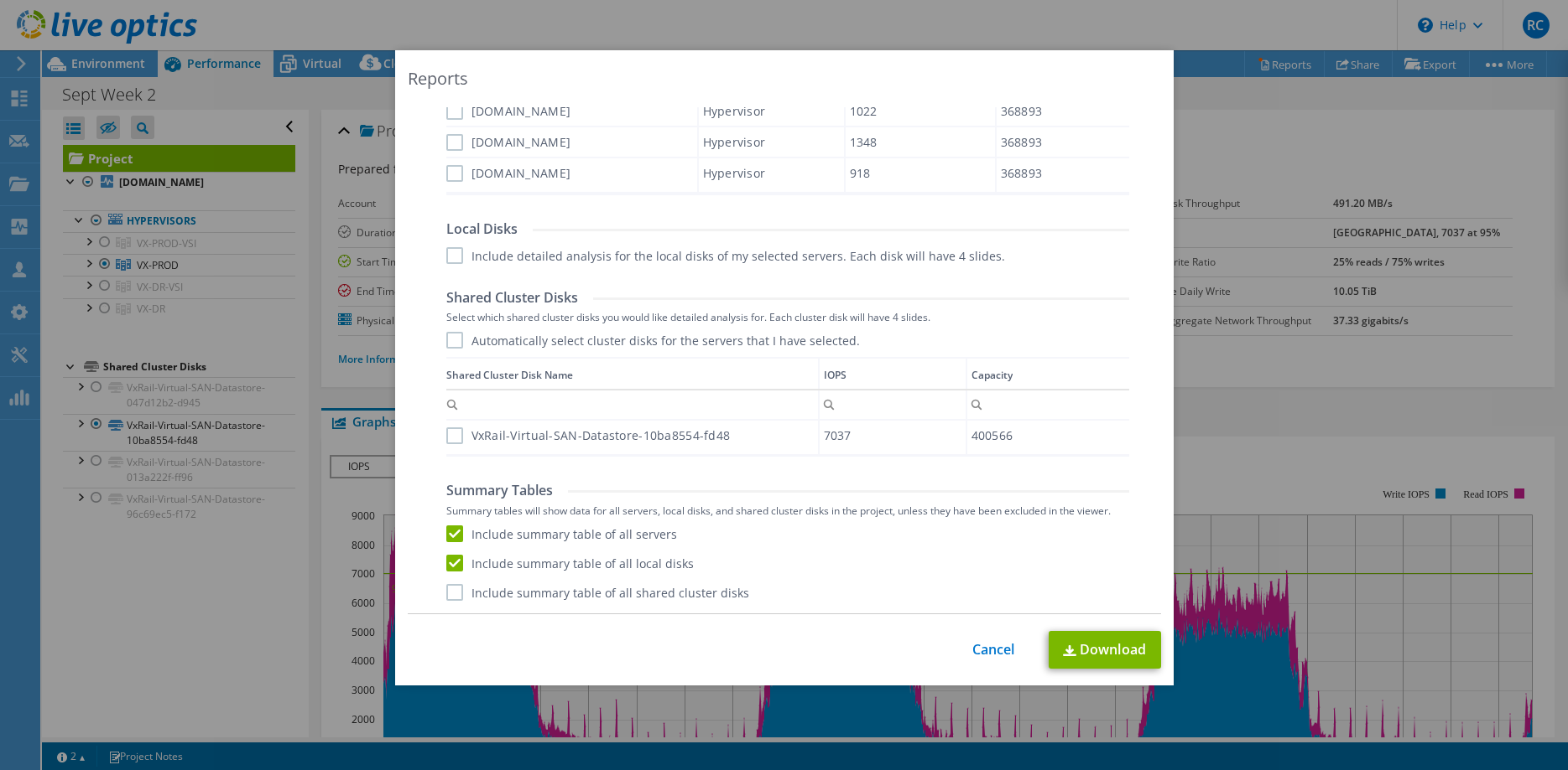
click at [455, 589] on label "Include summary table of all shared cluster disks" at bounding box center [597, 592] width 303 height 17
click at [0, 0] on input "Include summary table of all shared cluster disks" at bounding box center [0, 0] width 0 height 0
click at [1096, 651] on link "Download" at bounding box center [1105, 650] width 113 height 37
click at [983, 651] on link "Cancel" at bounding box center [993, 650] width 43 height 16
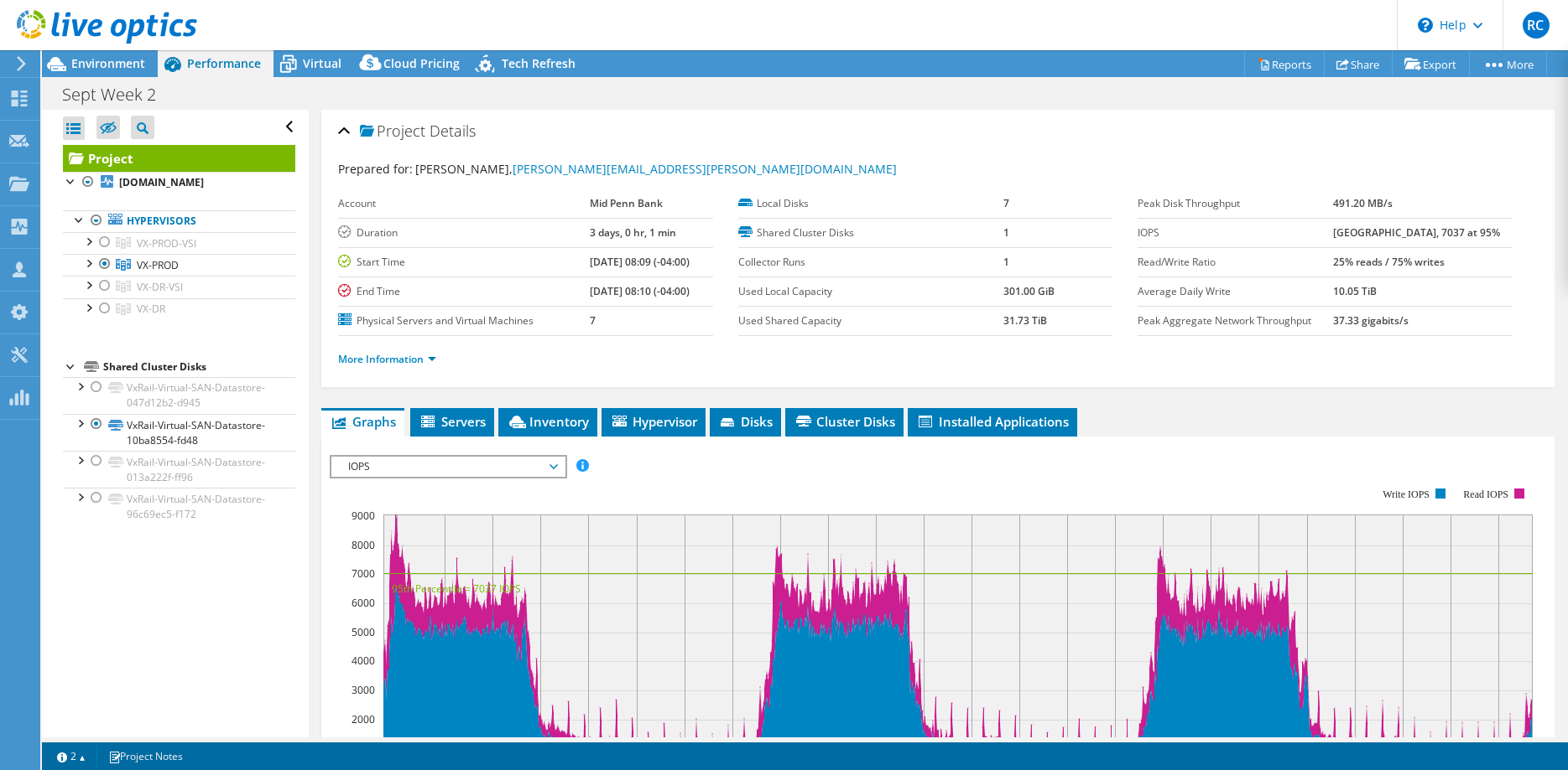
click at [19, 63] on icon at bounding box center [21, 63] width 12 height 15
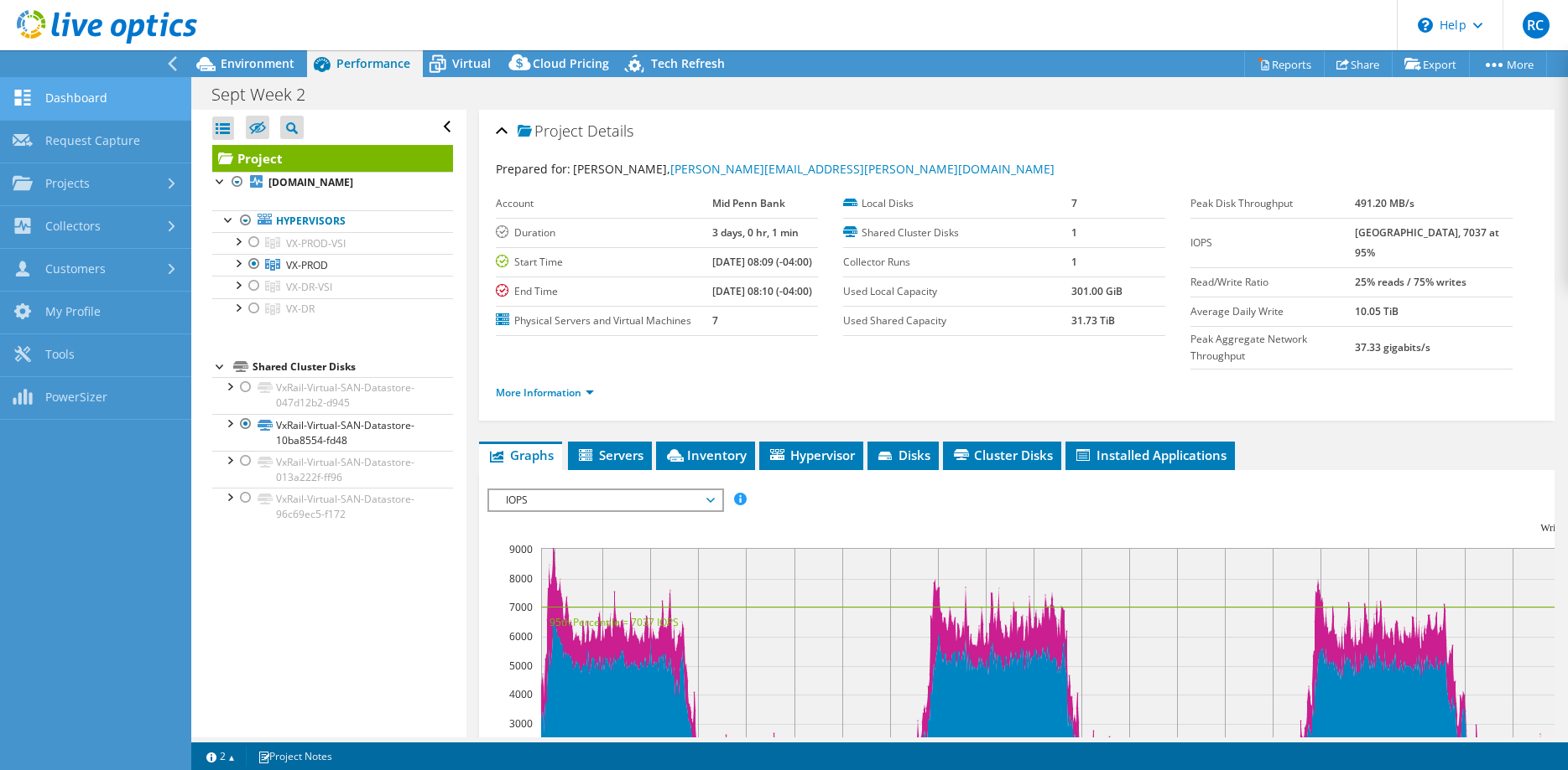
click at [63, 99] on link "Dashboard" at bounding box center [95, 99] width 191 height 43
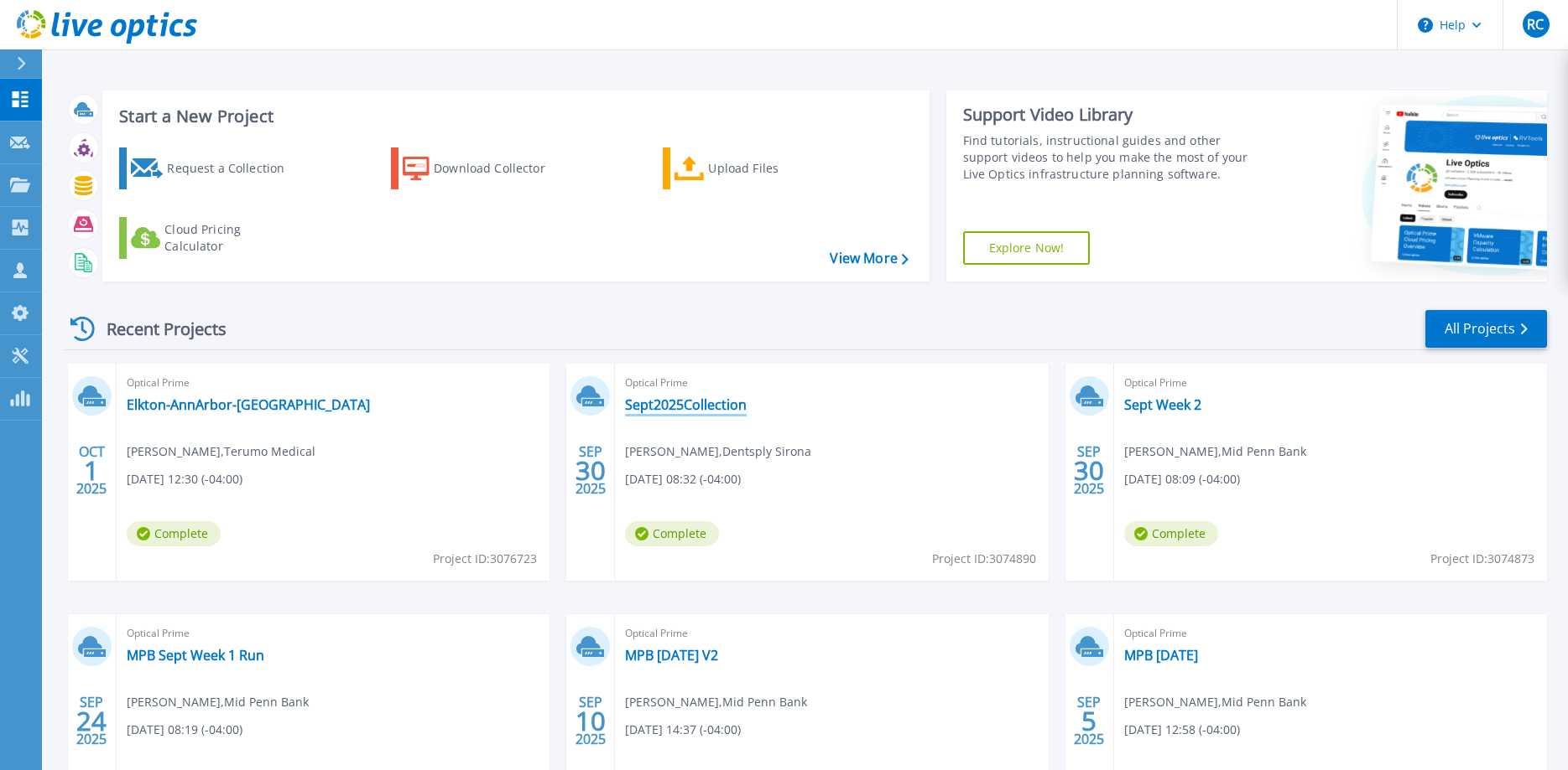
click at [703, 409] on link "Sept2025Collection" at bounding box center [685, 405] width 121 height 17
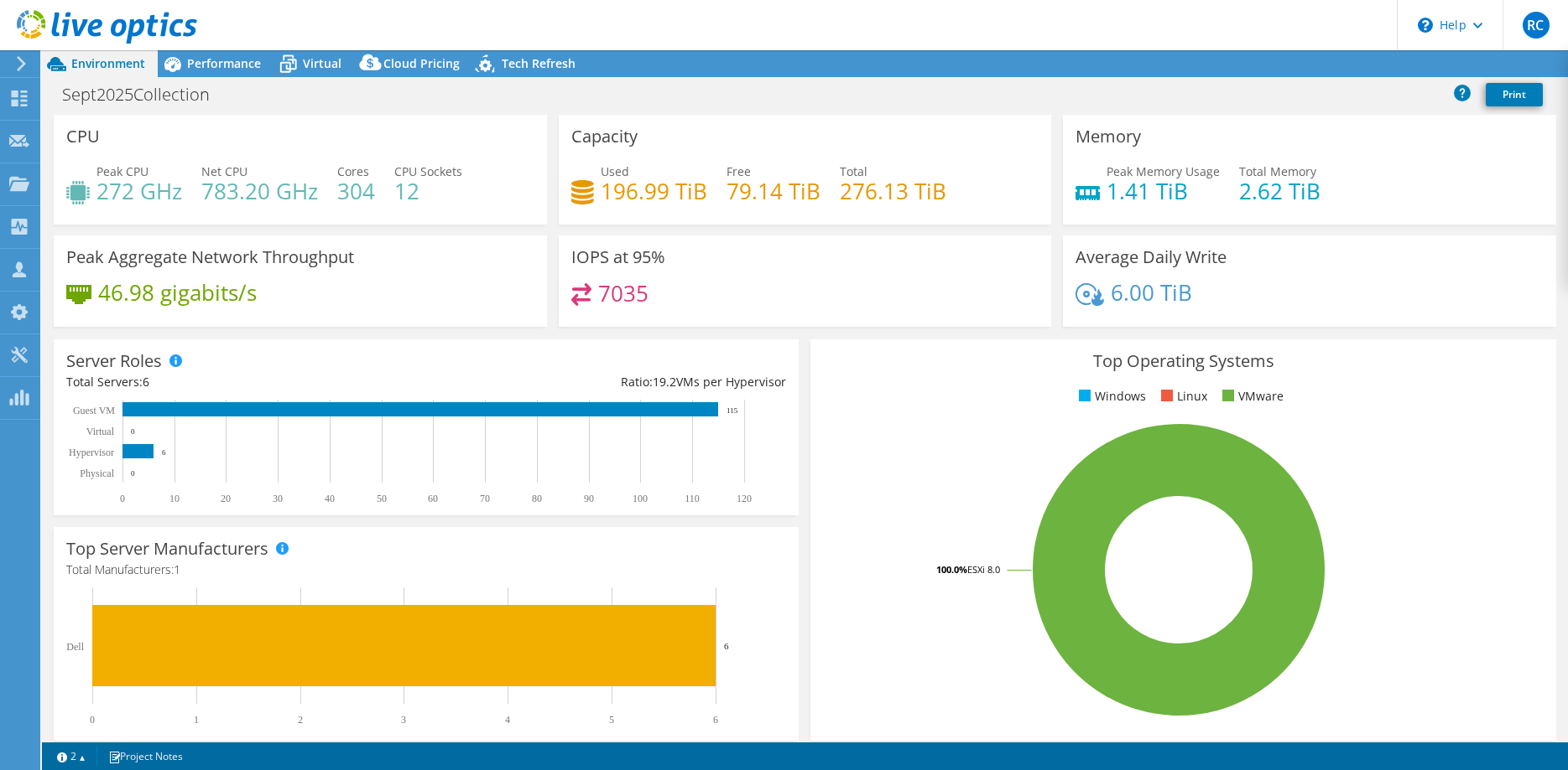
select select "USD"
click at [215, 62] on span "Performance" at bounding box center [223, 63] width 74 height 16
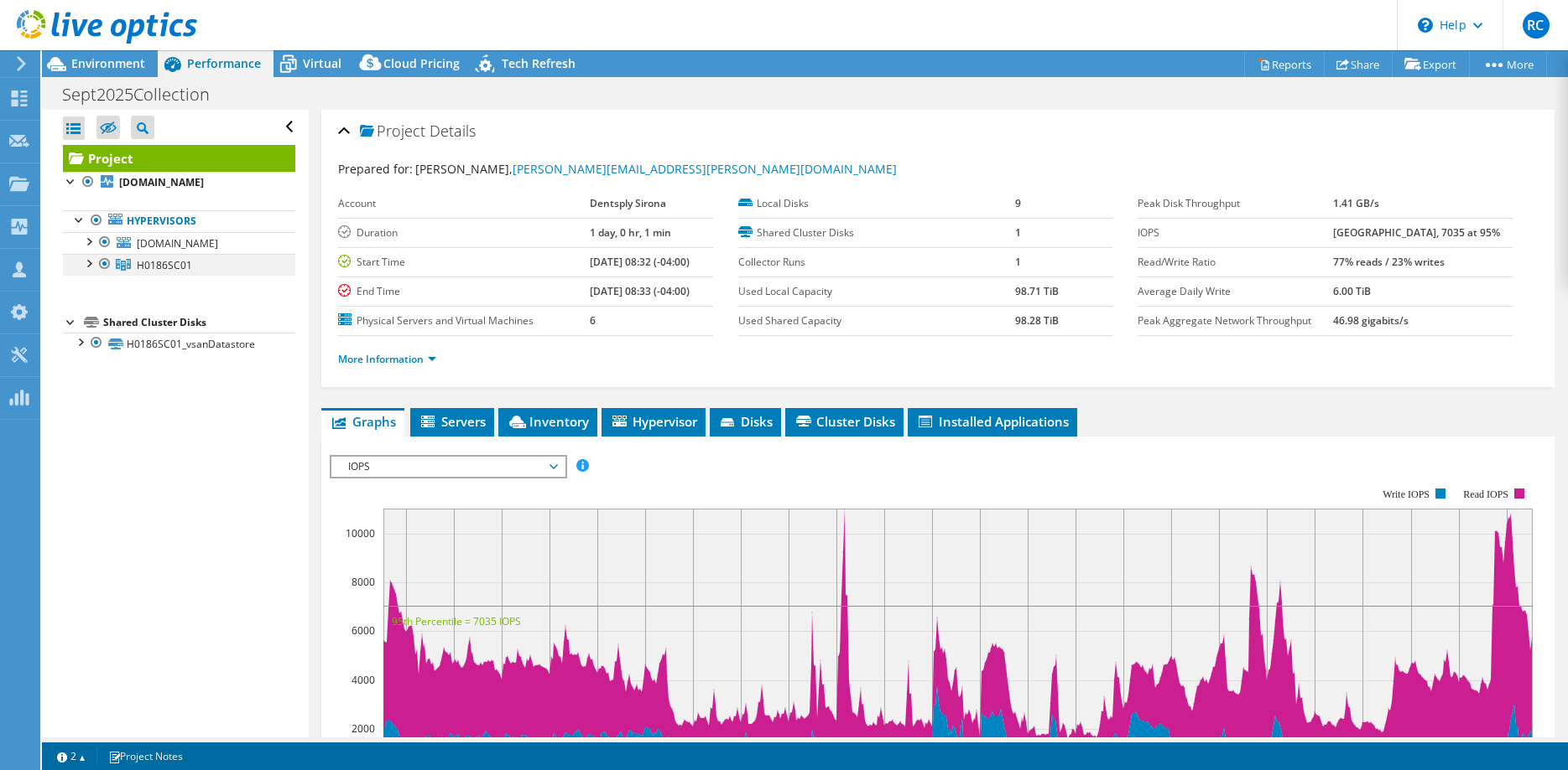
click at [87, 262] on div at bounding box center [87, 262] width 17 height 17
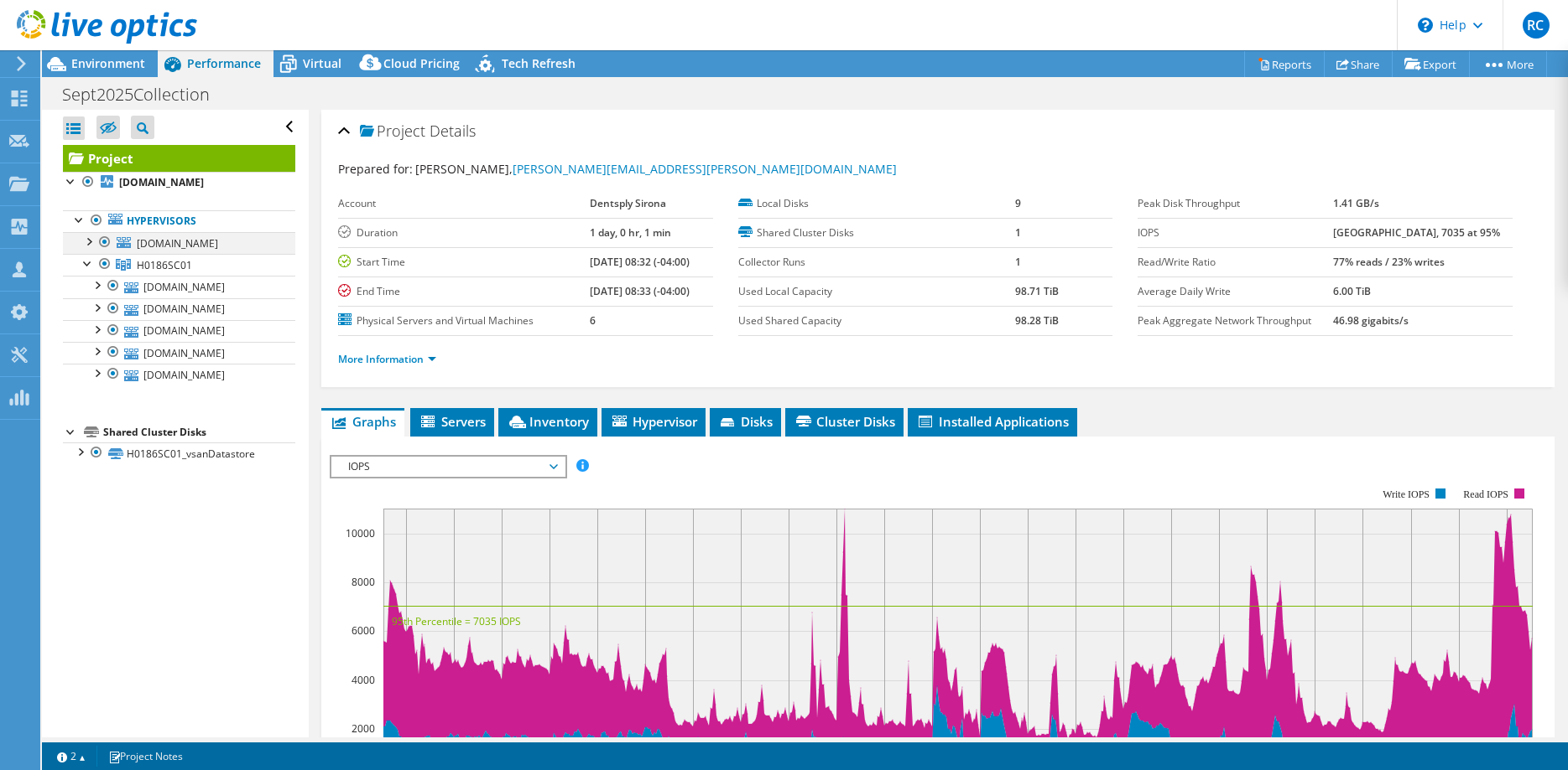
click at [87, 242] on div at bounding box center [87, 240] width 17 height 17
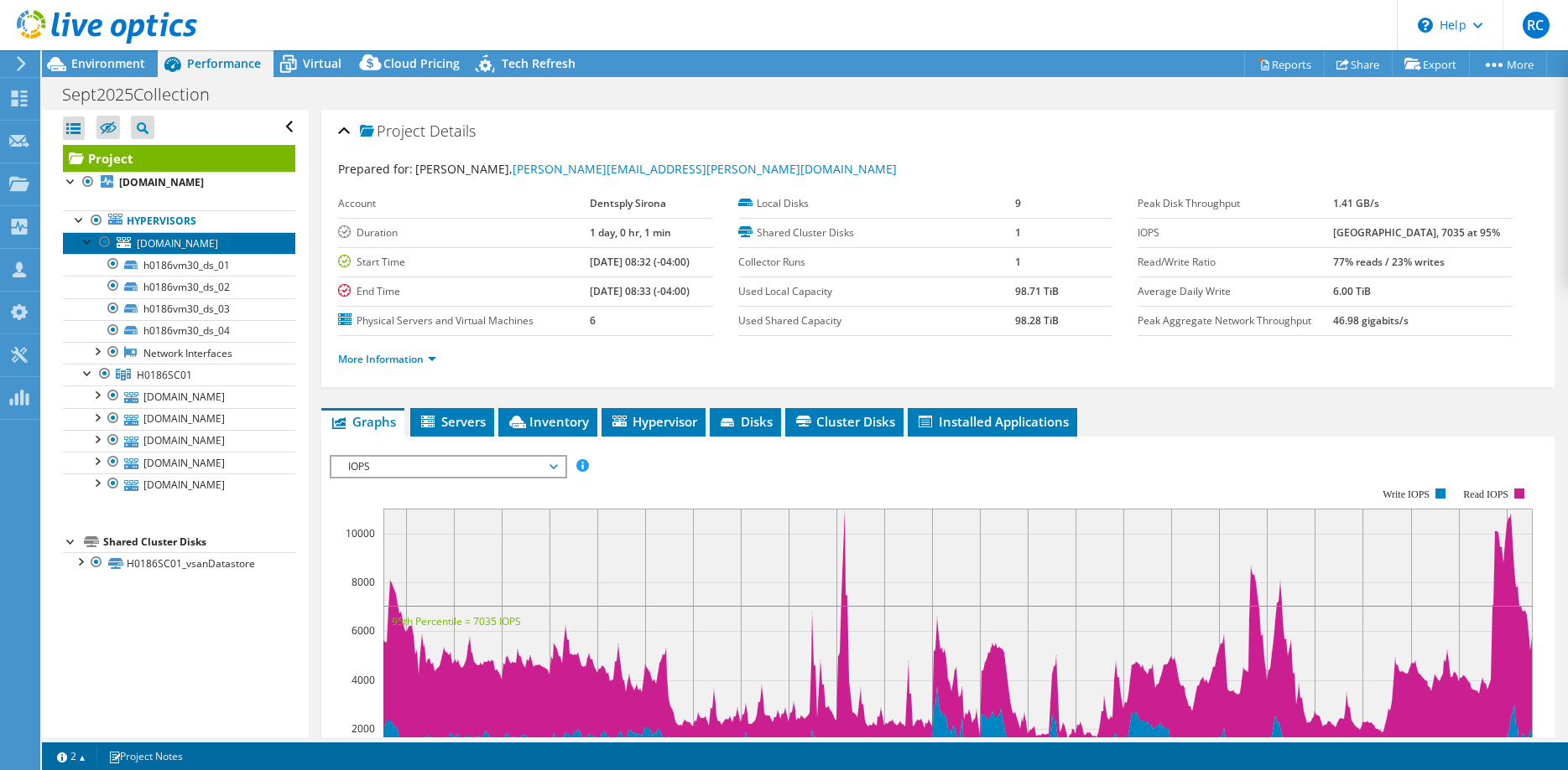
click at [206, 242] on span "h0186vm30.internal.dentsply.net" at bounding box center [177, 243] width 81 height 14
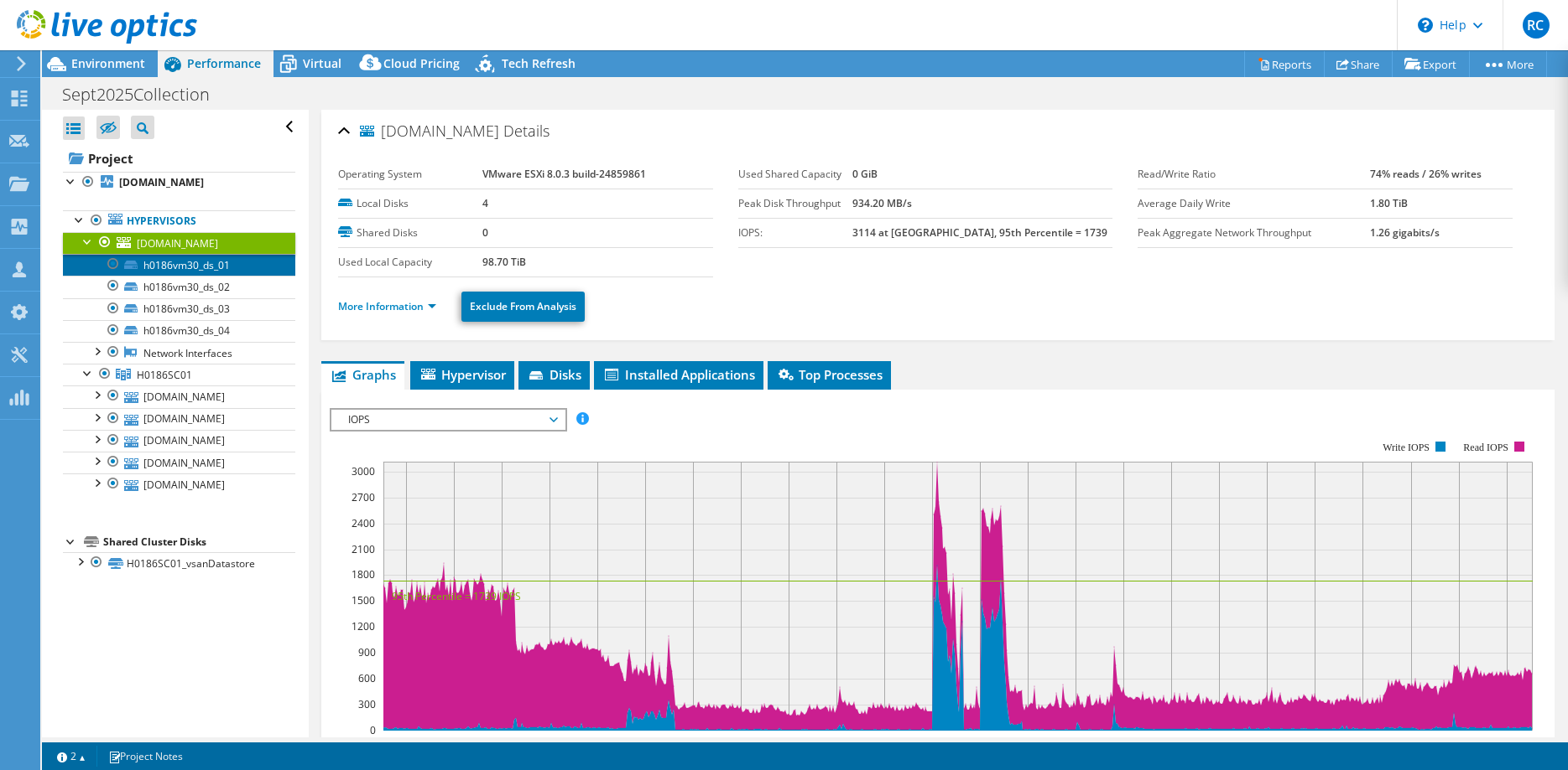
click at [206, 267] on link "h0186vm30_ds_01" at bounding box center [179, 264] width 232 height 22
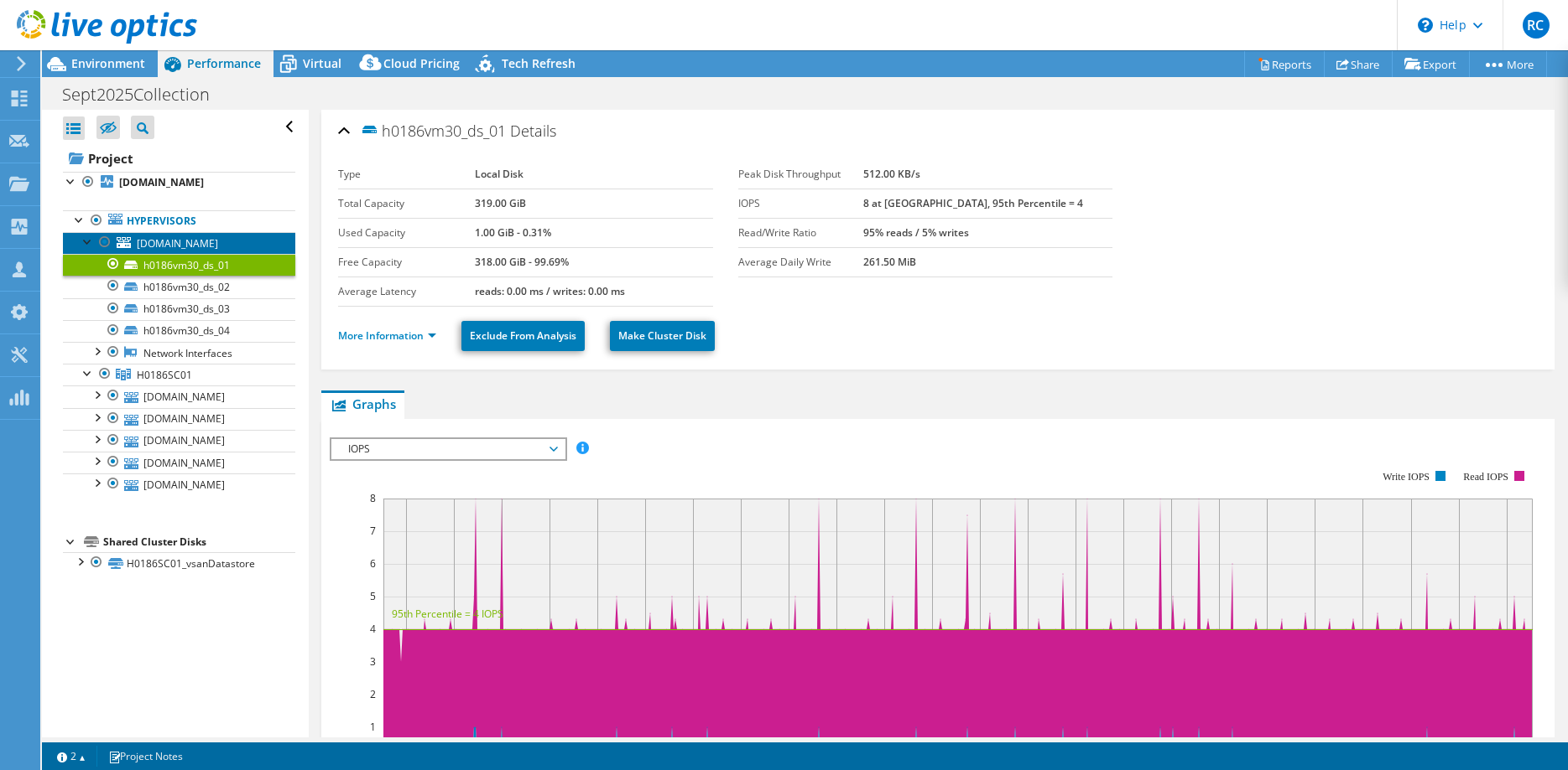
click at [189, 242] on span "h0186vm30.internal.dentsply.net" at bounding box center [177, 243] width 81 height 14
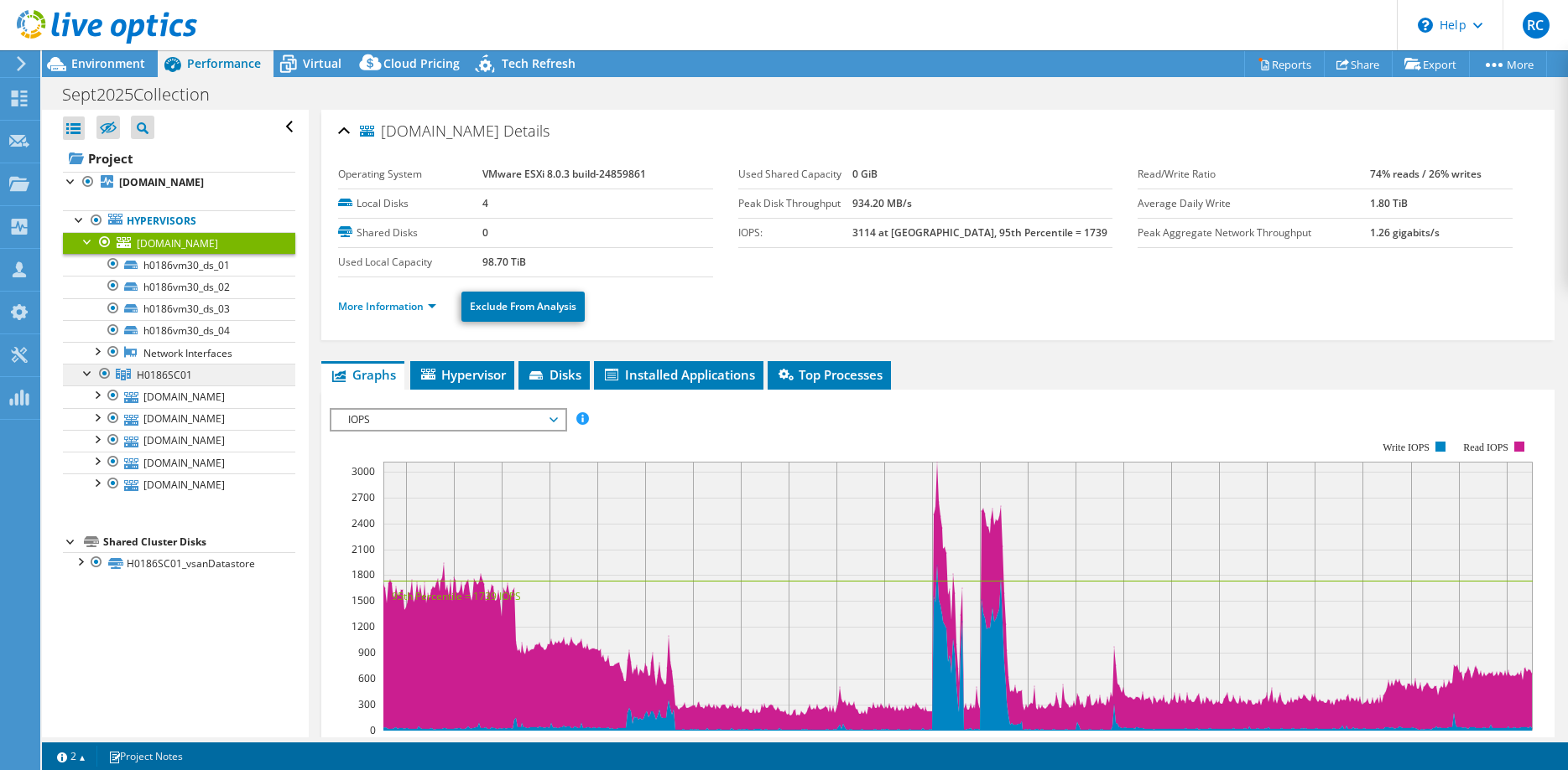
click at [145, 375] on span "H0186SC01" at bounding box center [164, 375] width 55 height 14
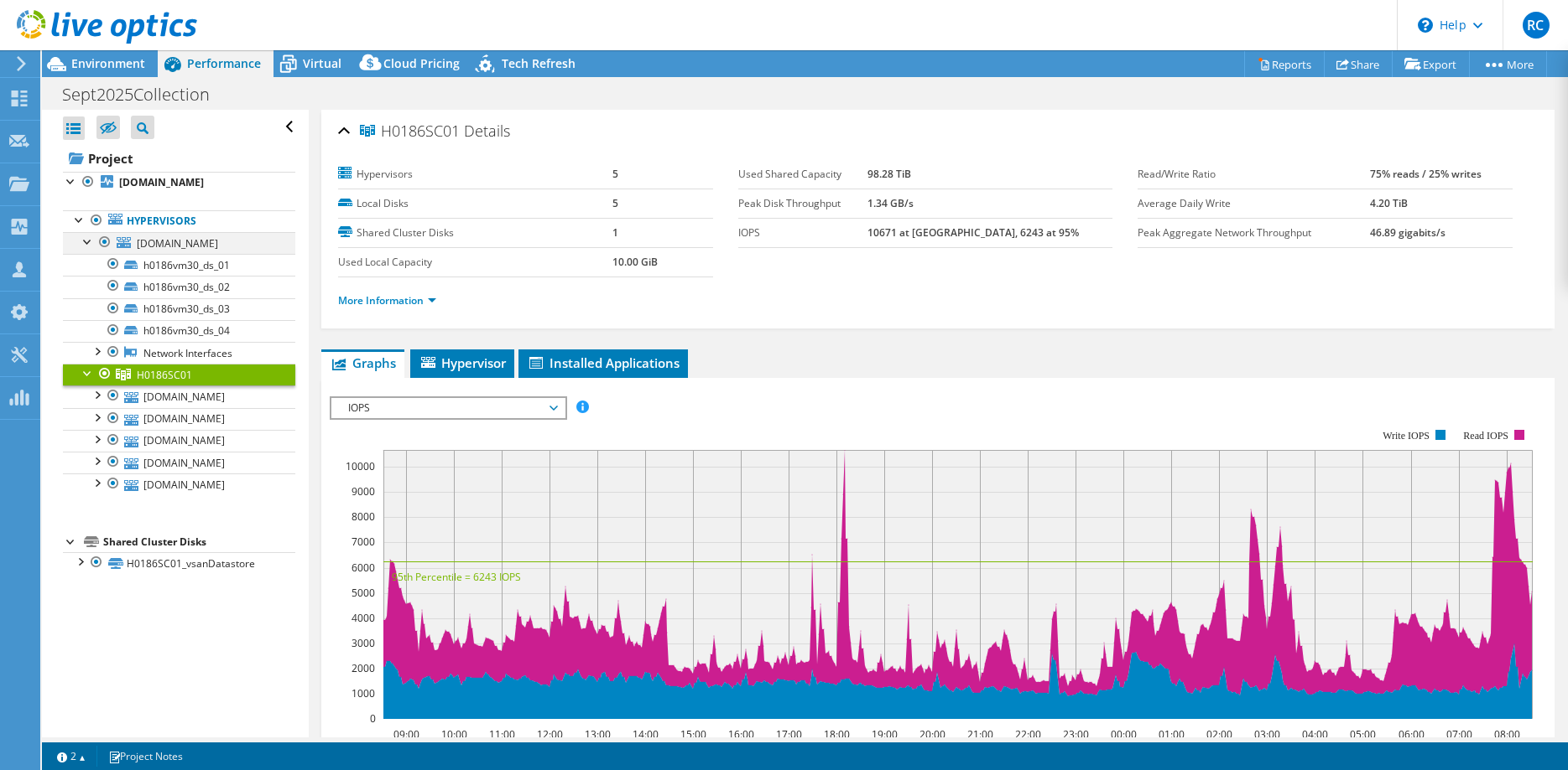
click at [101, 239] on div at bounding box center [105, 242] width 17 height 20
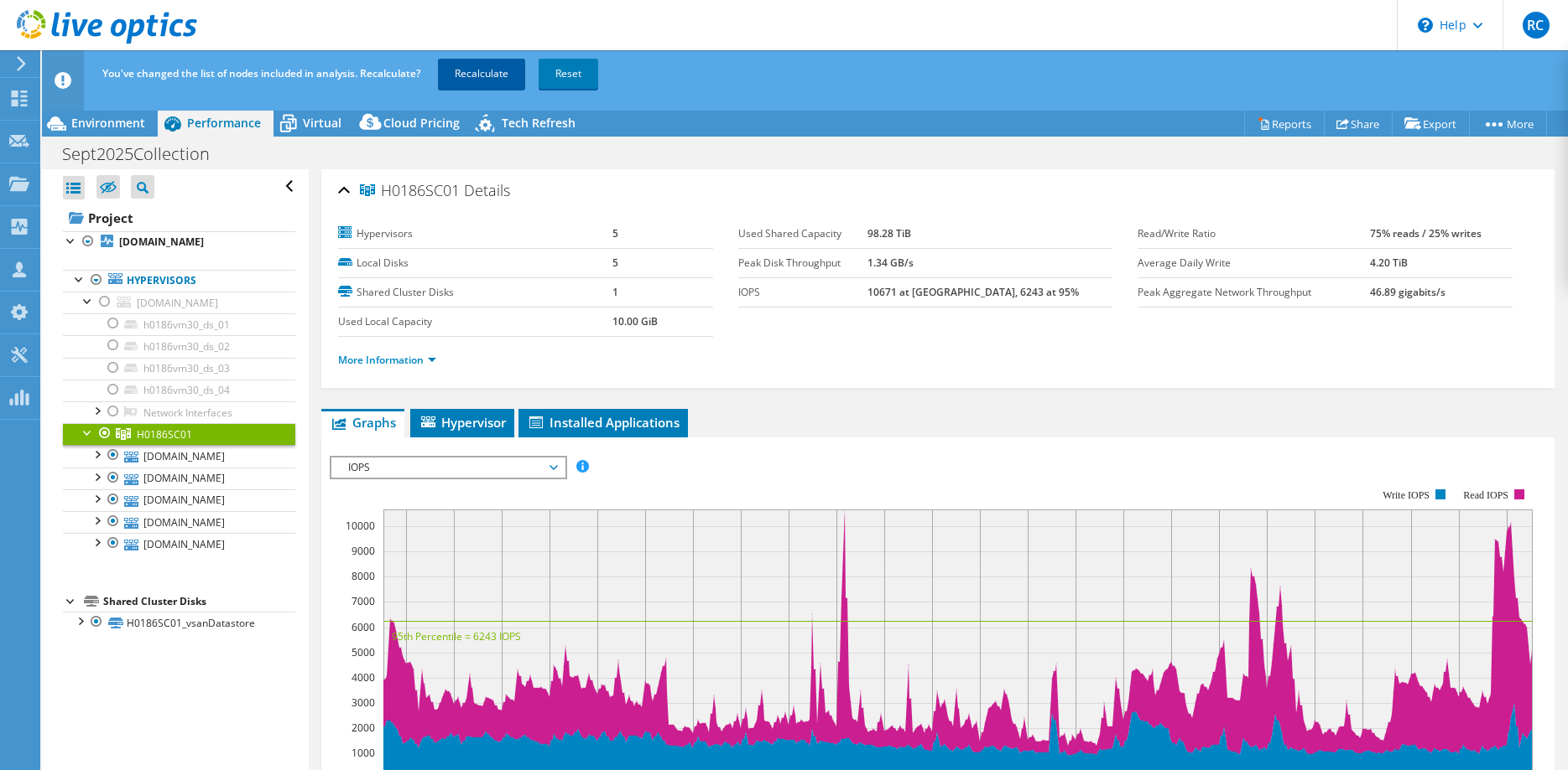
click at [489, 75] on link "Recalculate" at bounding box center [482, 73] width 87 height 31
